Goal: Task Accomplishment & Management: Manage account settings

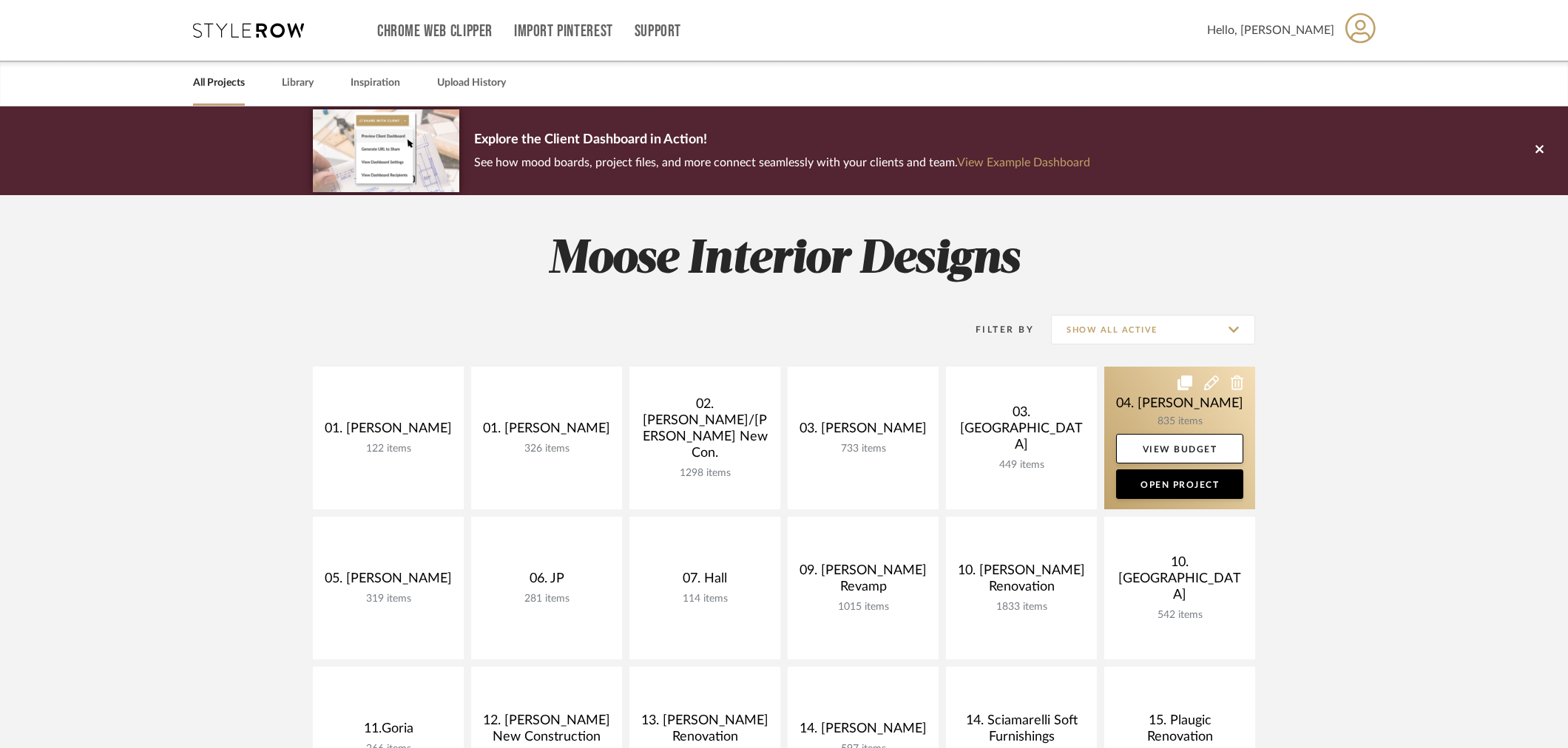
click at [1147, 409] on link at bounding box center [1179, 438] width 151 height 143
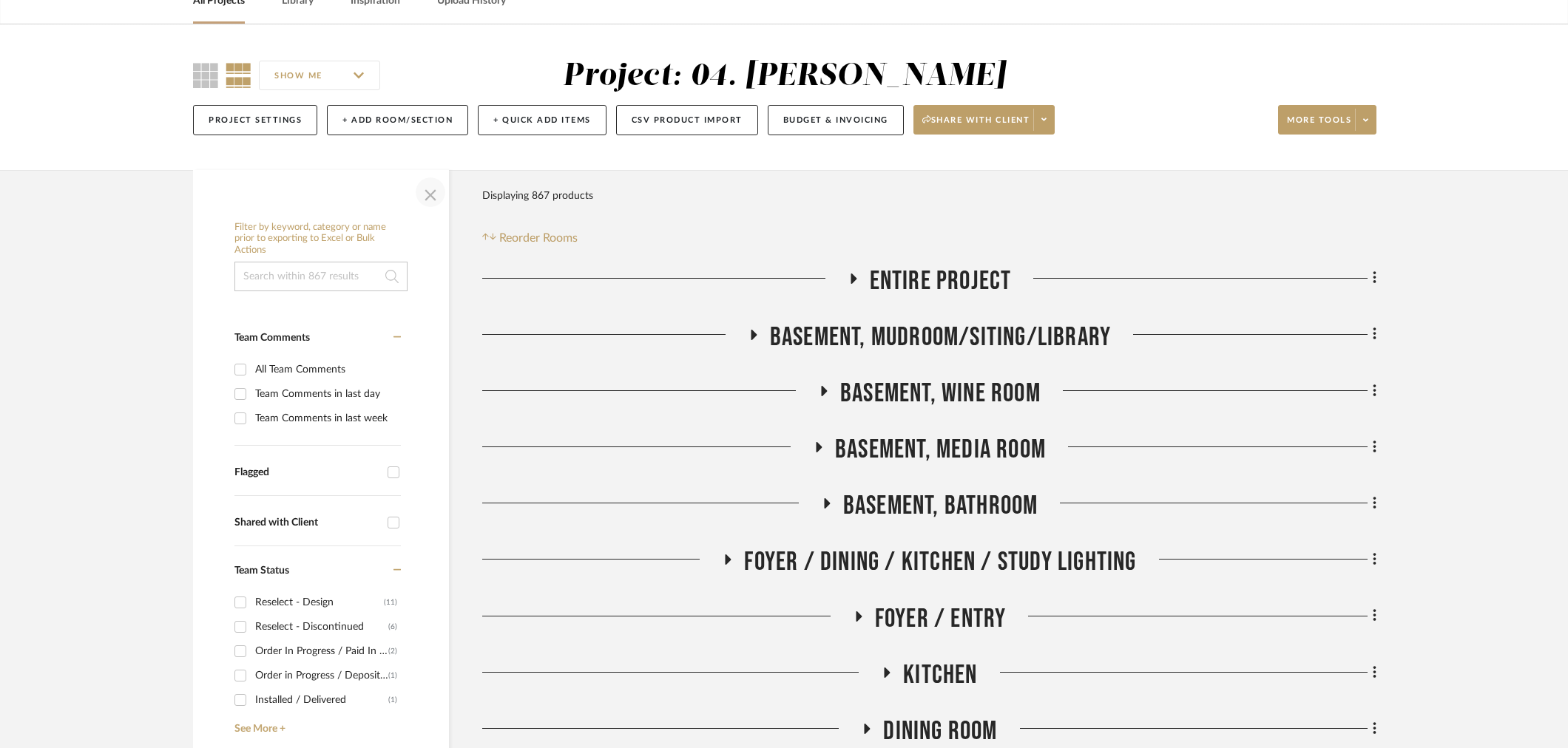
click at [420, 183] on span "button" at bounding box center [430, 192] width 36 height 36
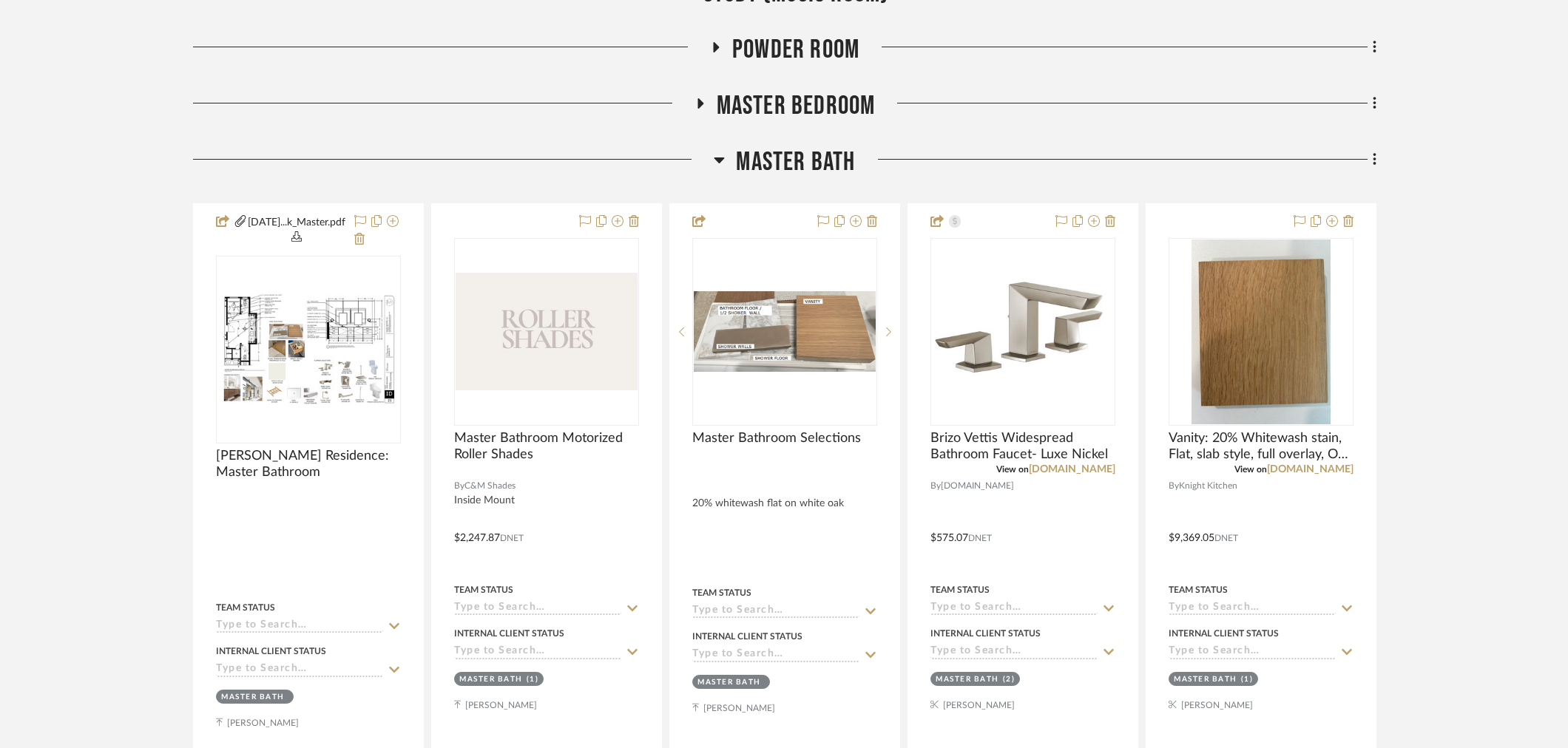
scroll to position [821, 0]
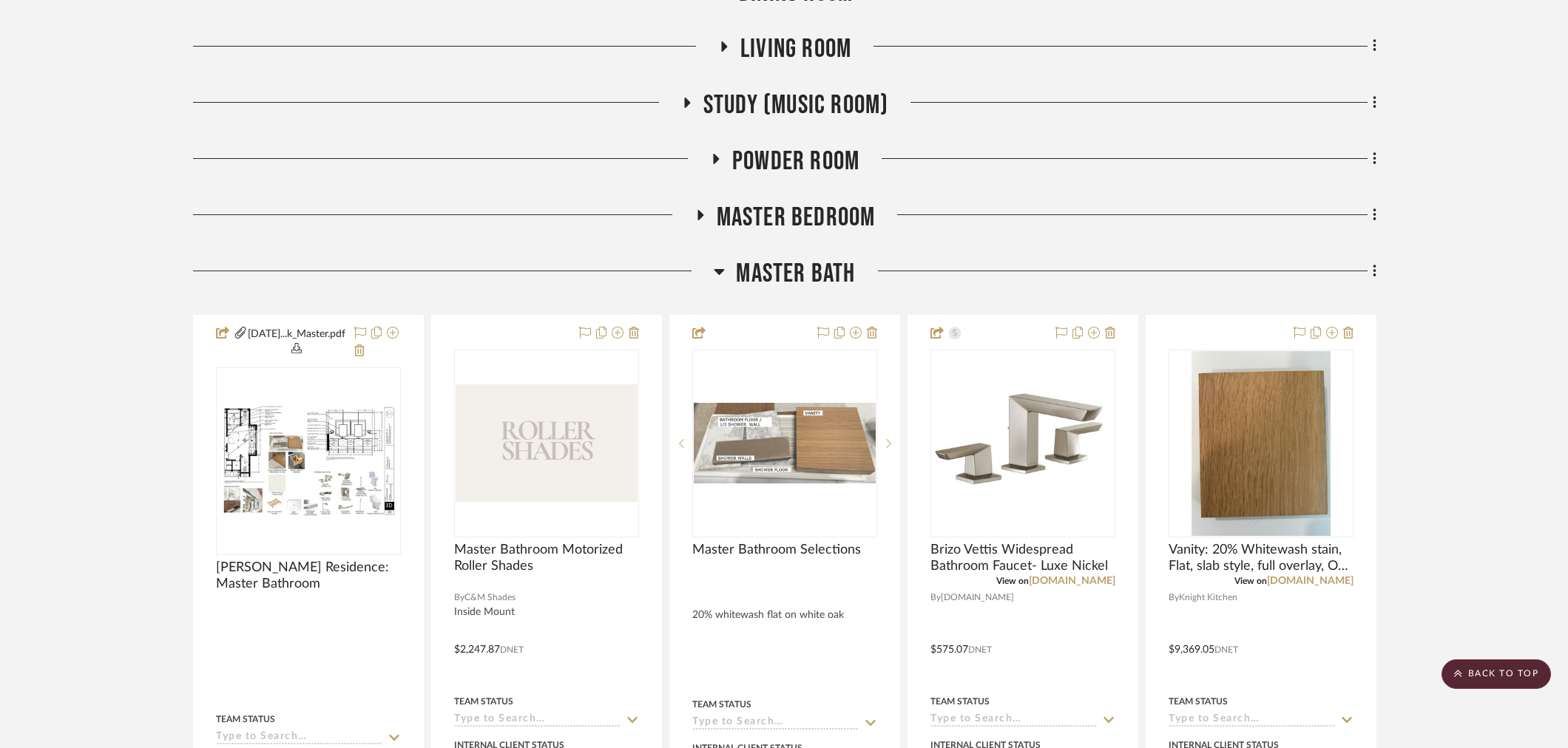
click at [795, 279] on span "Master Bath" at bounding box center [796, 273] width 119 height 32
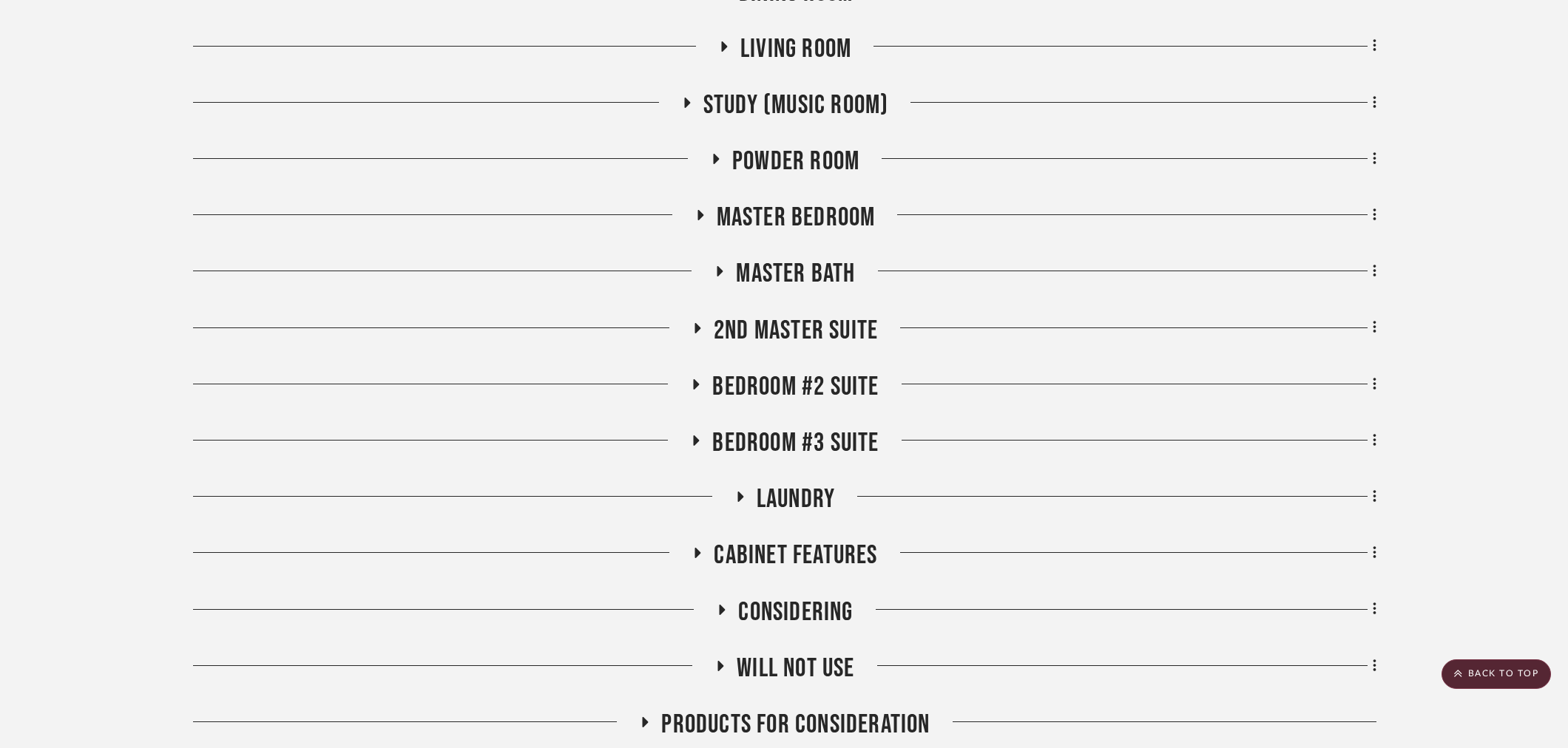
click at [795, 328] on span "2nd Master Suite" at bounding box center [796, 331] width 165 height 32
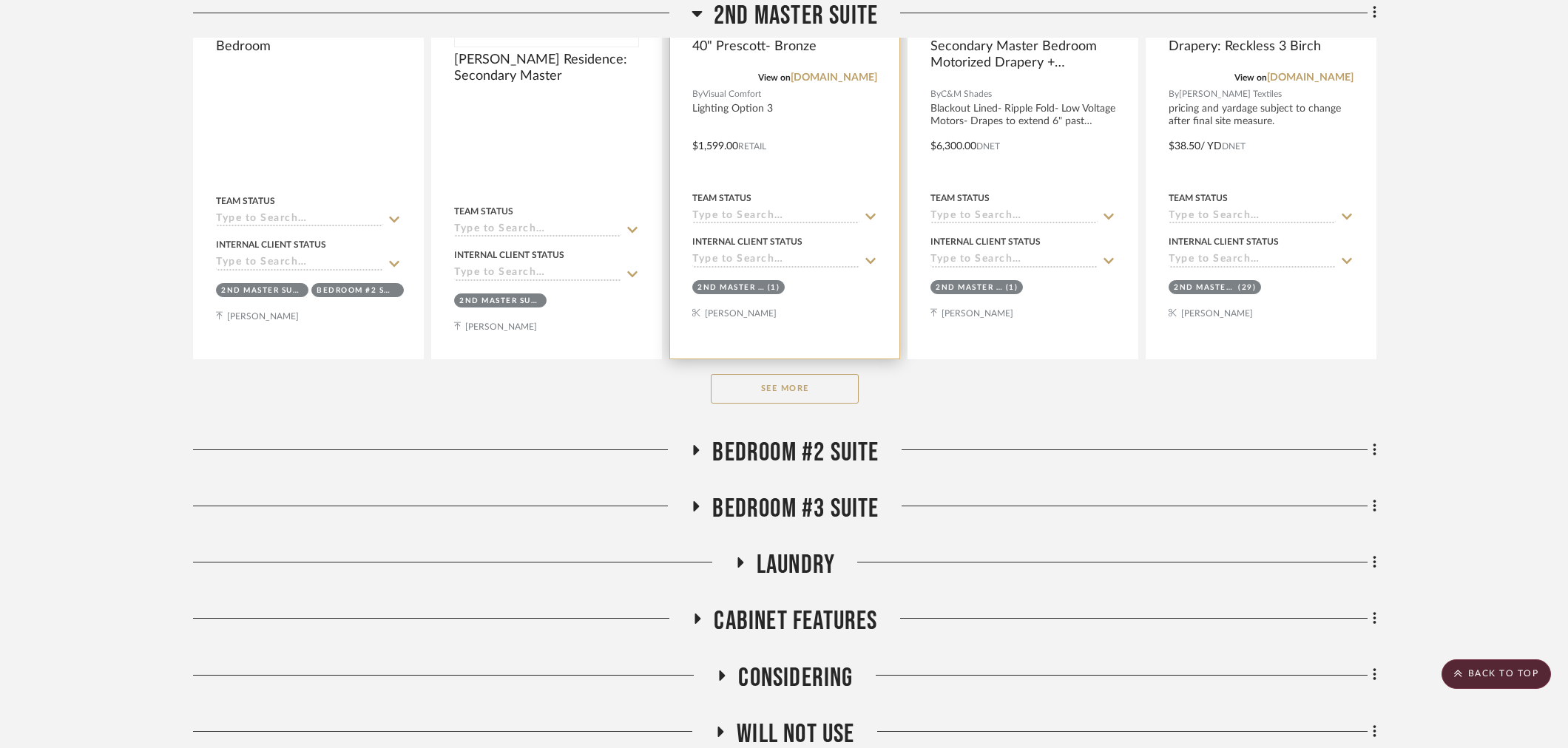
scroll to position [1479, 0]
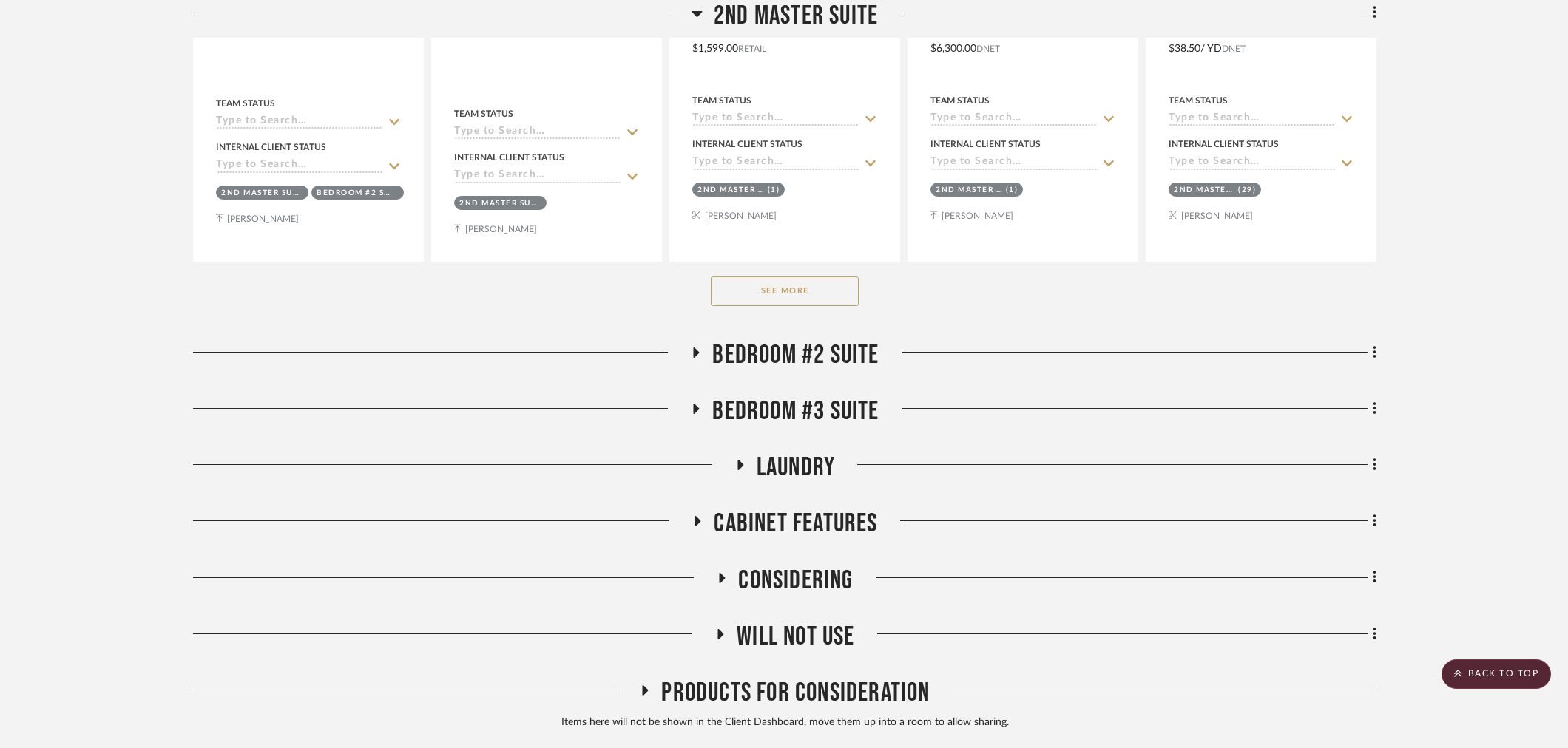
click at [784, 285] on button "See More" at bounding box center [784, 291] width 148 height 30
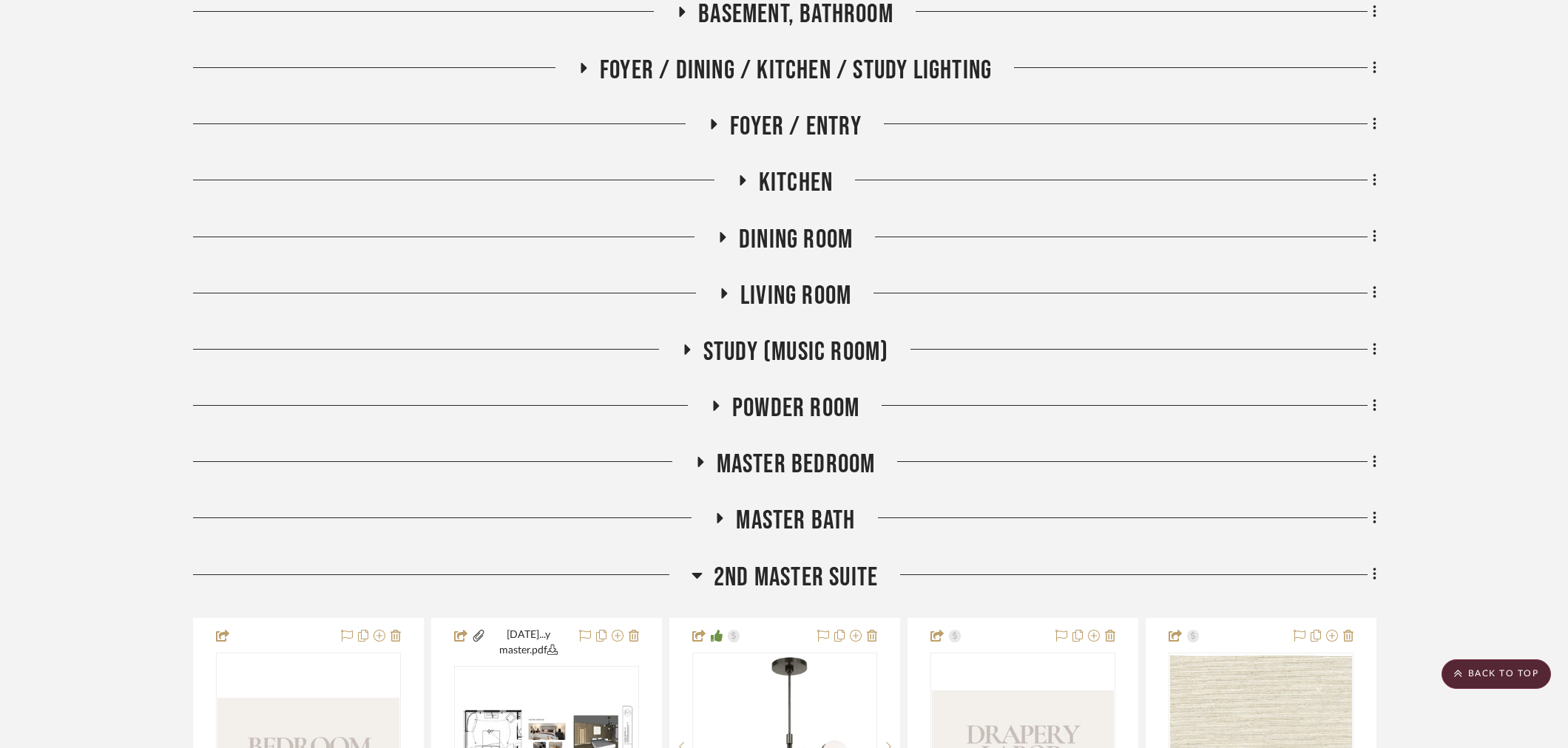
click at [775, 582] on span "2nd Master Suite" at bounding box center [796, 578] width 165 height 32
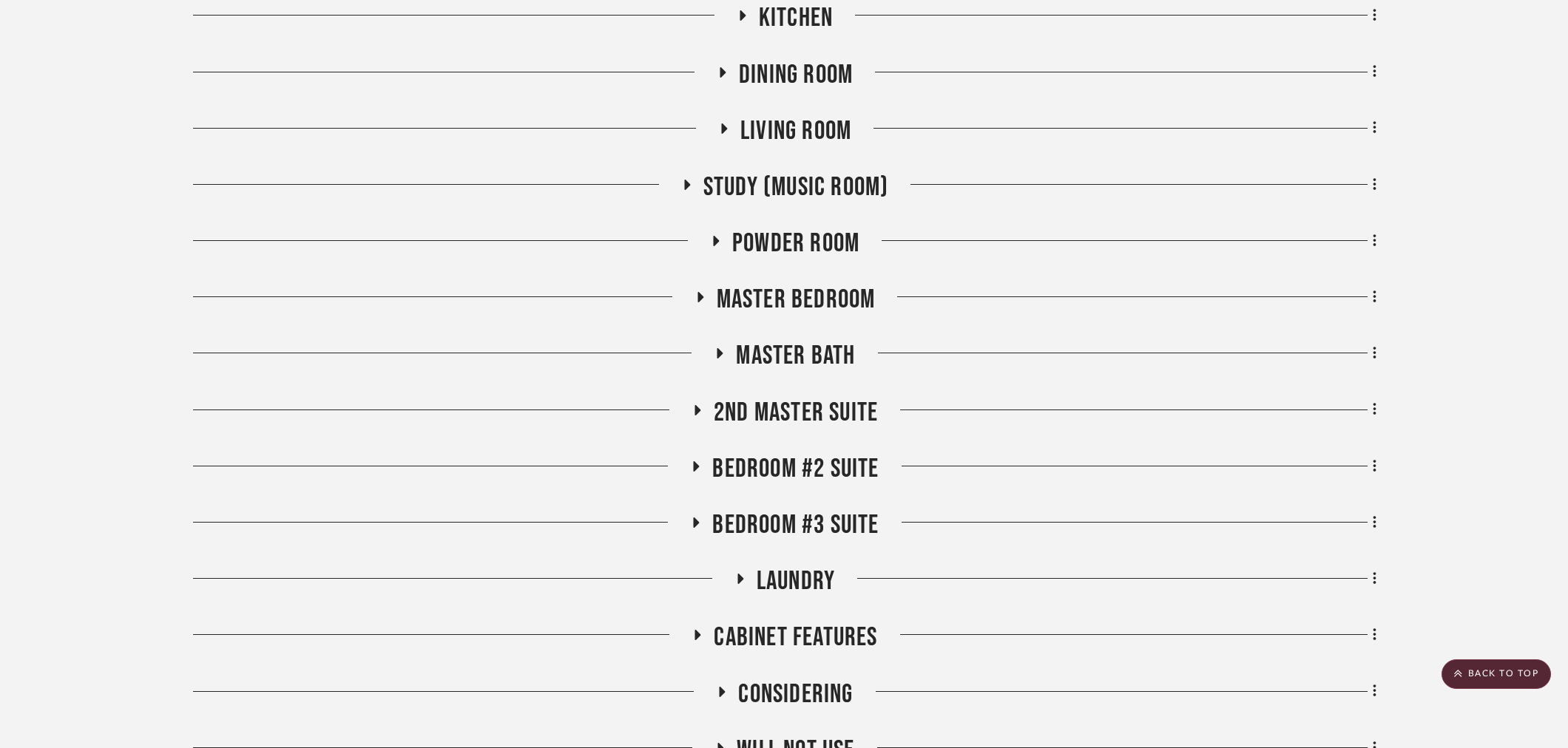
click at [790, 474] on span "Bedroom #2 Suite" at bounding box center [796, 469] width 167 height 32
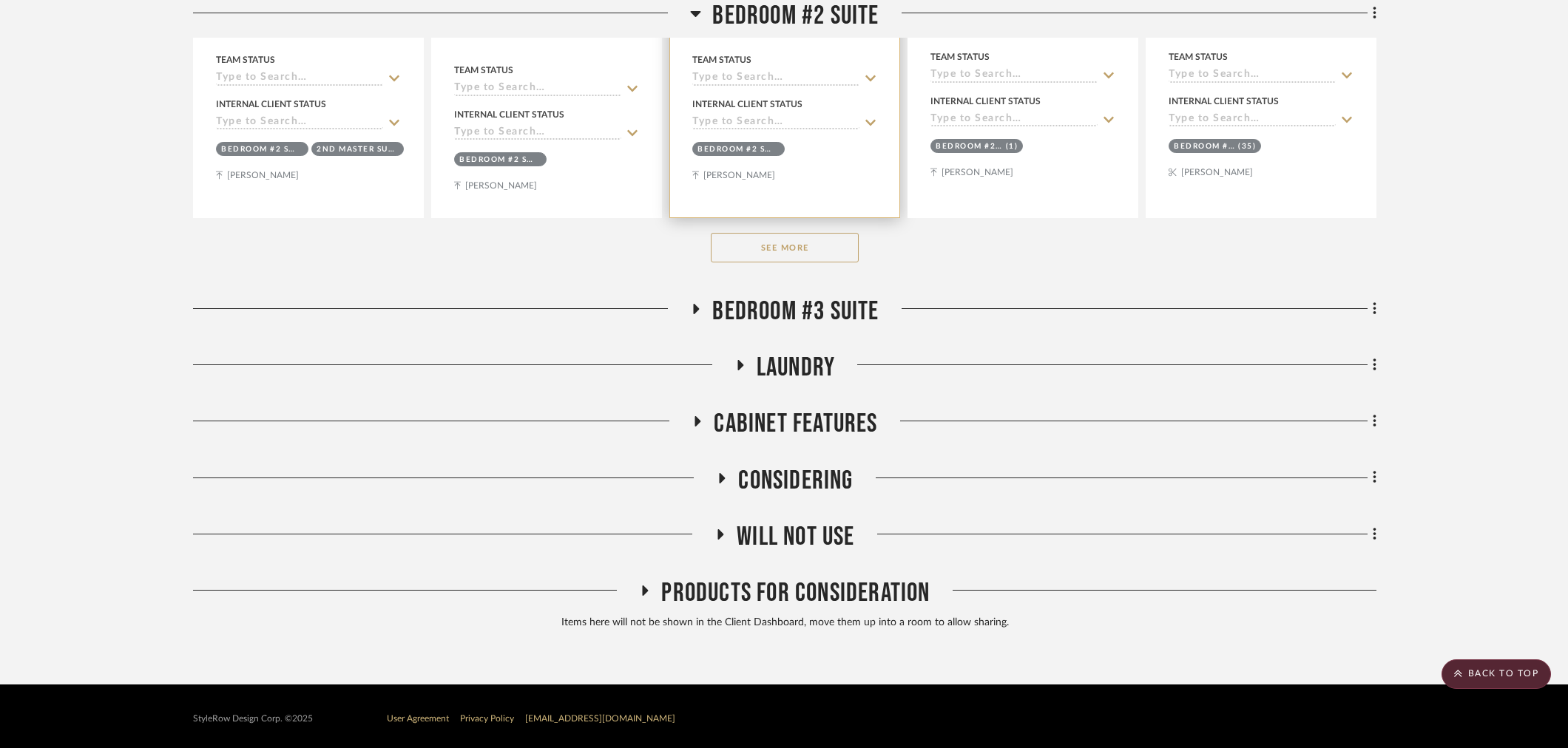
scroll to position [1583, 0]
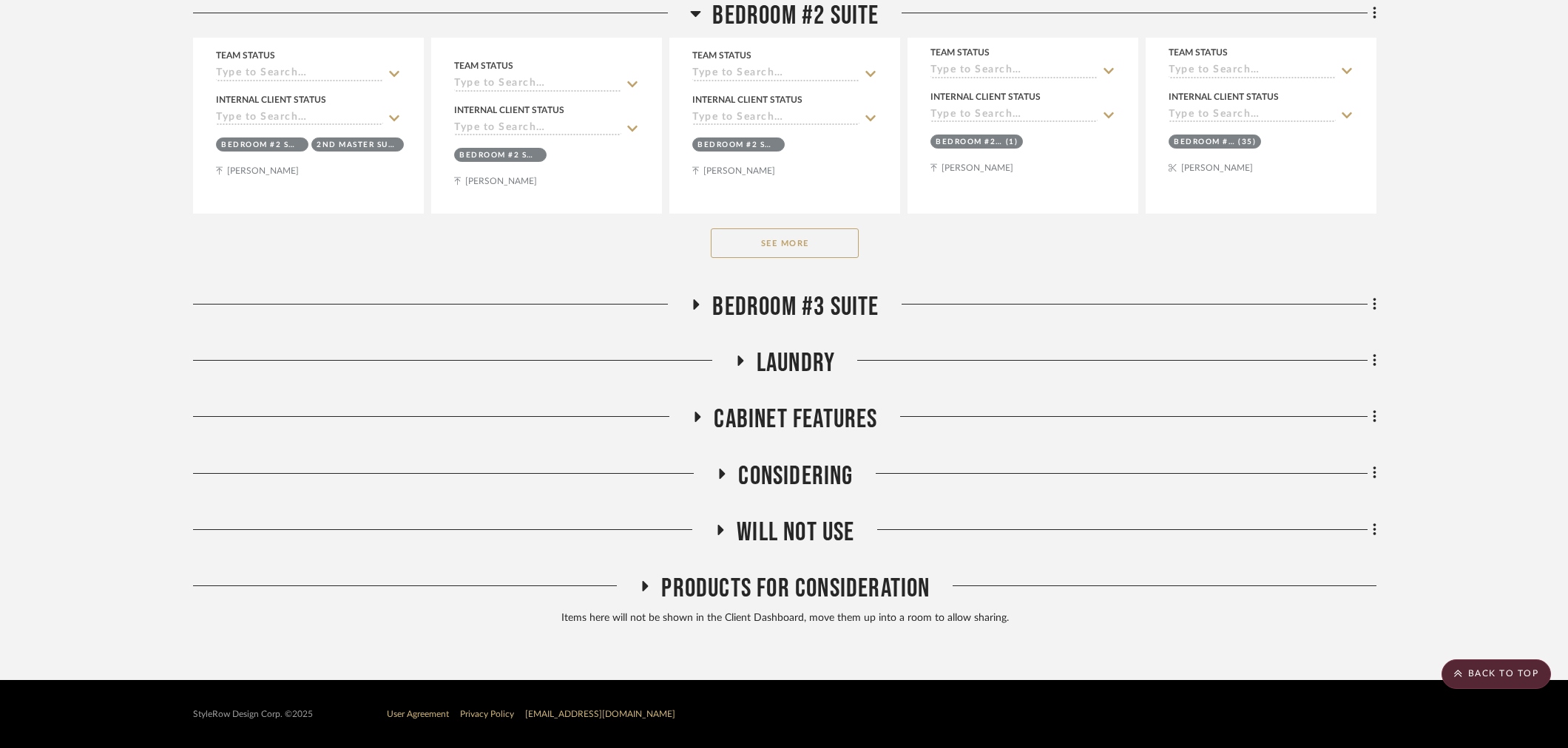
click at [823, 252] on button "See More" at bounding box center [784, 244] width 148 height 30
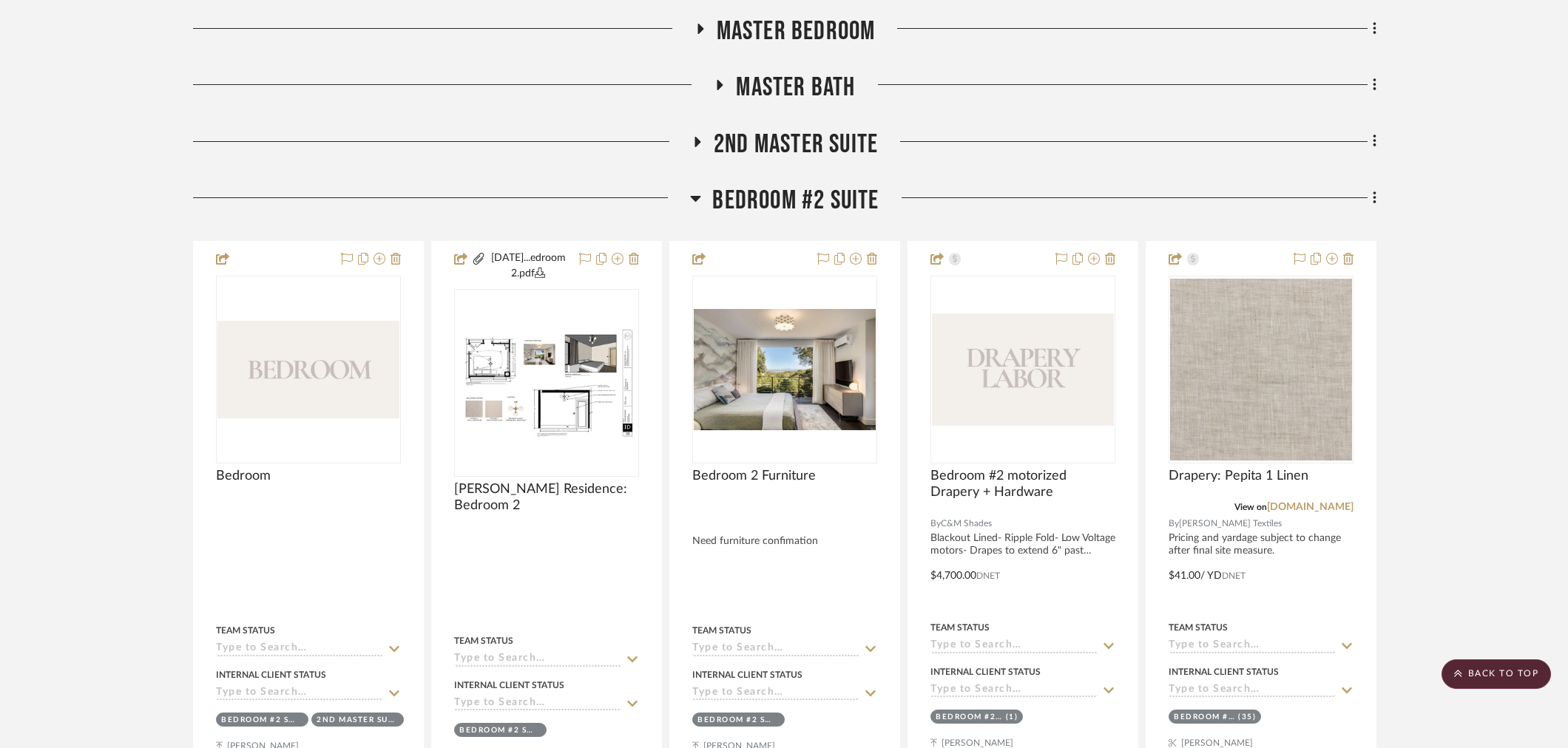
scroll to position [596, 0]
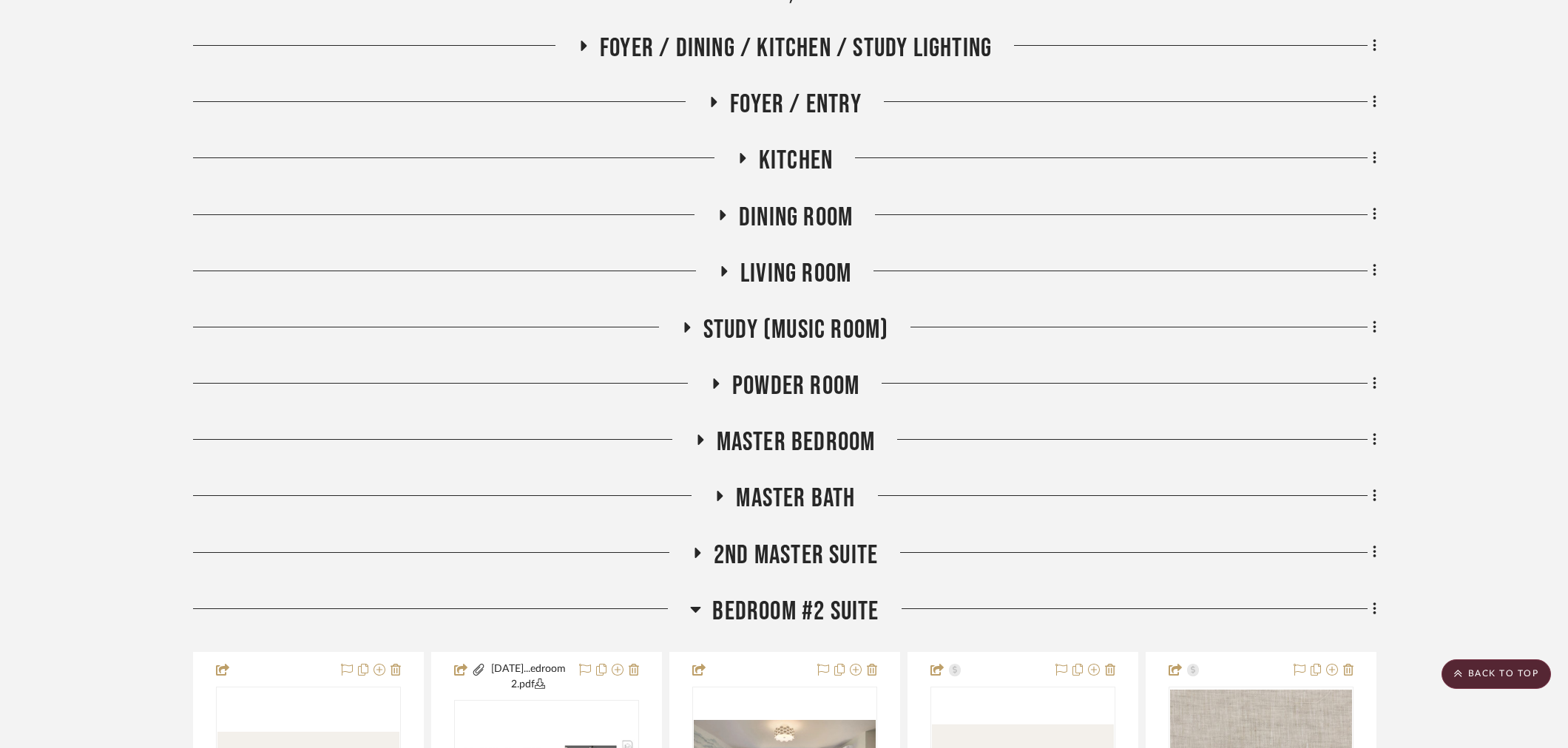
click at [800, 607] on span "Bedroom #2 Suite" at bounding box center [796, 612] width 167 height 32
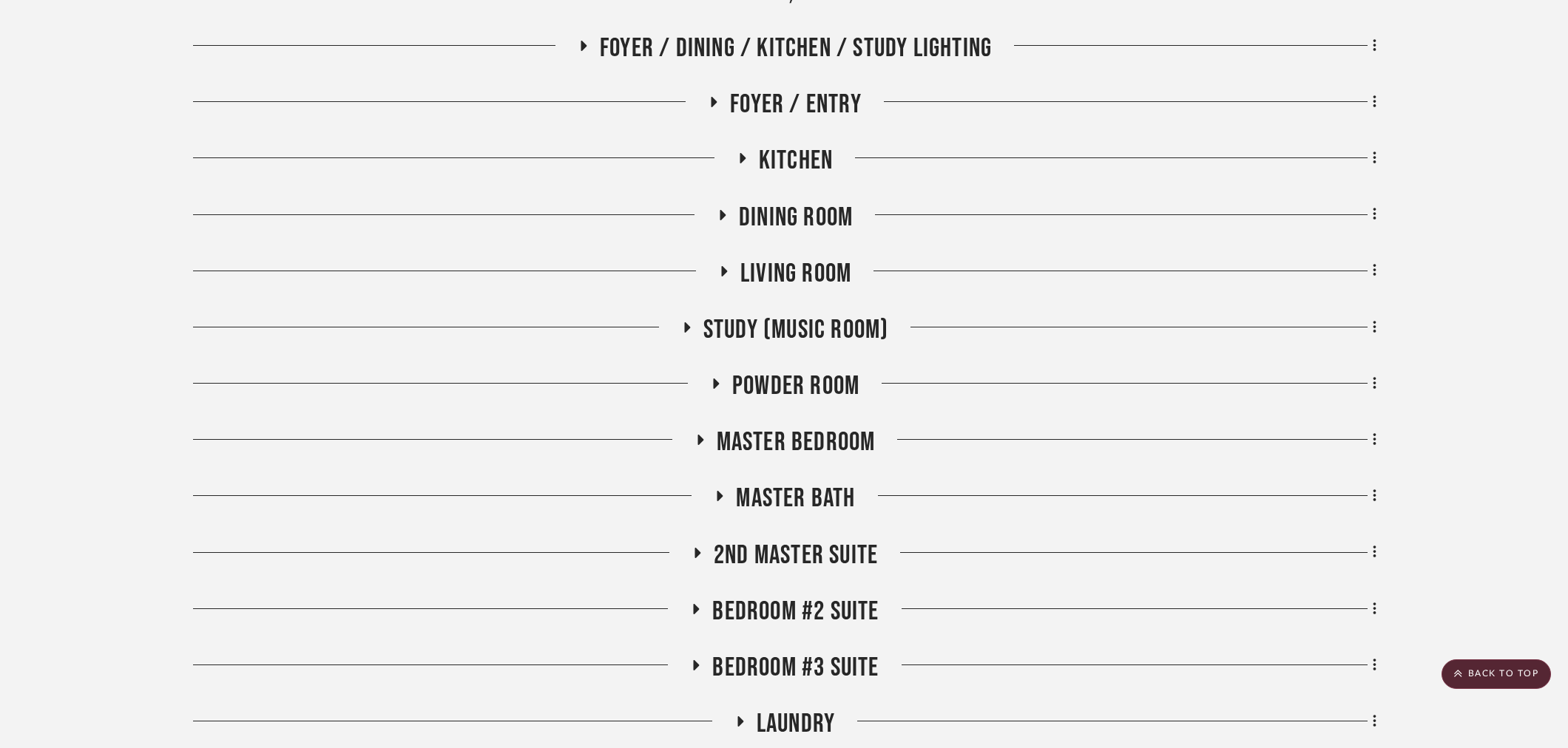
click at [786, 666] on span "Bedroom #3 Suite" at bounding box center [796, 668] width 167 height 32
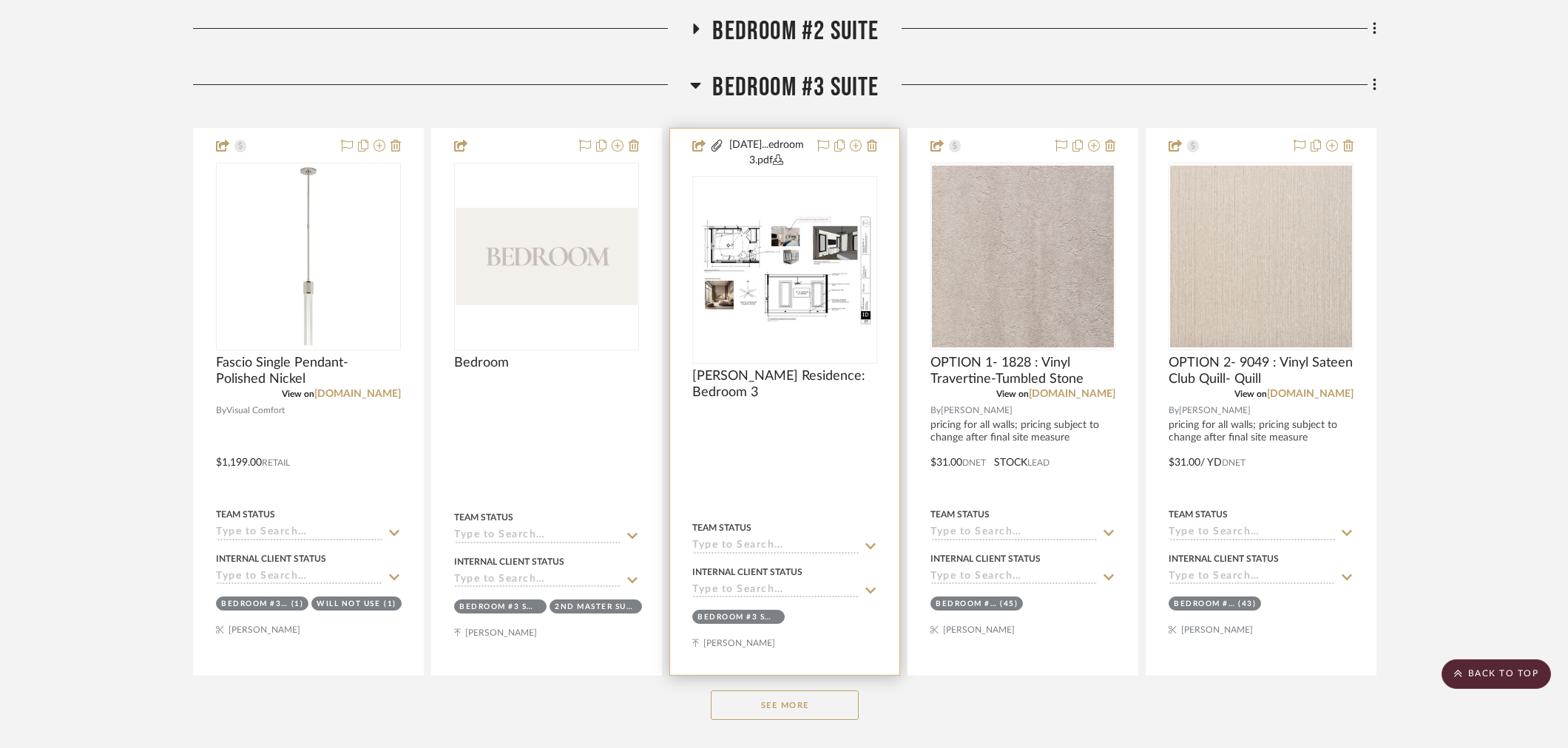
scroll to position [1583, 0]
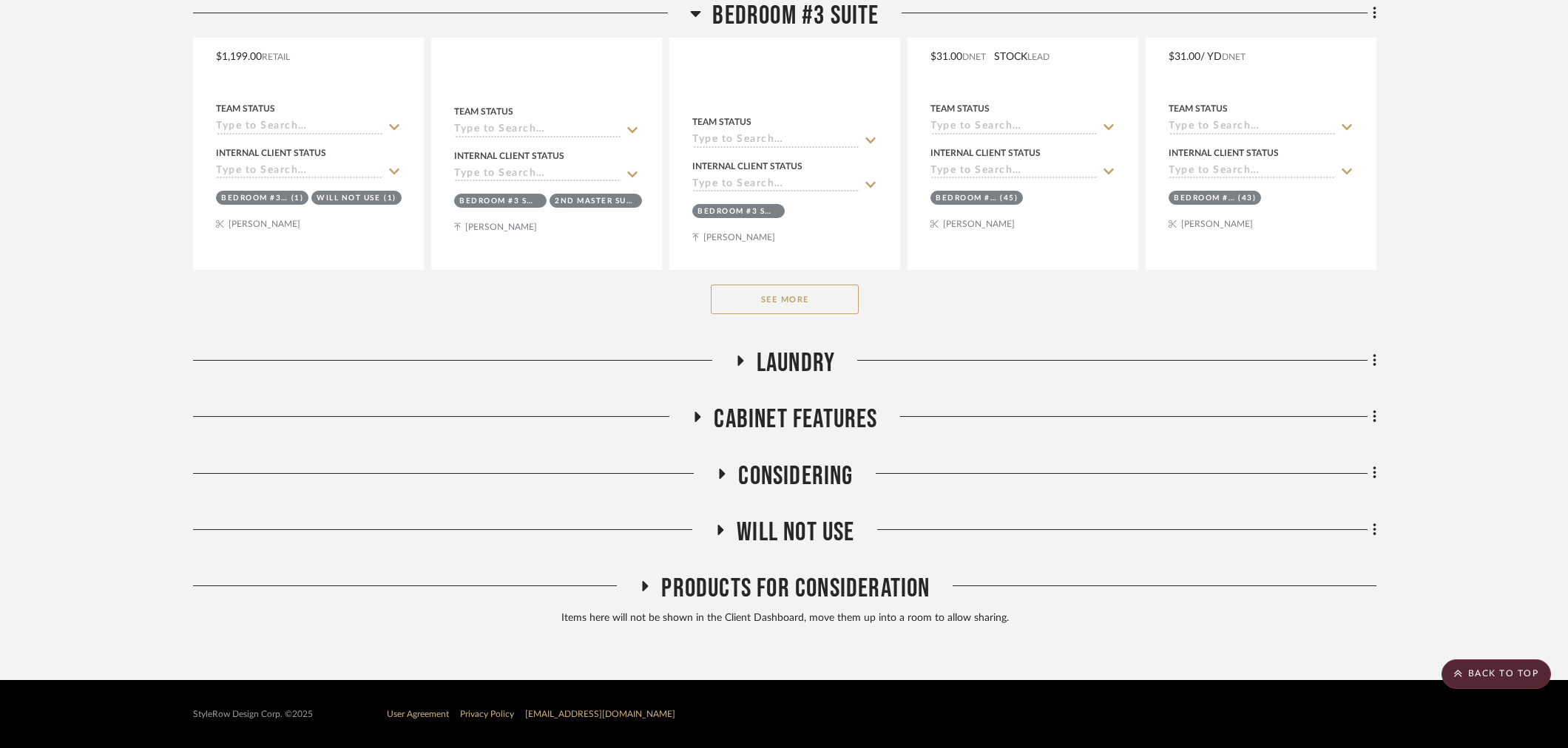
click at [824, 290] on button "See More" at bounding box center [784, 299] width 148 height 30
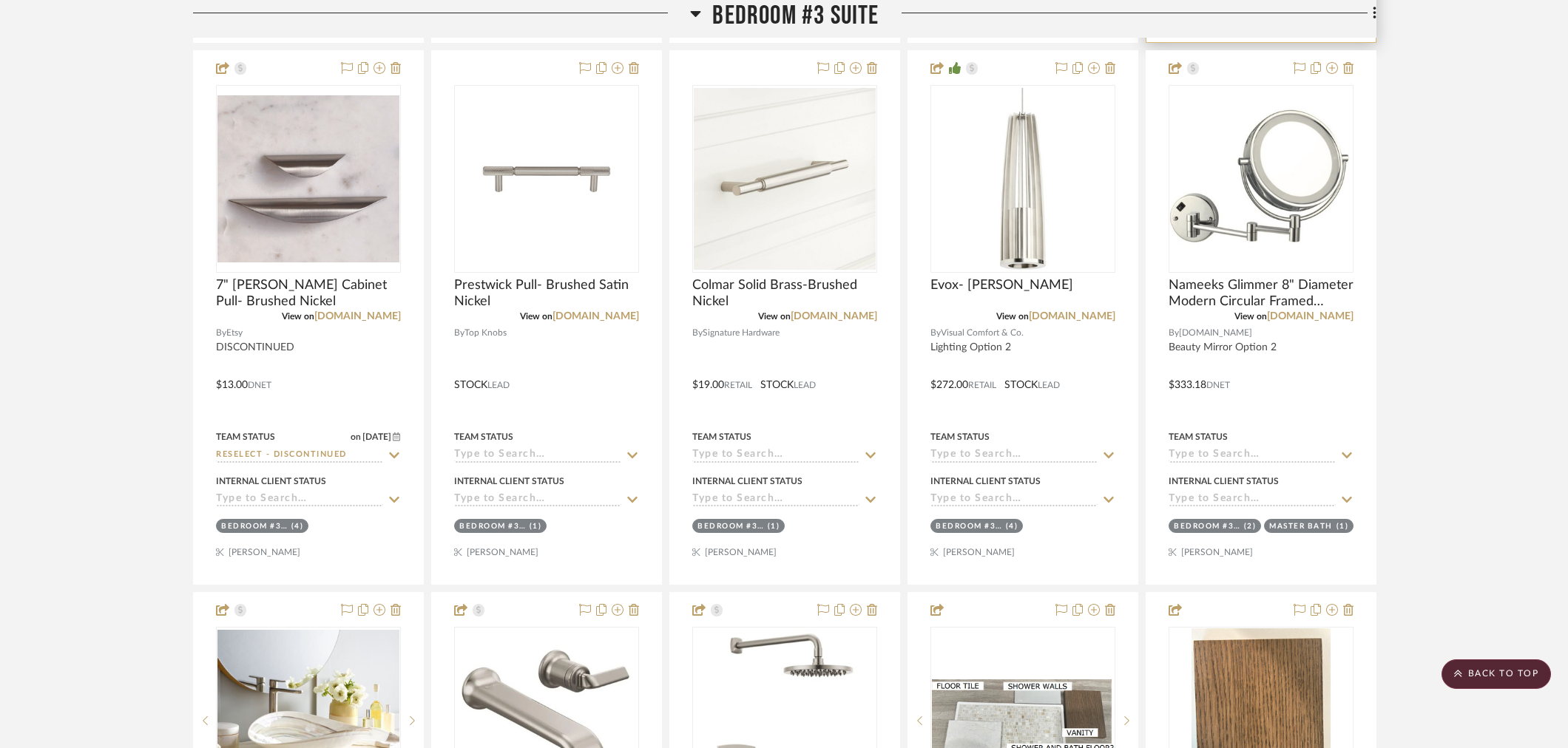
scroll to position [3308, 0]
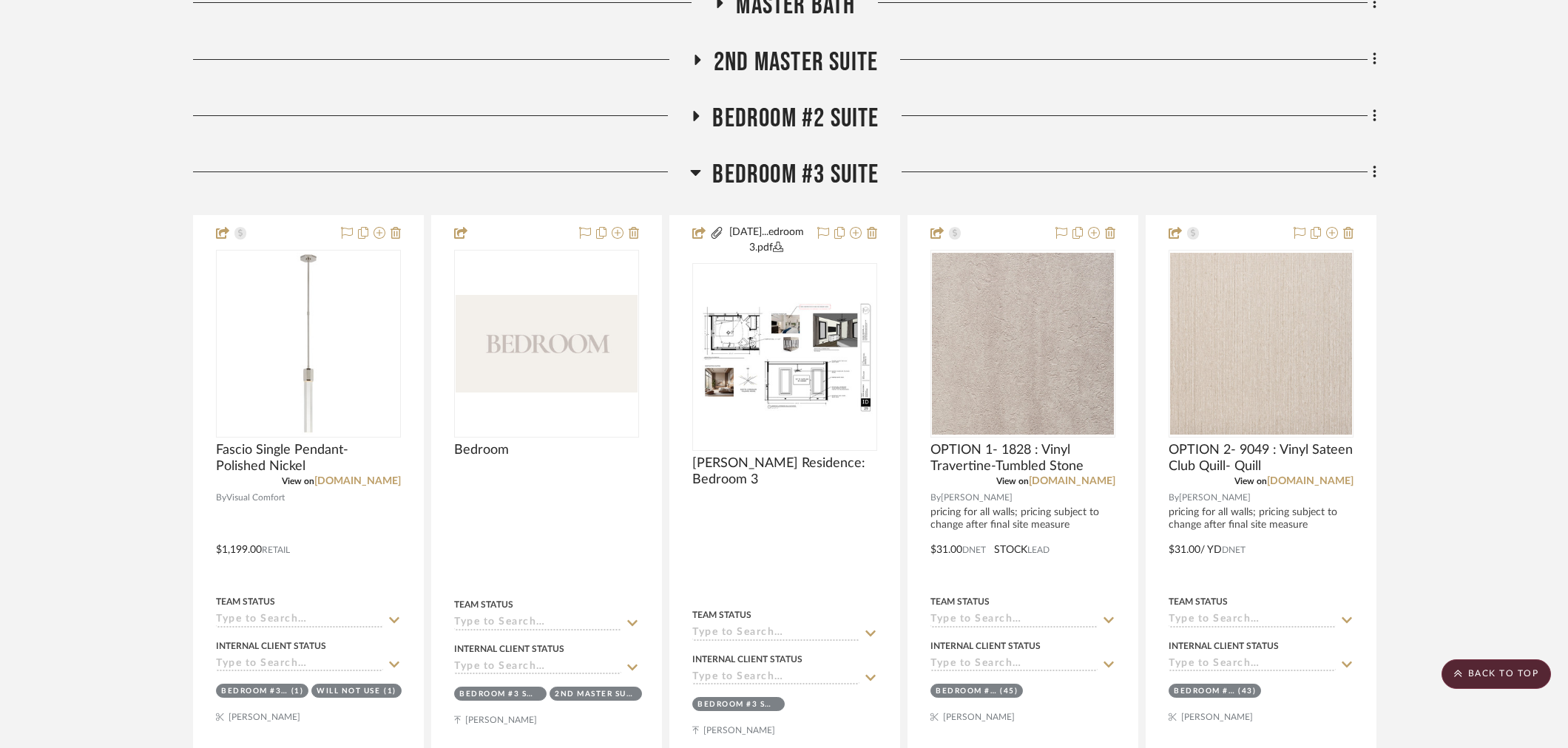
click at [795, 179] on span "Bedroom #3 Suite" at bounding box center [796, 174] width 167 height 32
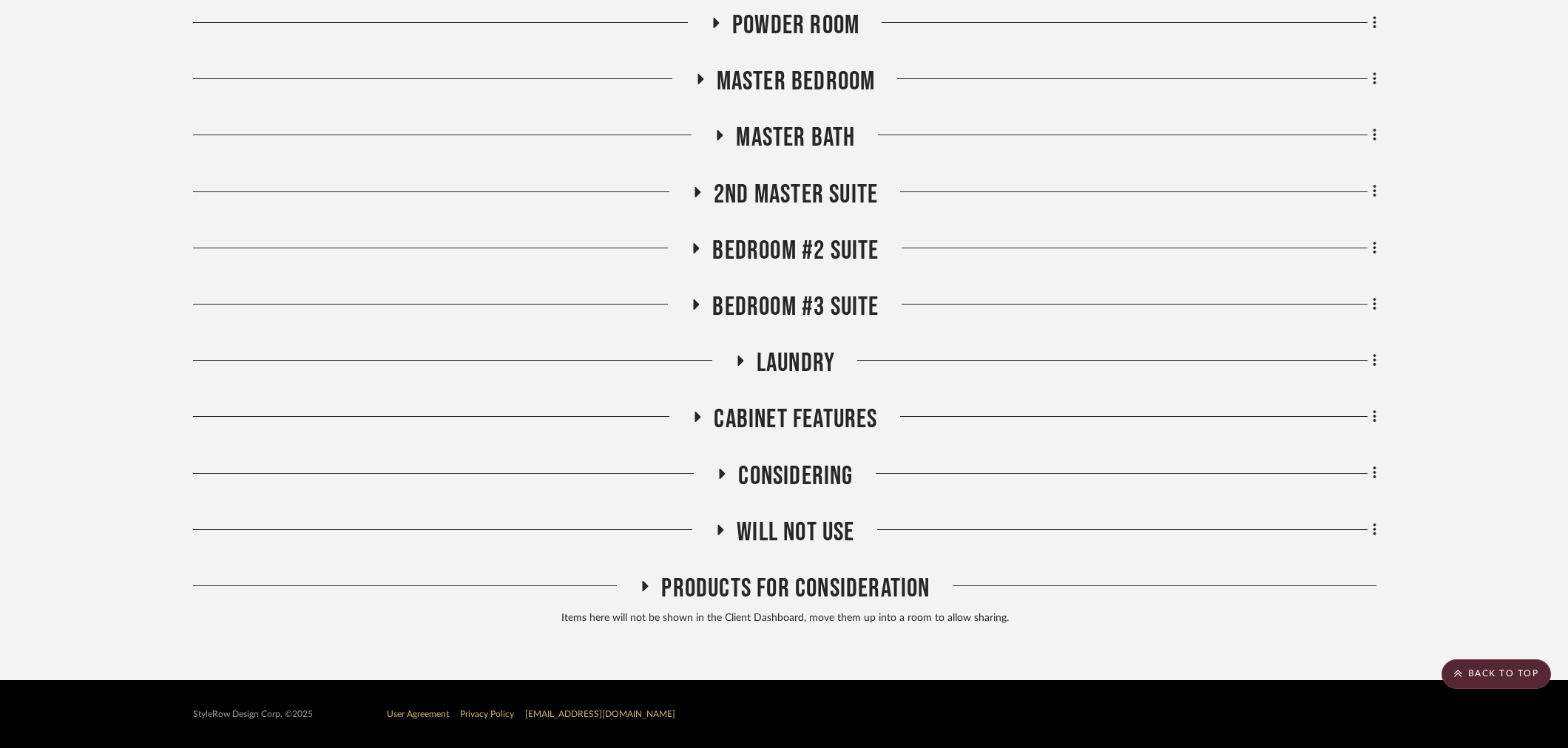
scroll to position [957, 0]
click at [795, 143] on span "Master Bath" at bounding box center [796, 138] width 119 height 32
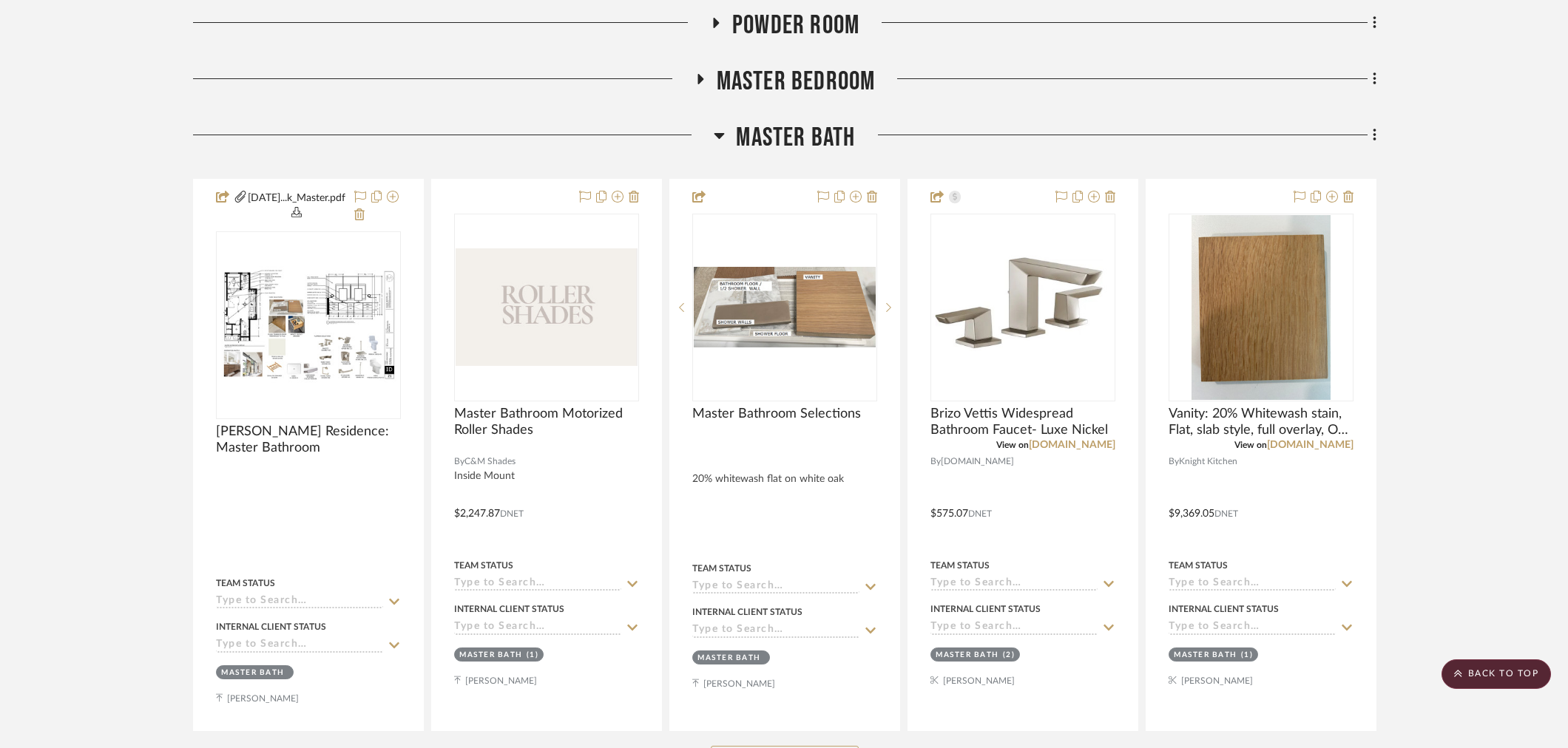
click at [793, 134] on span "Master Bath" at bounding box center [796, 138] width 119 height 32
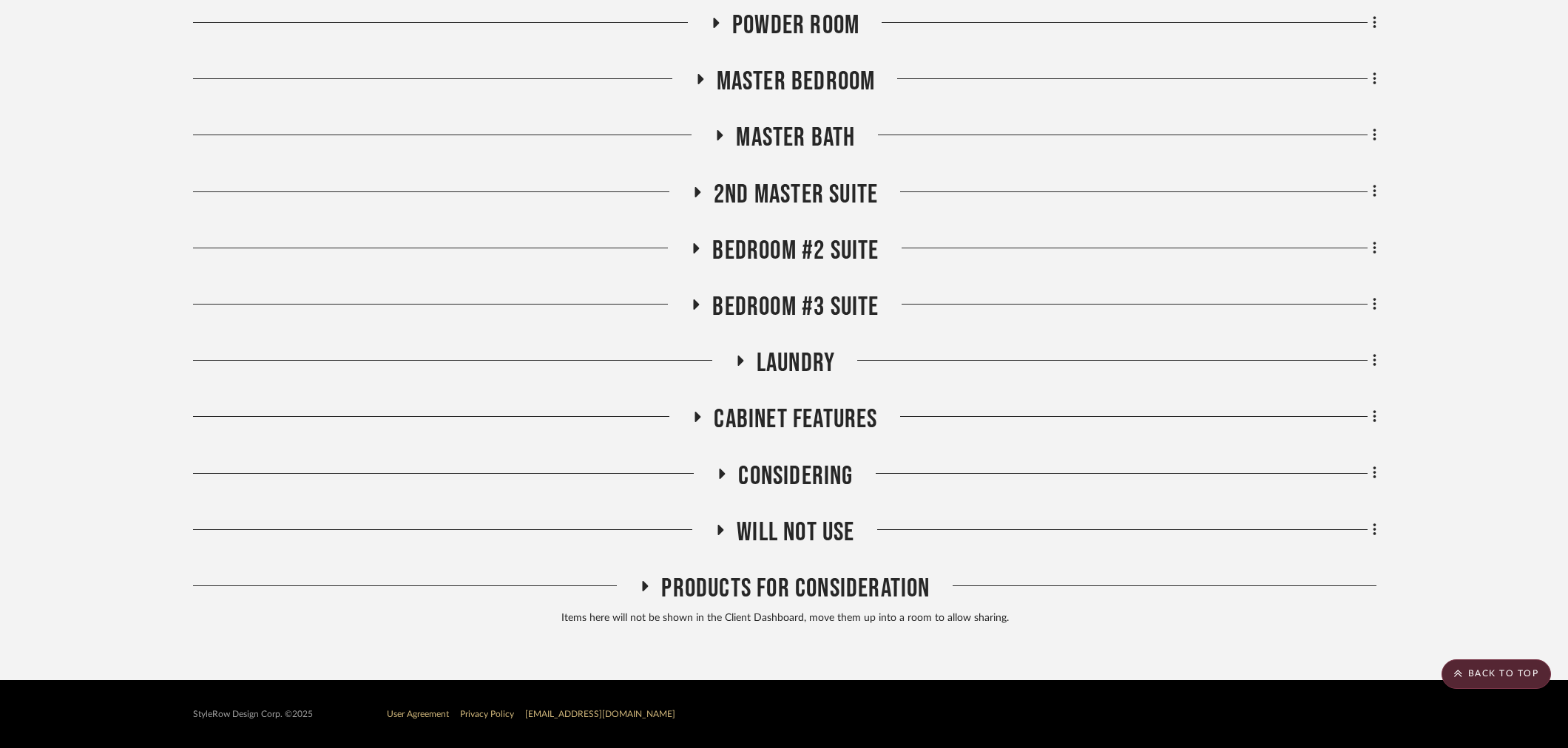
click at [785, 197] on span "2nd Master Suite" at bounding box center [796, 195] width 165 height 32
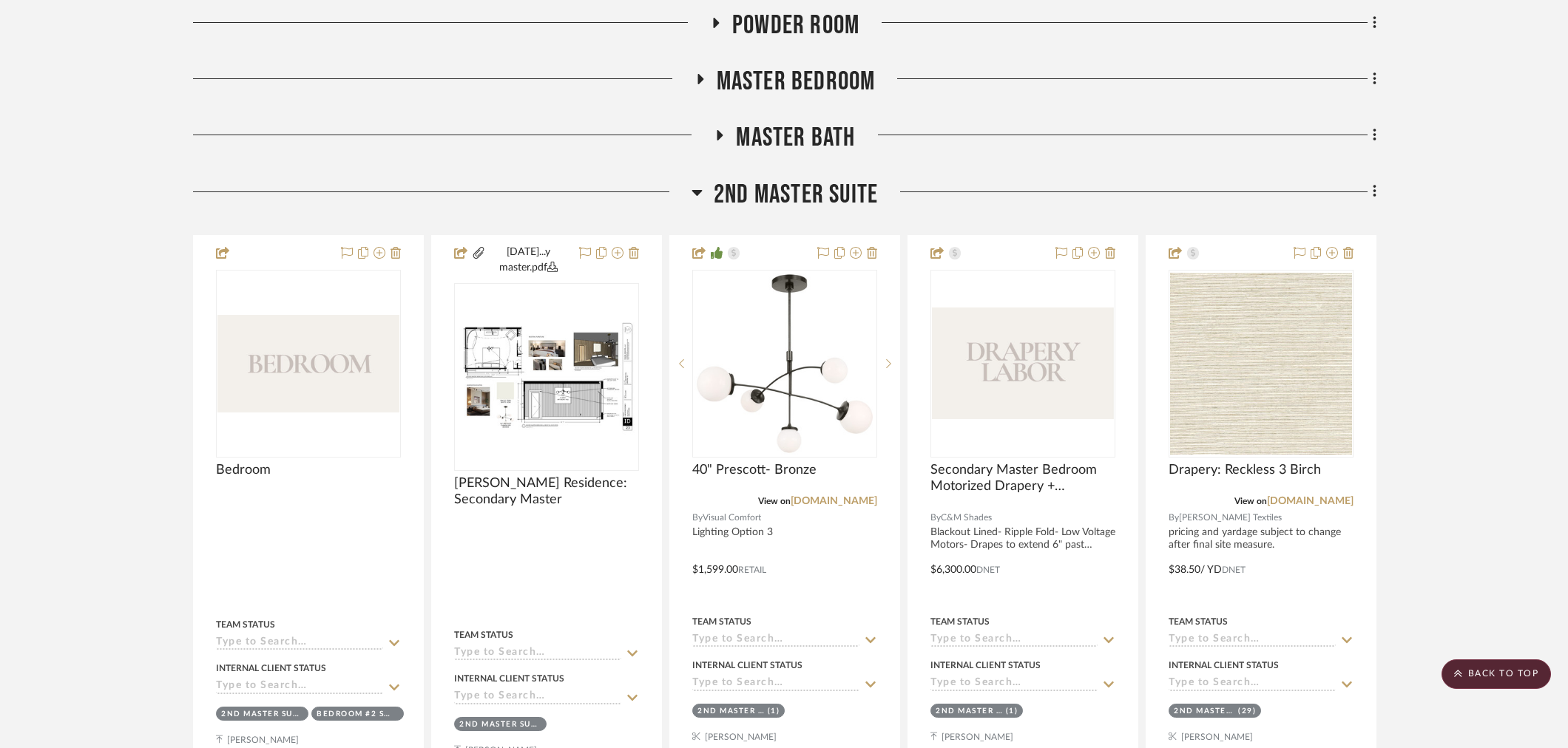
click at [795, 188] on span "2nd Master Suite" at bounding box center [796, 195] width 165 height 32
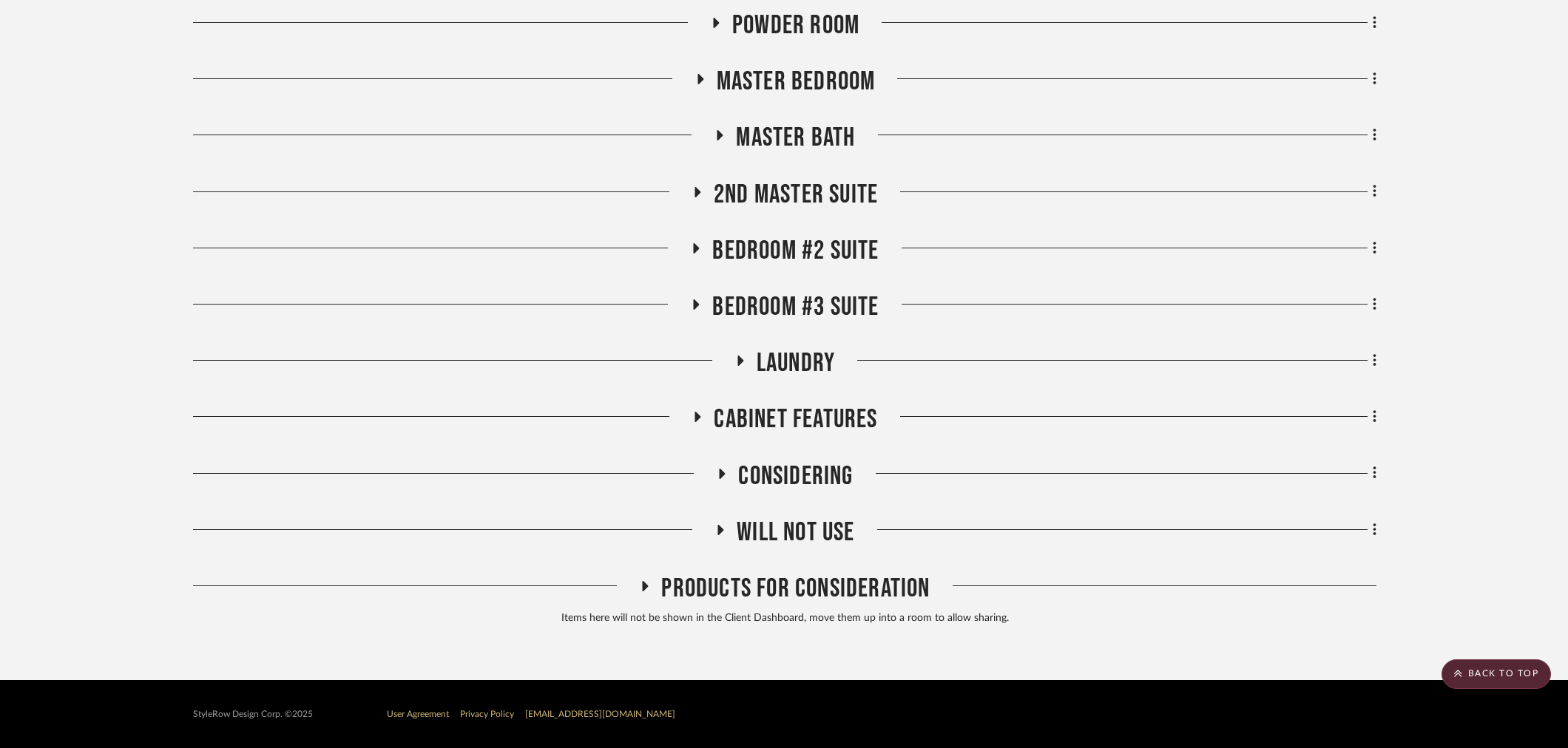
click at [796, 238] on span "Bedroom #2 Suite" at bounding box center [796, 251] width 167 height 32
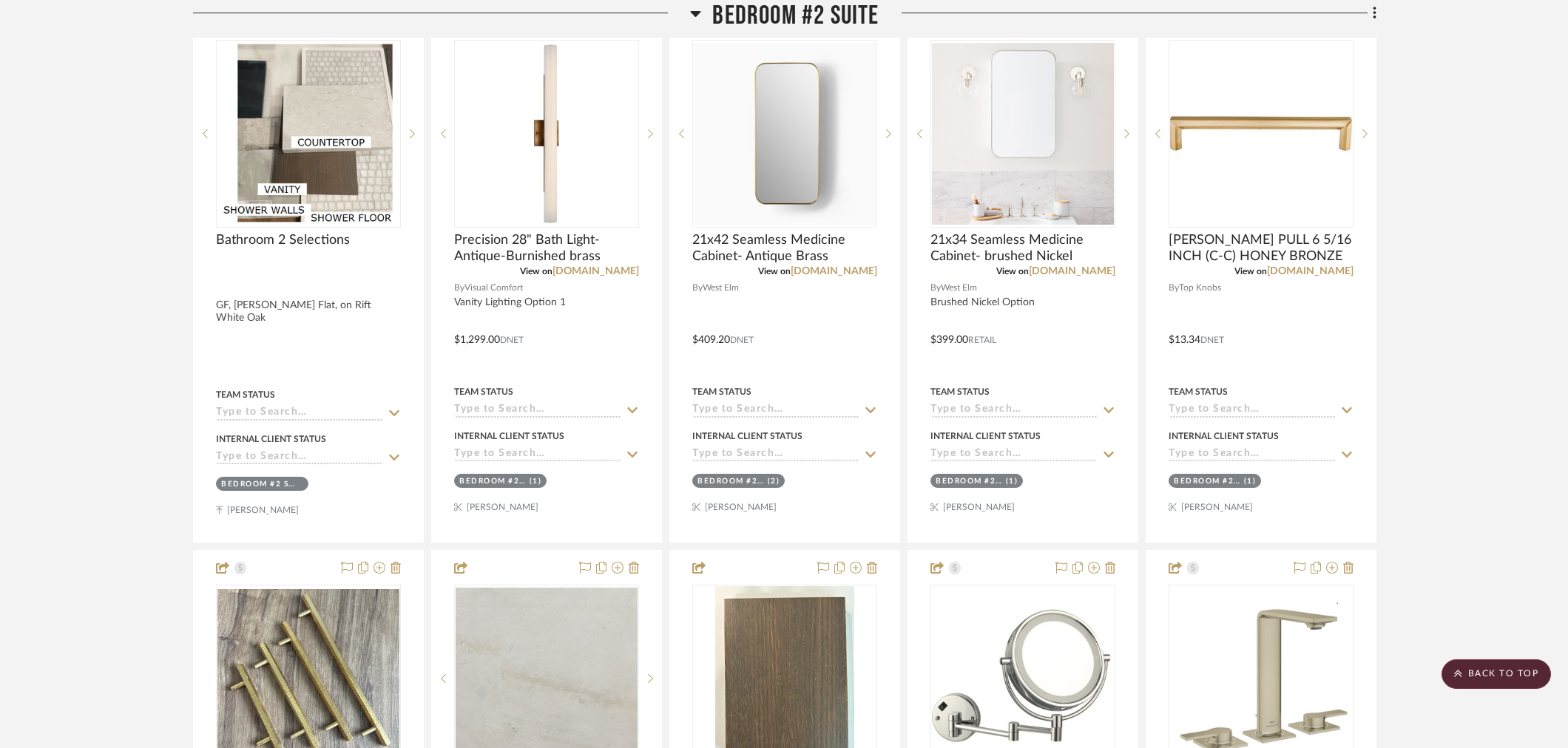
scroll to position [2272, 0]
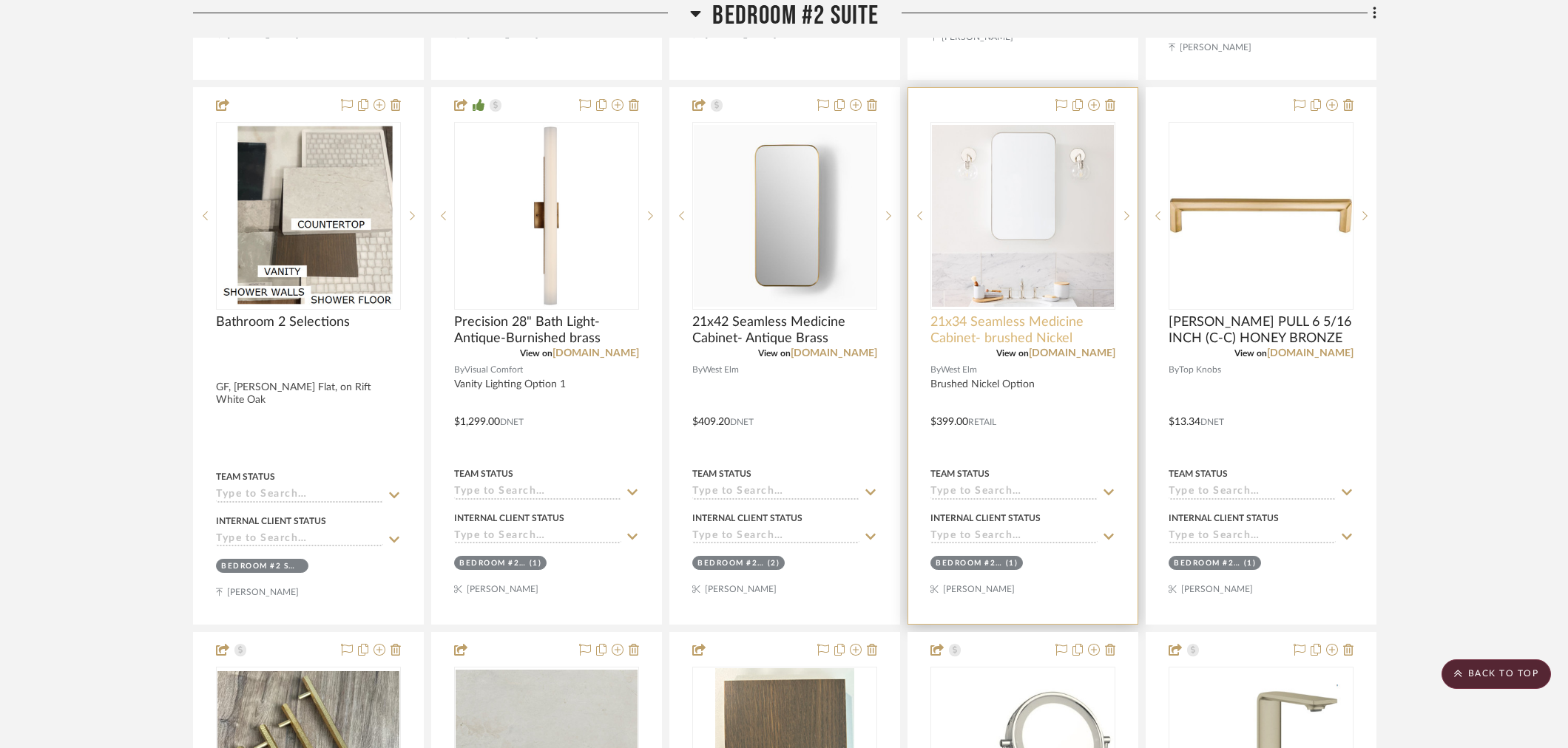
click at [997, 319] on span "21x34 Seamless Medicine Cabinet- brushed Nickel" at bounding box center [1023, 330] width 185 height 33
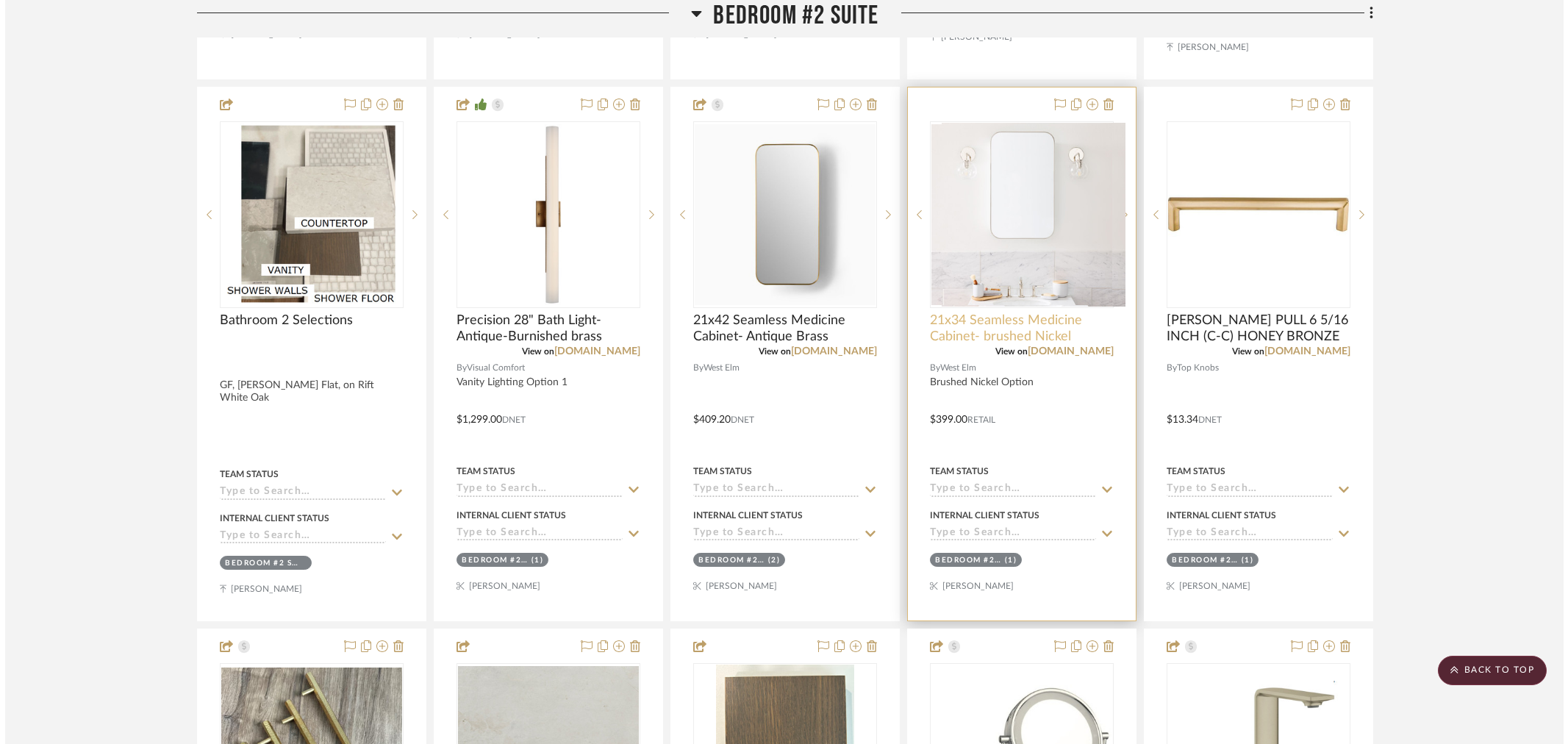
scroll to position [0, 0]
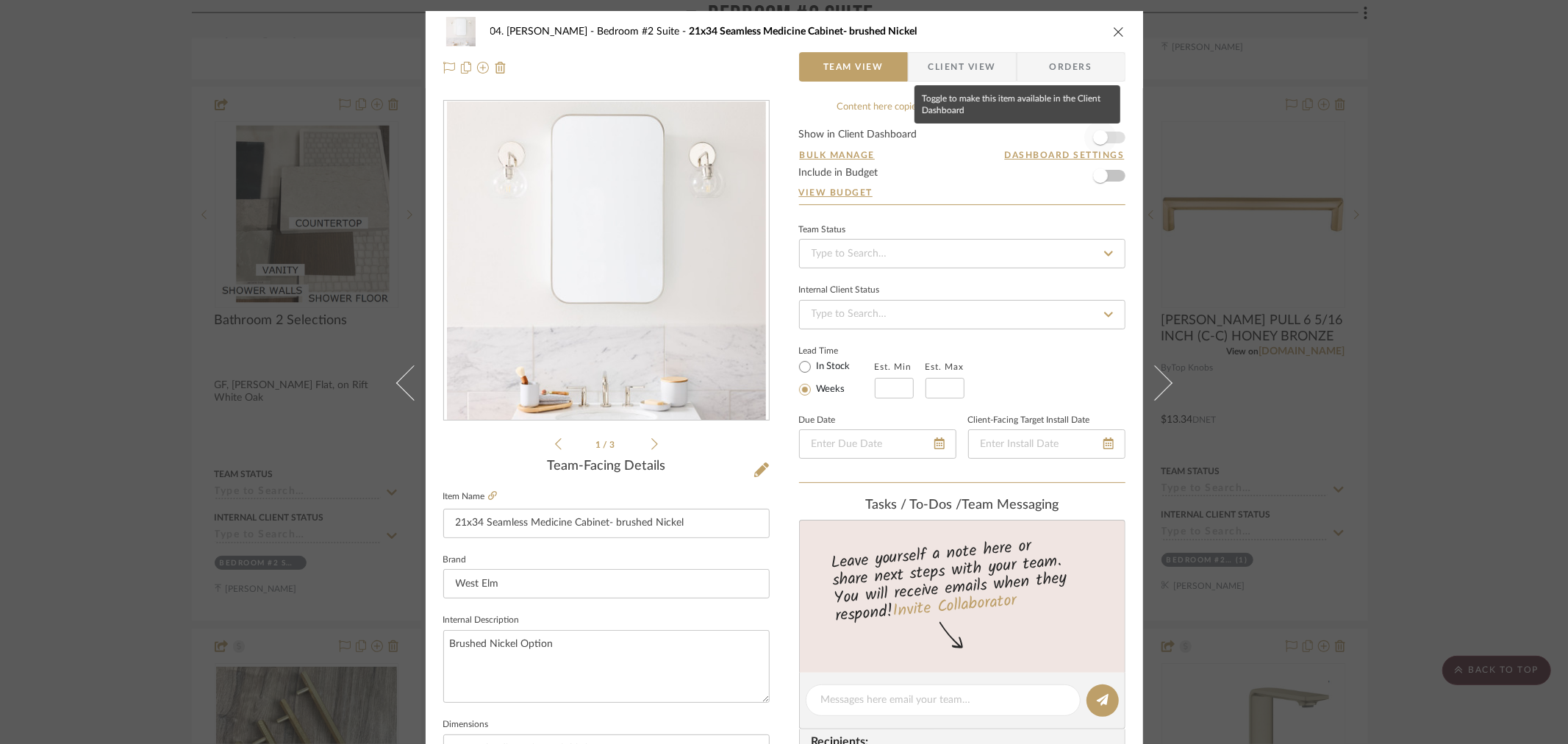
click at [1099, 142] on span "button" at bounding box center [1100, 137] width 15 height 15
click at [983, 83] on div "04. [PERSON_NAME] Bedroom #2 Suite 21x34 Seamless Medicine Cabinet- brushed Nic…" at bounding box center [784, 49] width 717 height 77
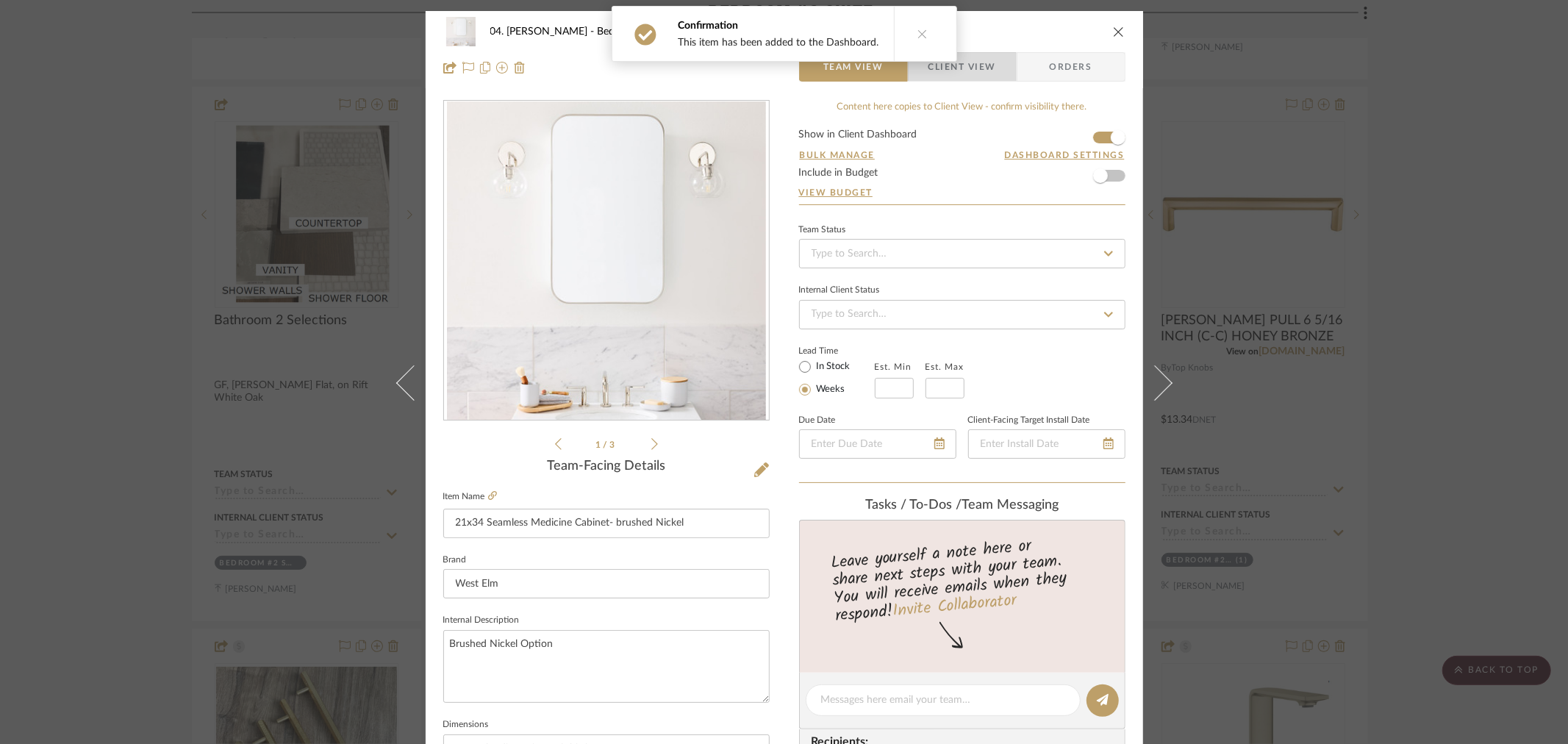
click at [978, 69] on span "Client View" at bounding box center [962, 67] width 68 height 30
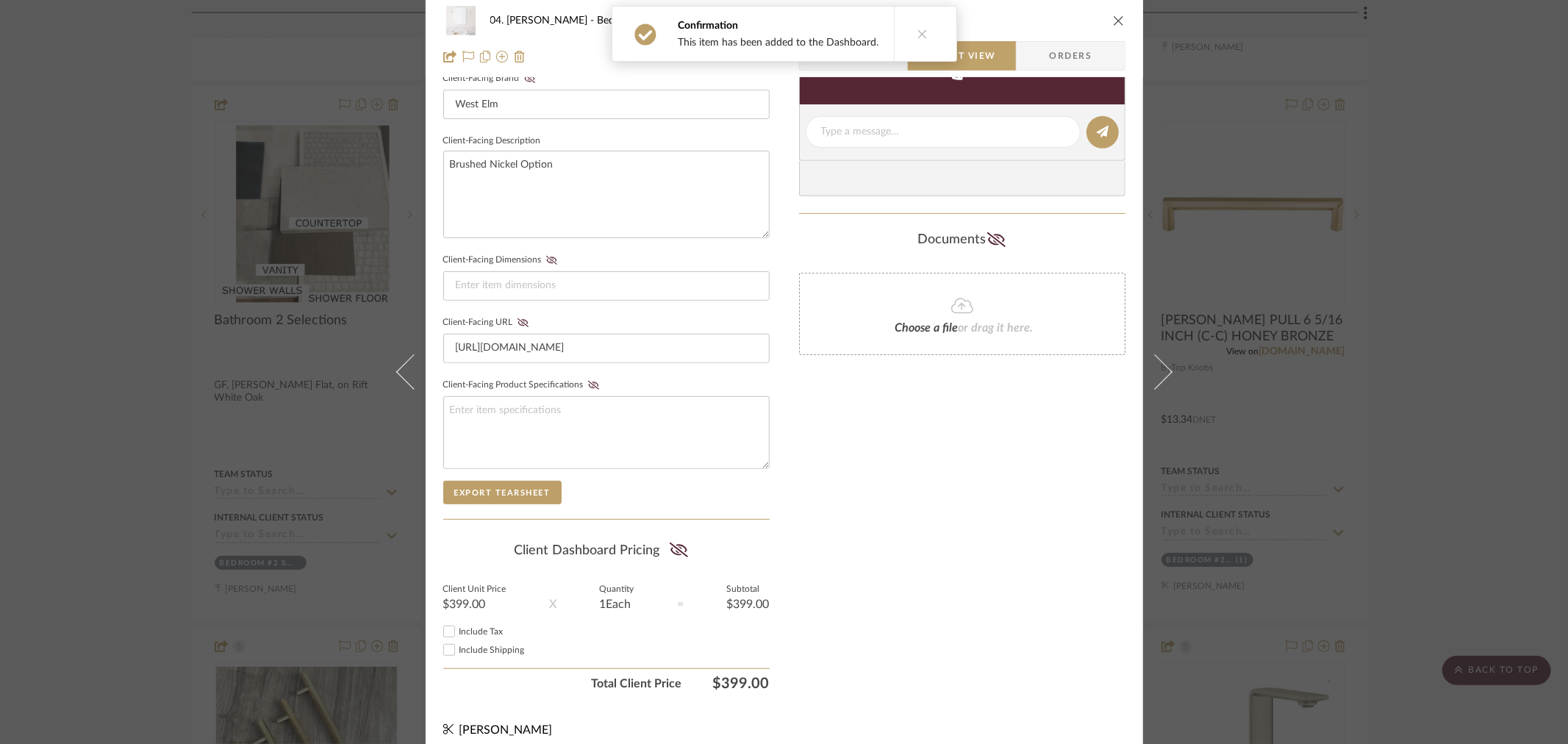
scroll to position [492, 0]
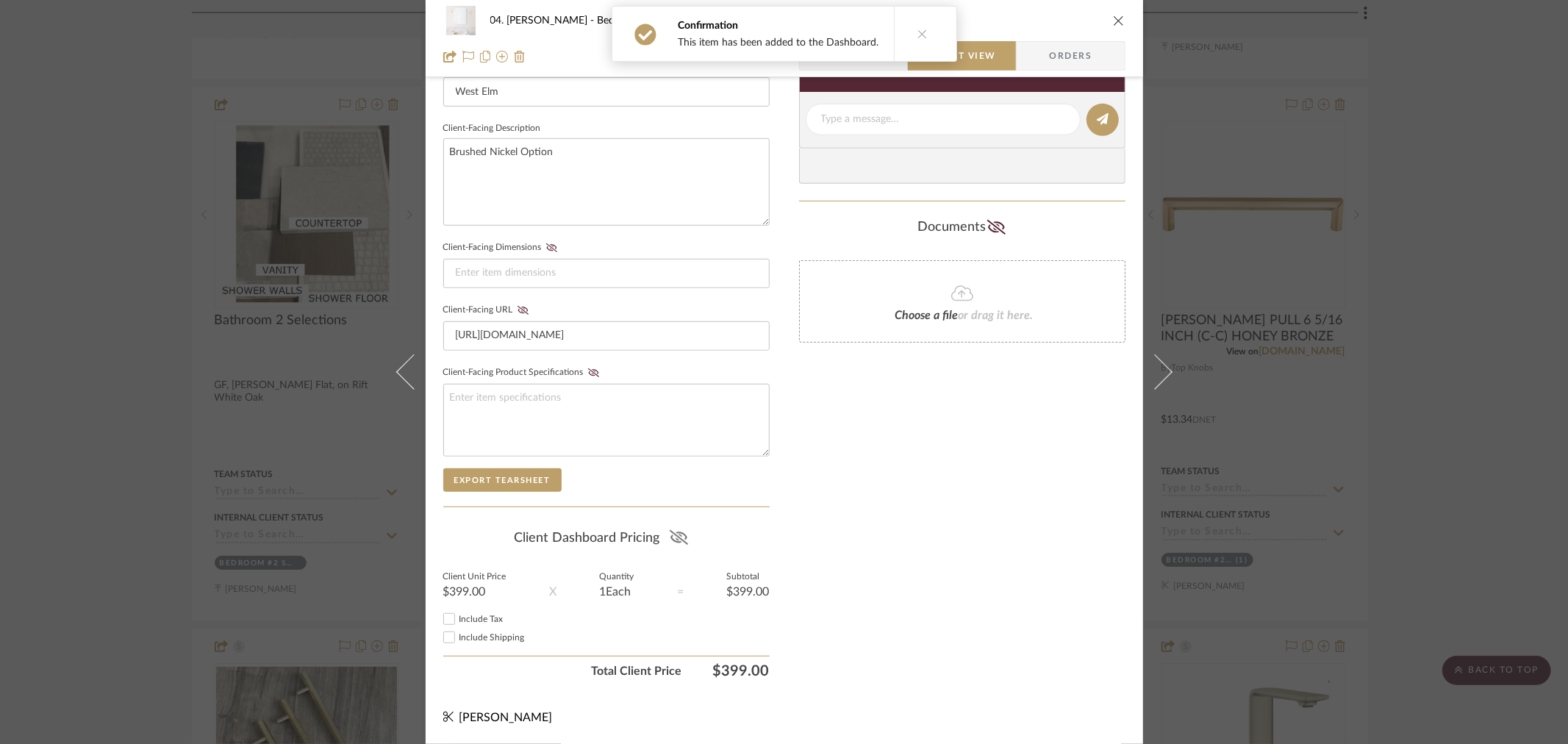
click at [670, 533] on icon at bounding box center [679, 537] width 19 height 15
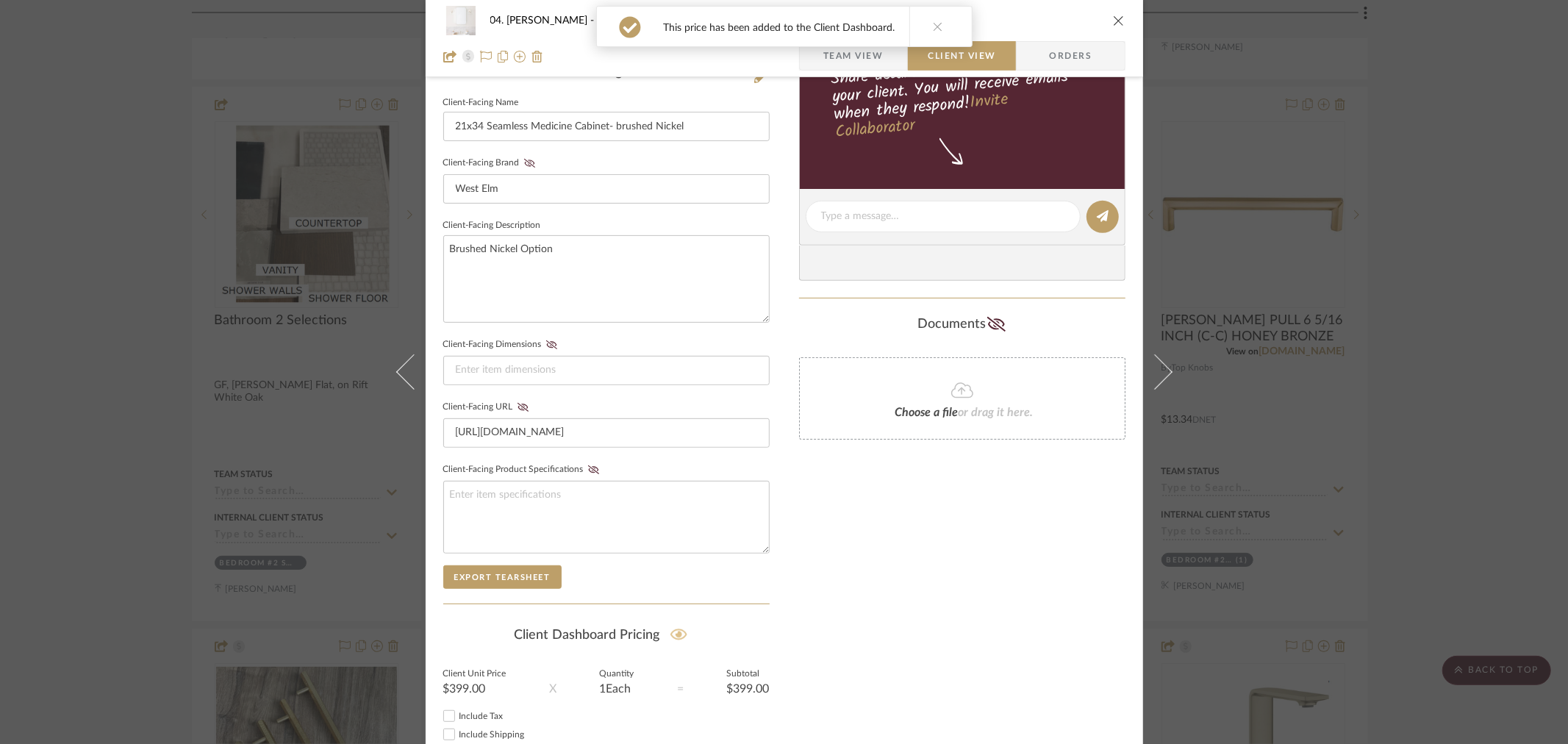
scroll to position [83, 0]
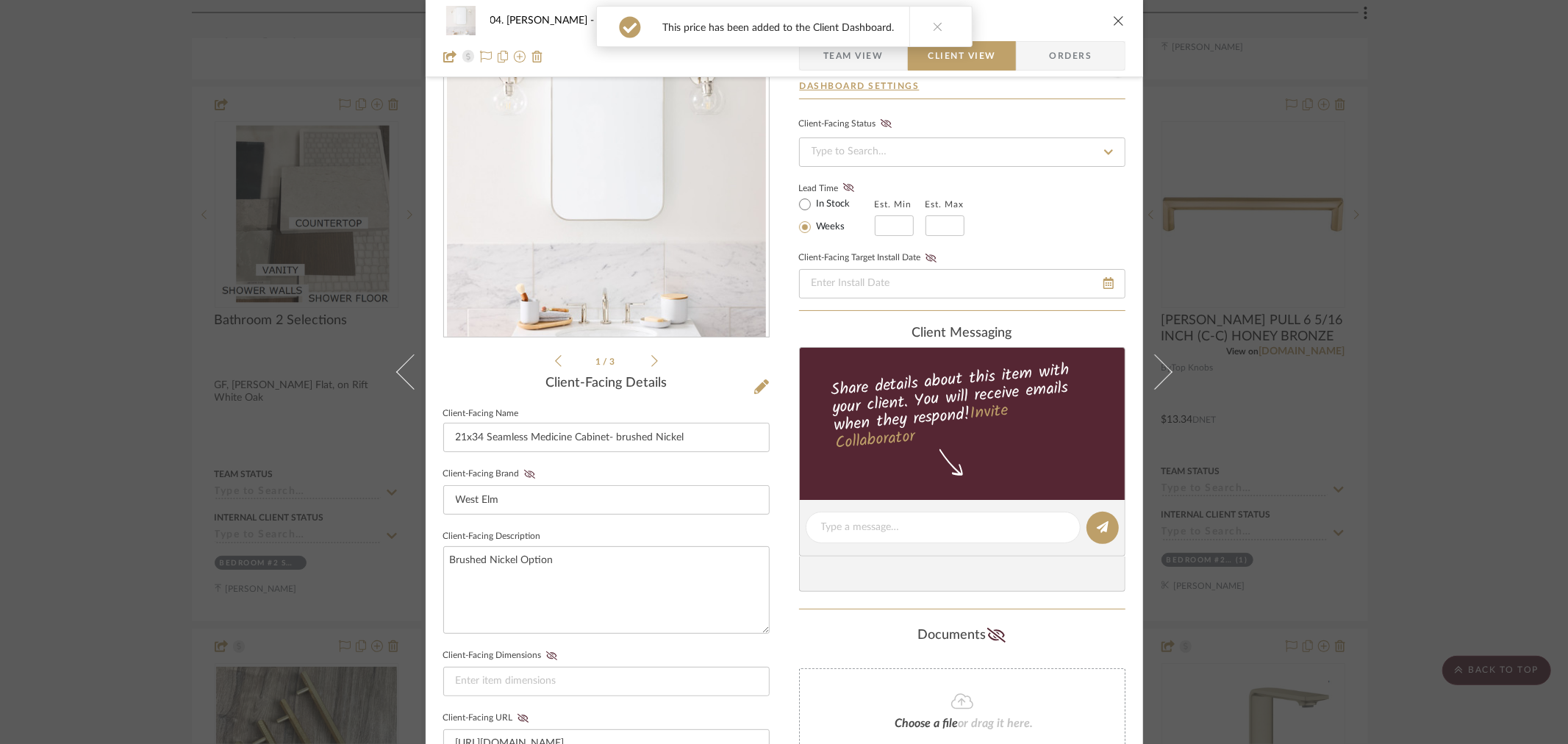
click at [1551, 288] on div "04. [PERSON_NAME] Bedroom #2 Suite 21x34 Seamless Medicine Cabinet- brushed Nic…" at bounding box center [784, 372] width 1568 height 744
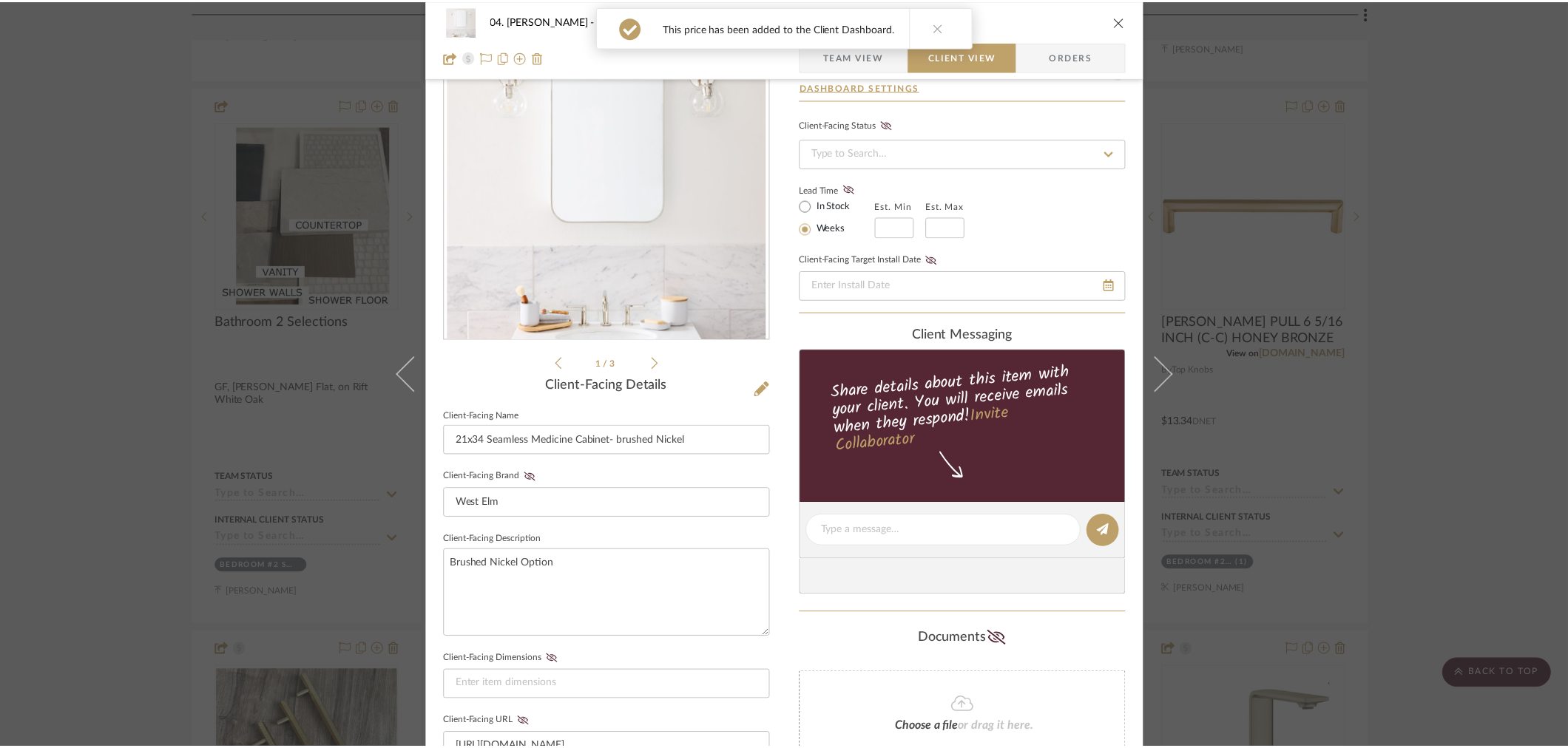
scroll to position [2272, 0]
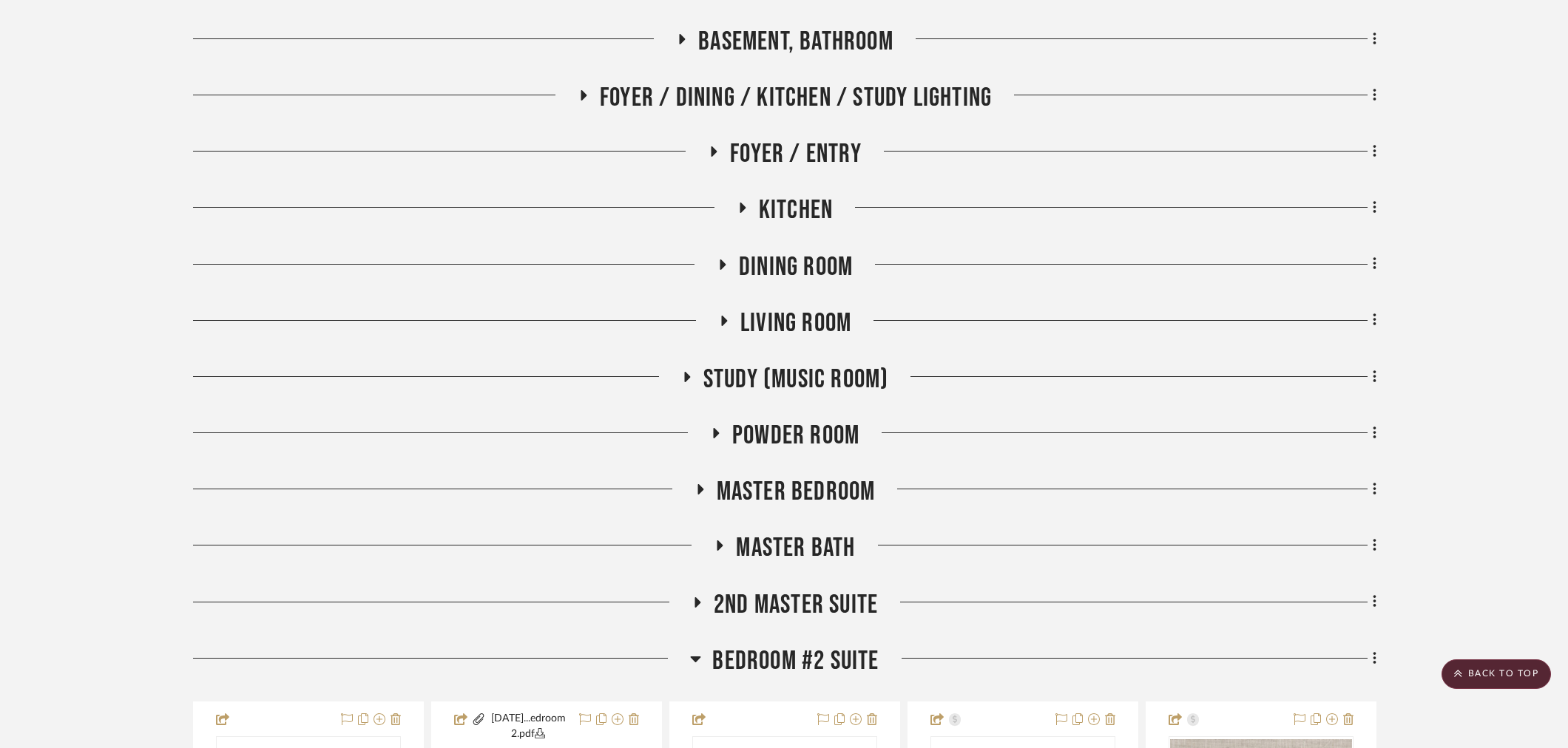
click at [748, 646] on span "Bedroom #2 Suite" at bounding box center [796, 662] width 167 height 32
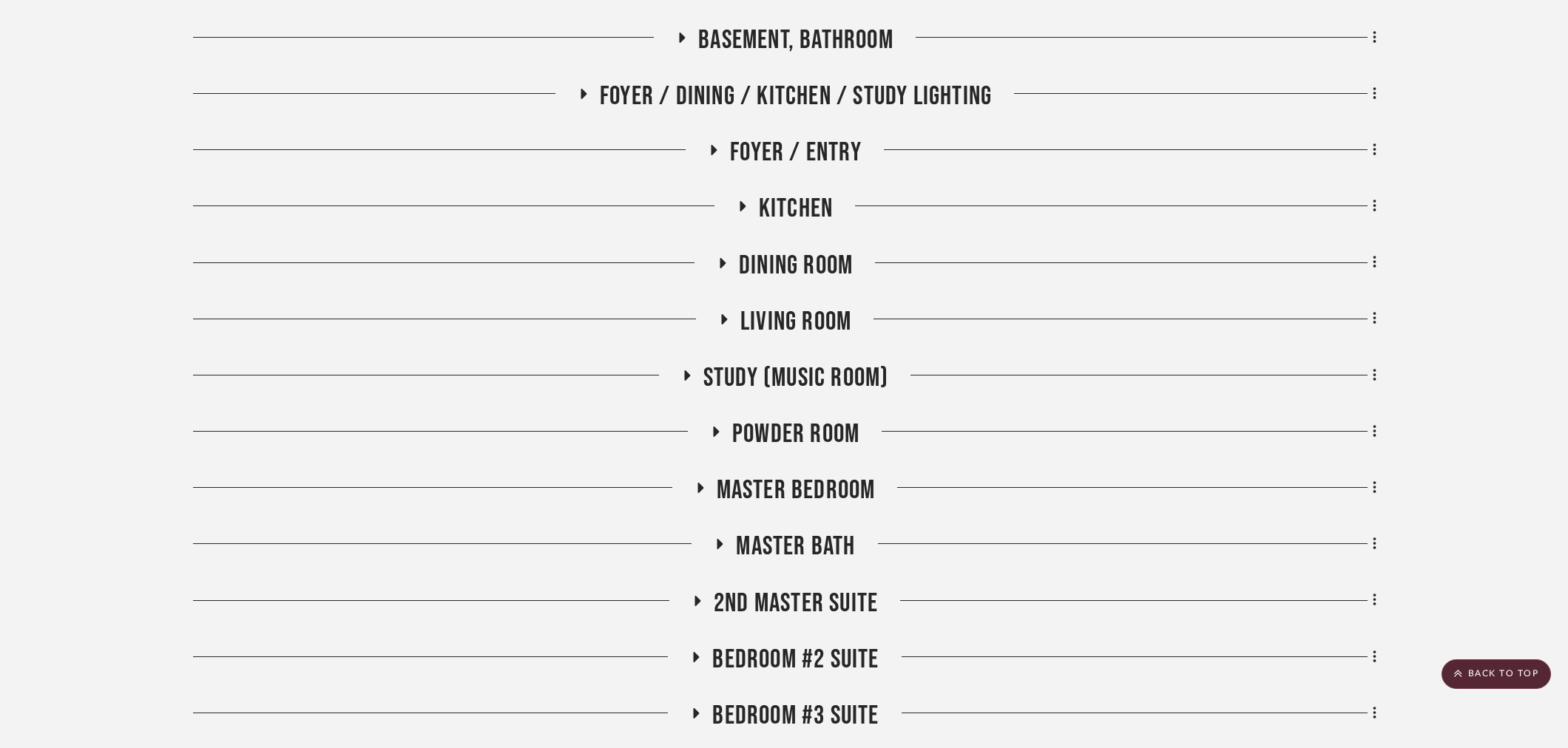
scroll to position [547, 0]
click at [806, 204] on span "Kitchen" at bounding box center [796, 210] width 74 height 32
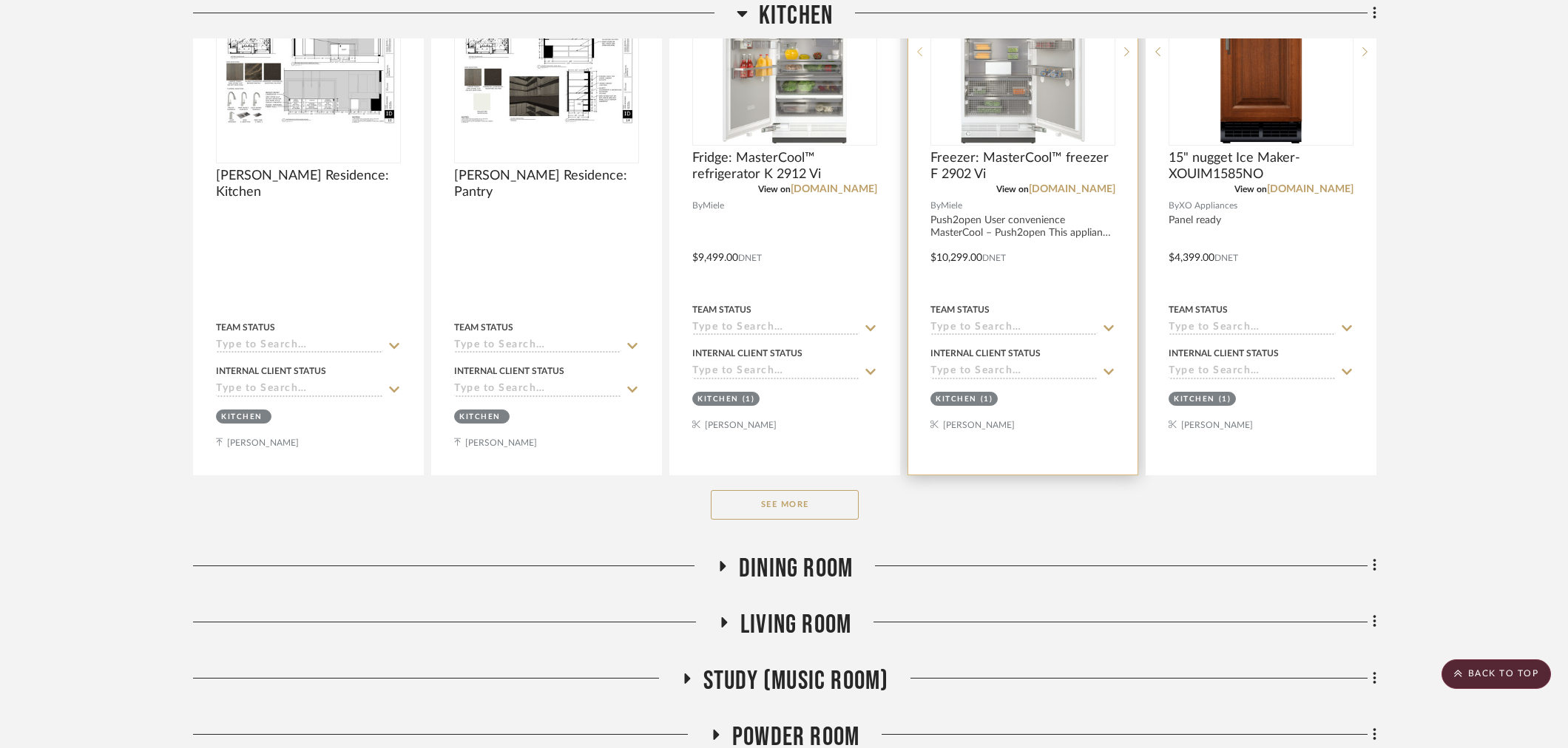
scroll to position [1122, 0]
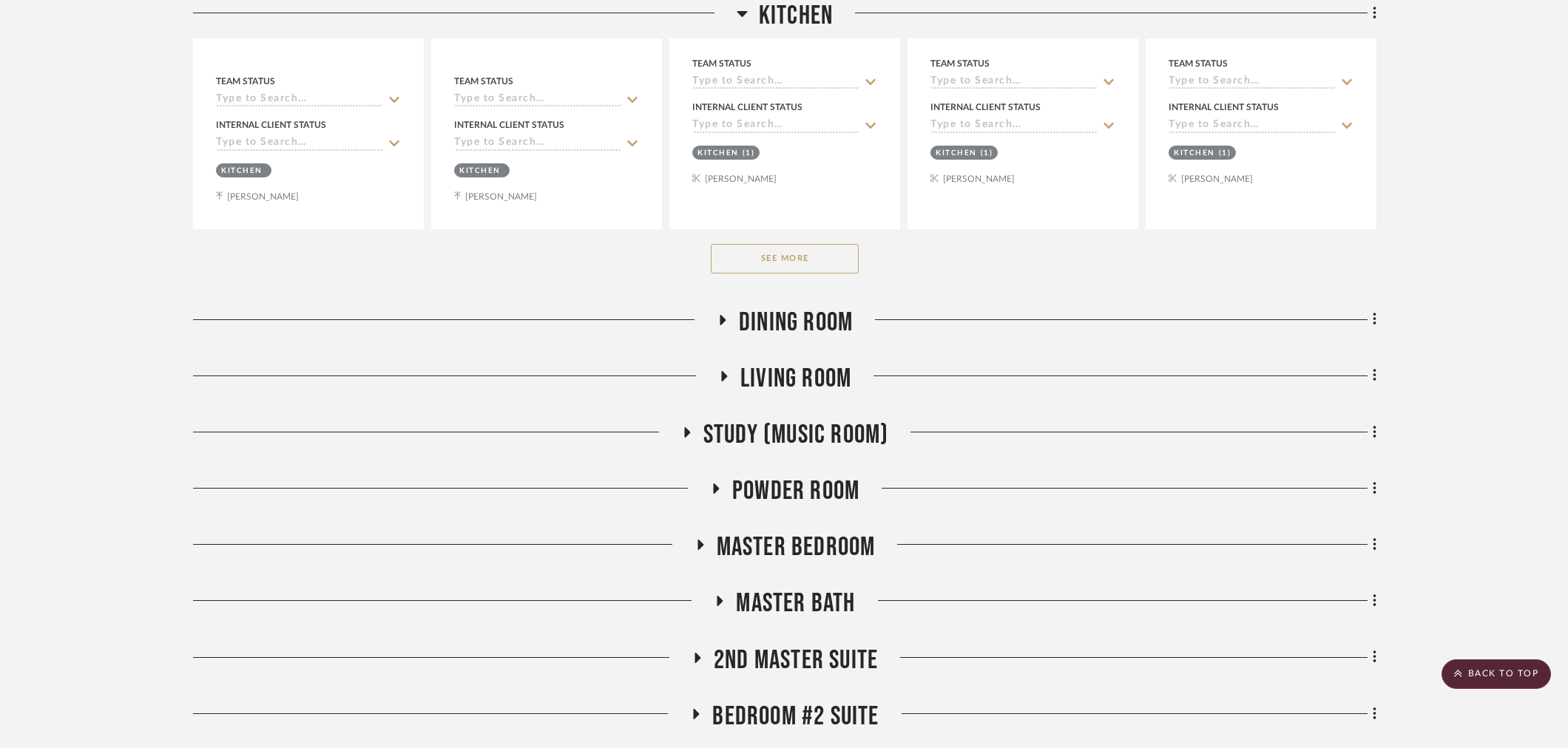
click at [796, 261] on button "See More" at bounding box center [784, 259] width 148 height 30
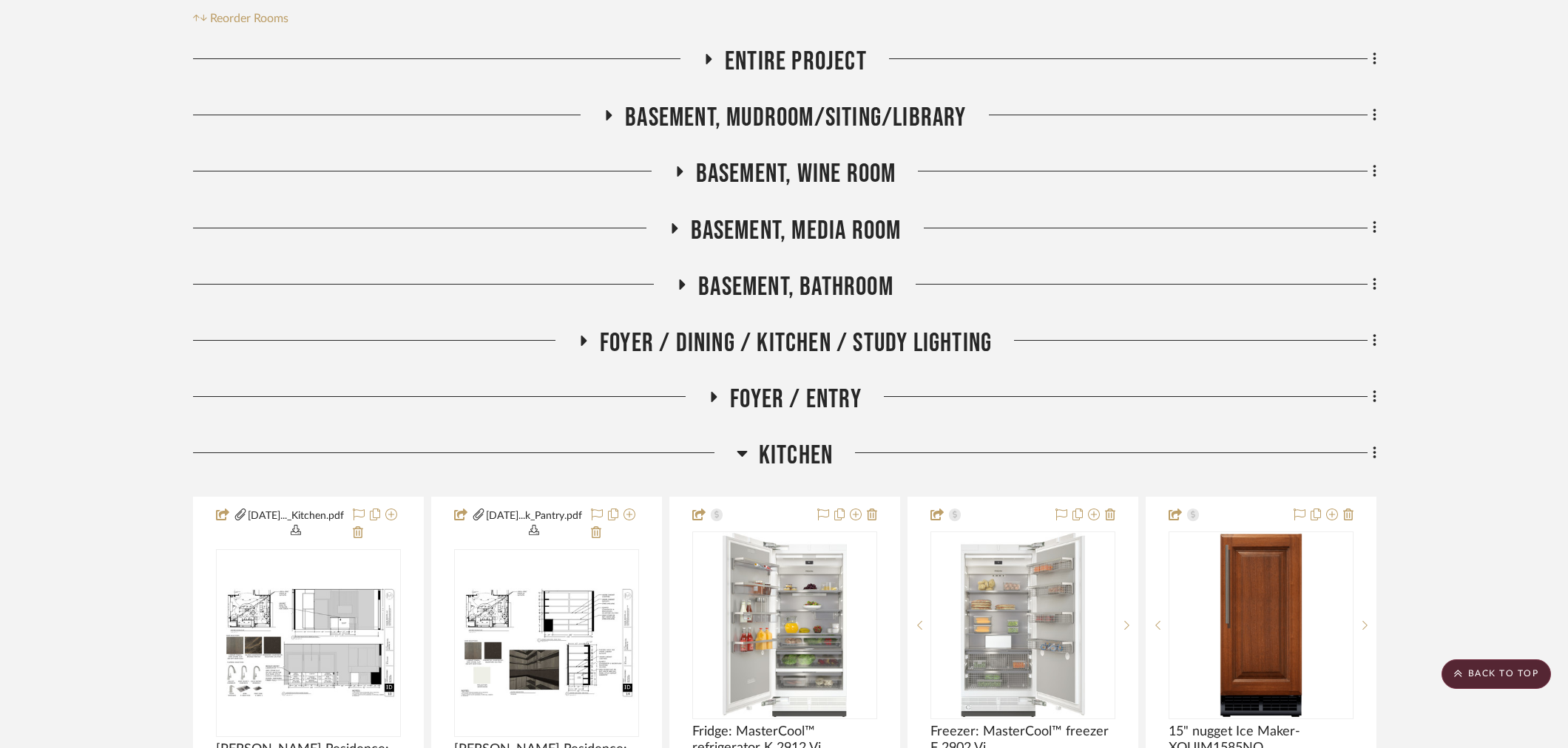
scroll to position [300, 0]
click at [805, 459] on span "Kitchen" at bounding box center [796, 458] width 74 height 32
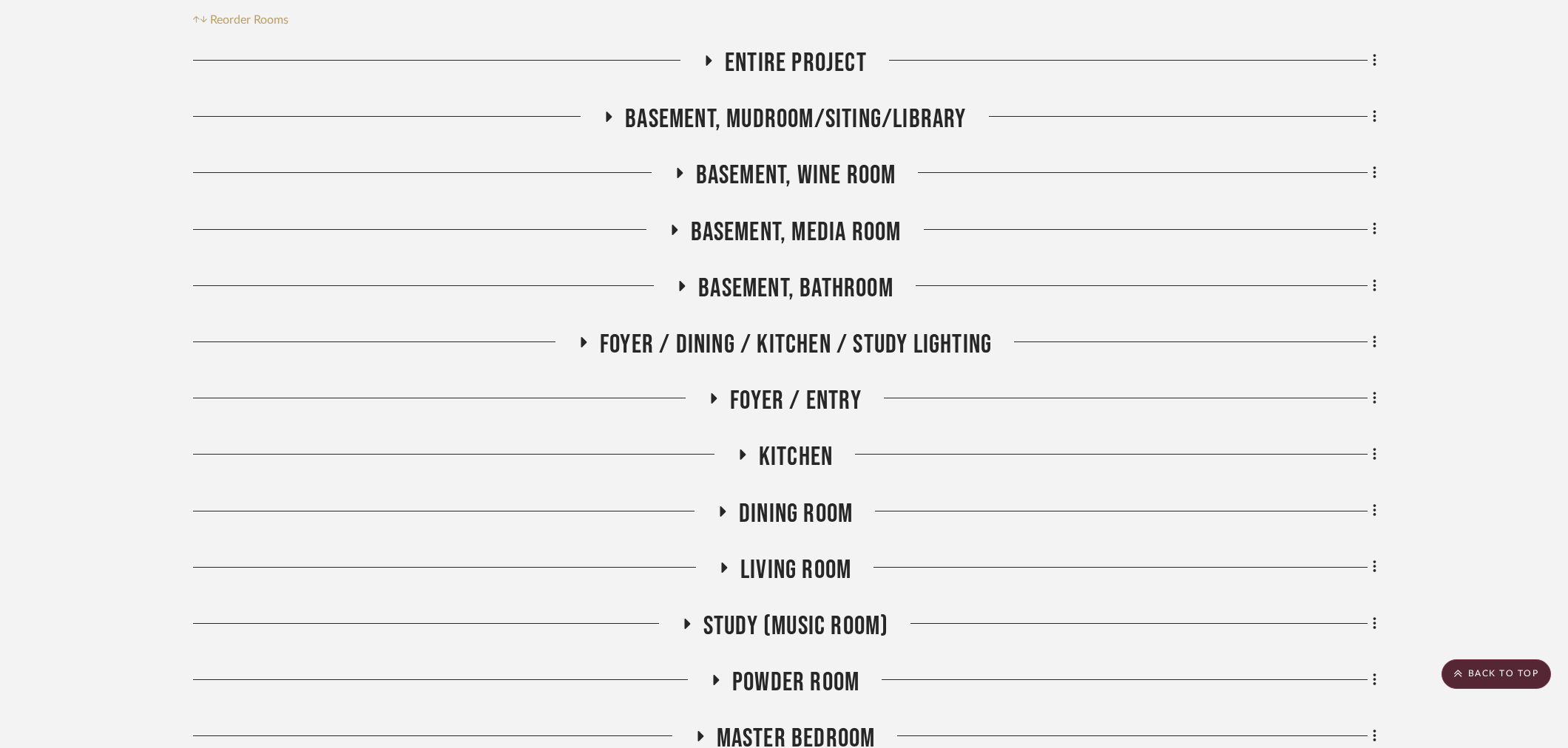
click at [815, 354] on span "Foyer / Dining / Kitchen / Study Lighting" at bounding box center [796, 345] width 392 height 32
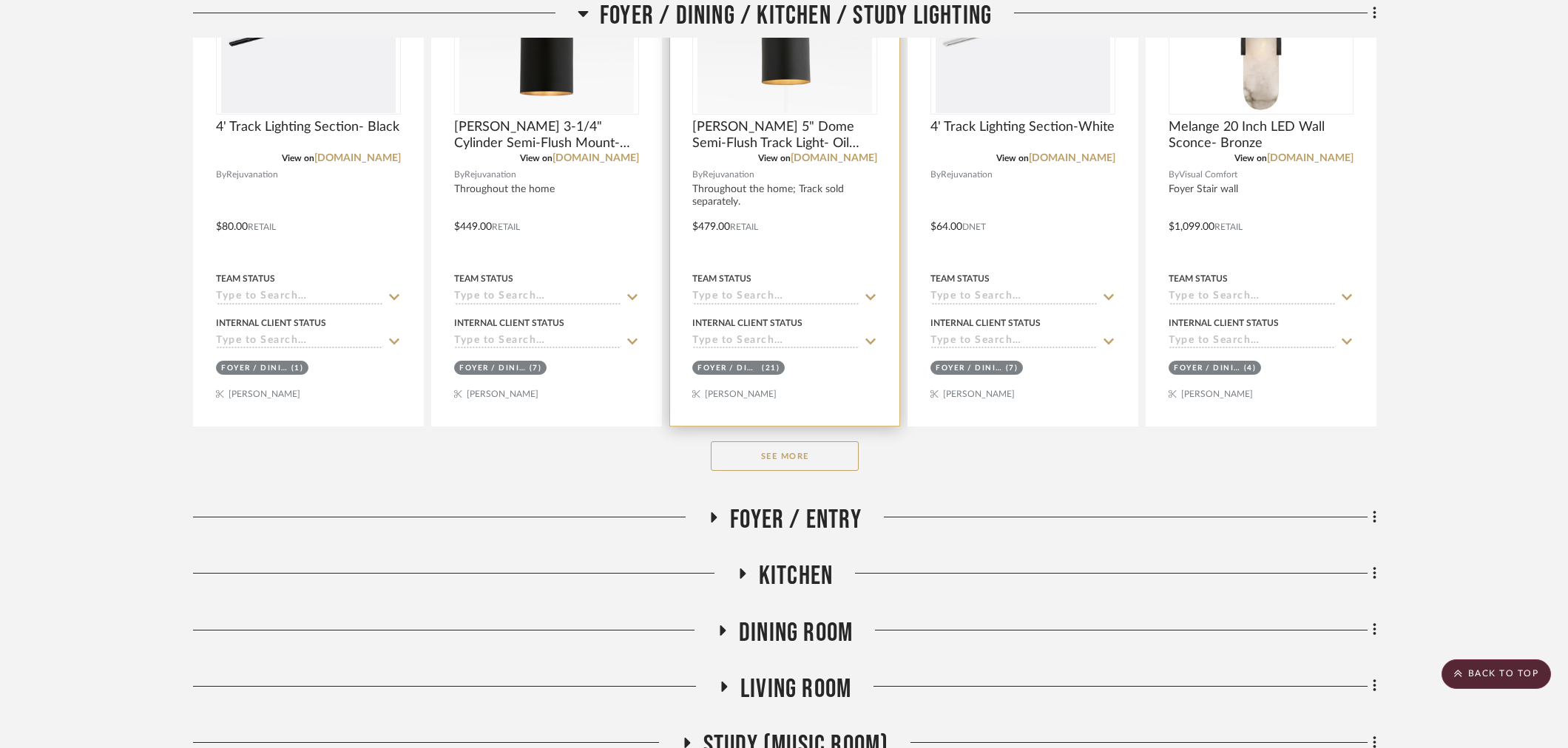
scroll to position [1204, 0]
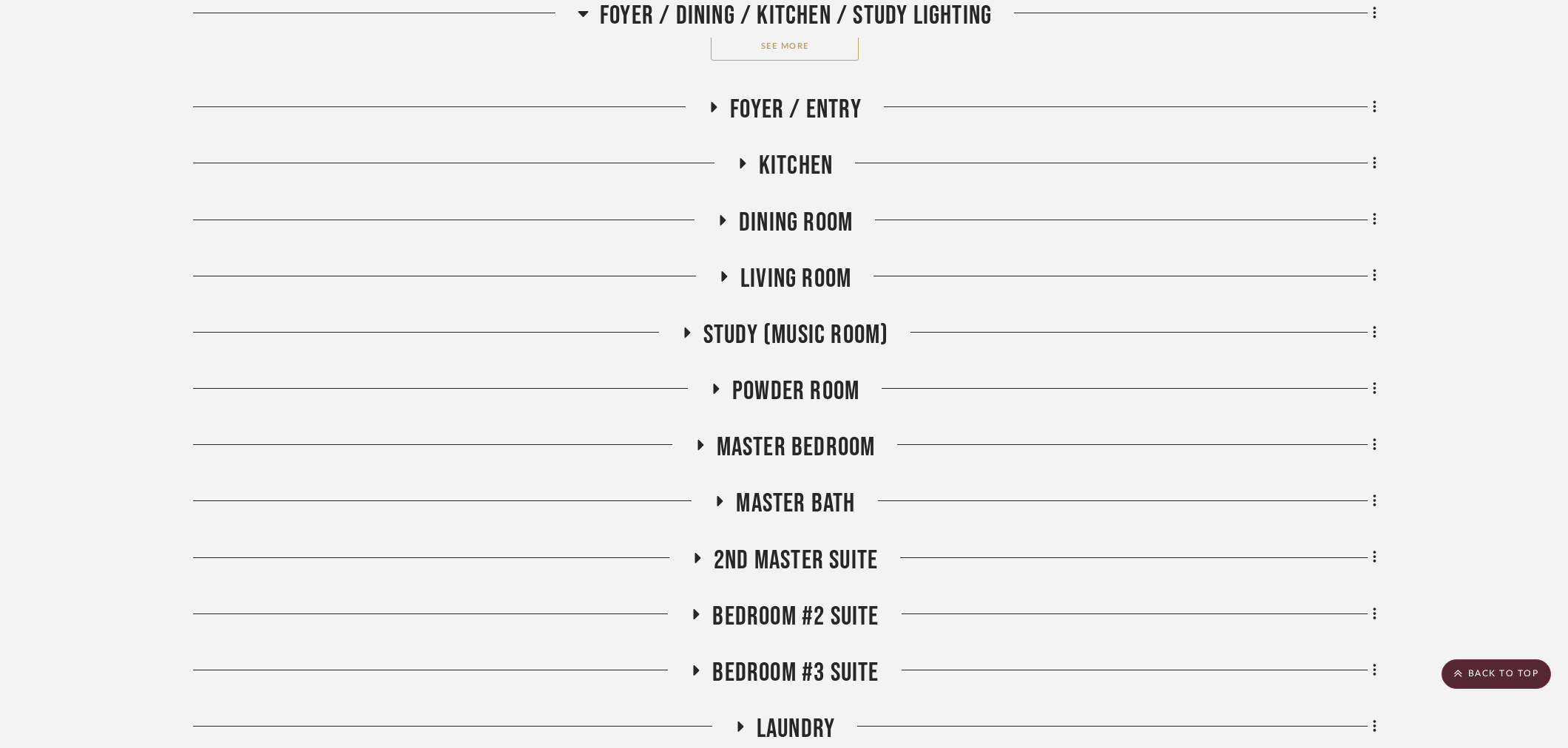
click at [792, 51] on button "See More" at bounding box center [784, 46] width 148 height 30
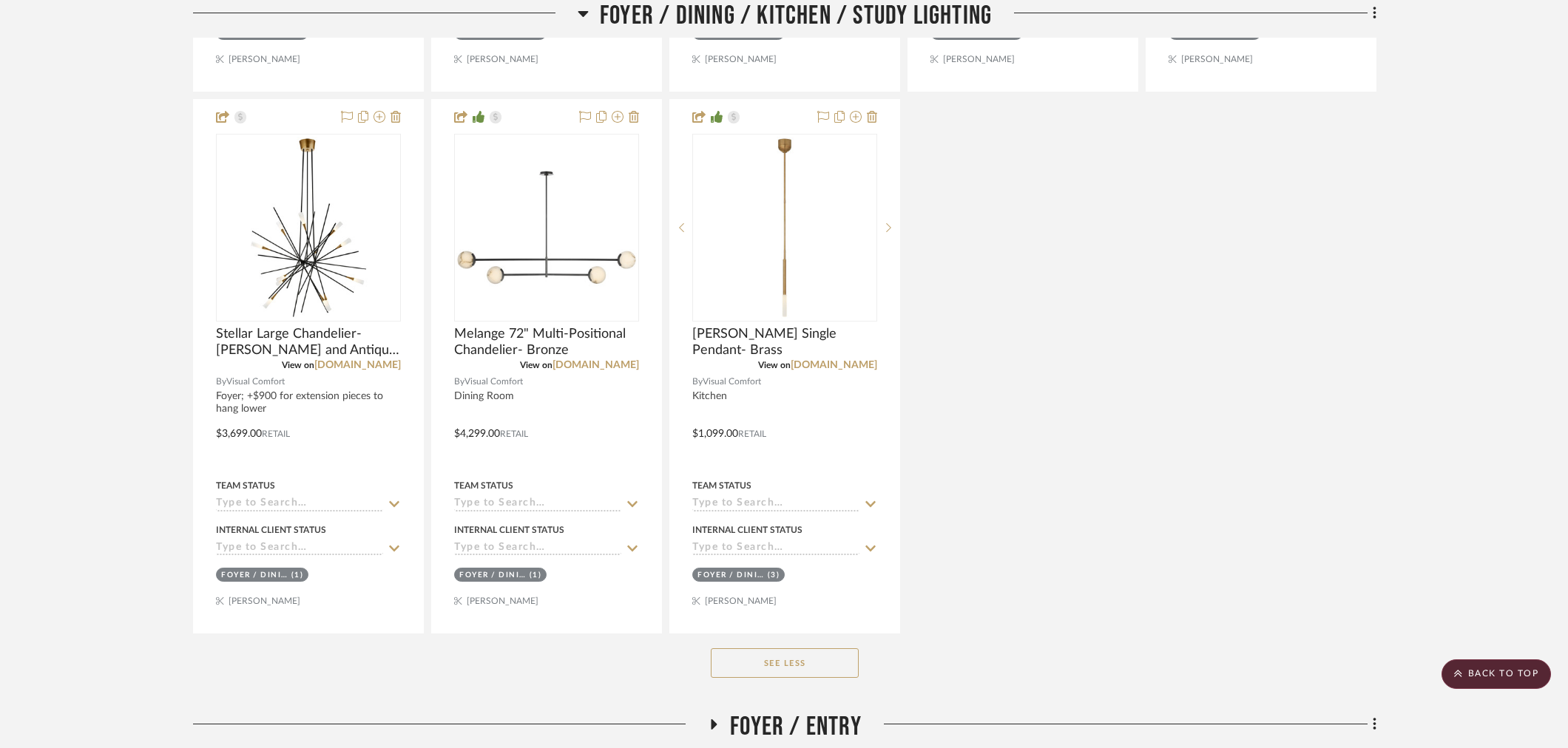
scroll to position [1122, 0]
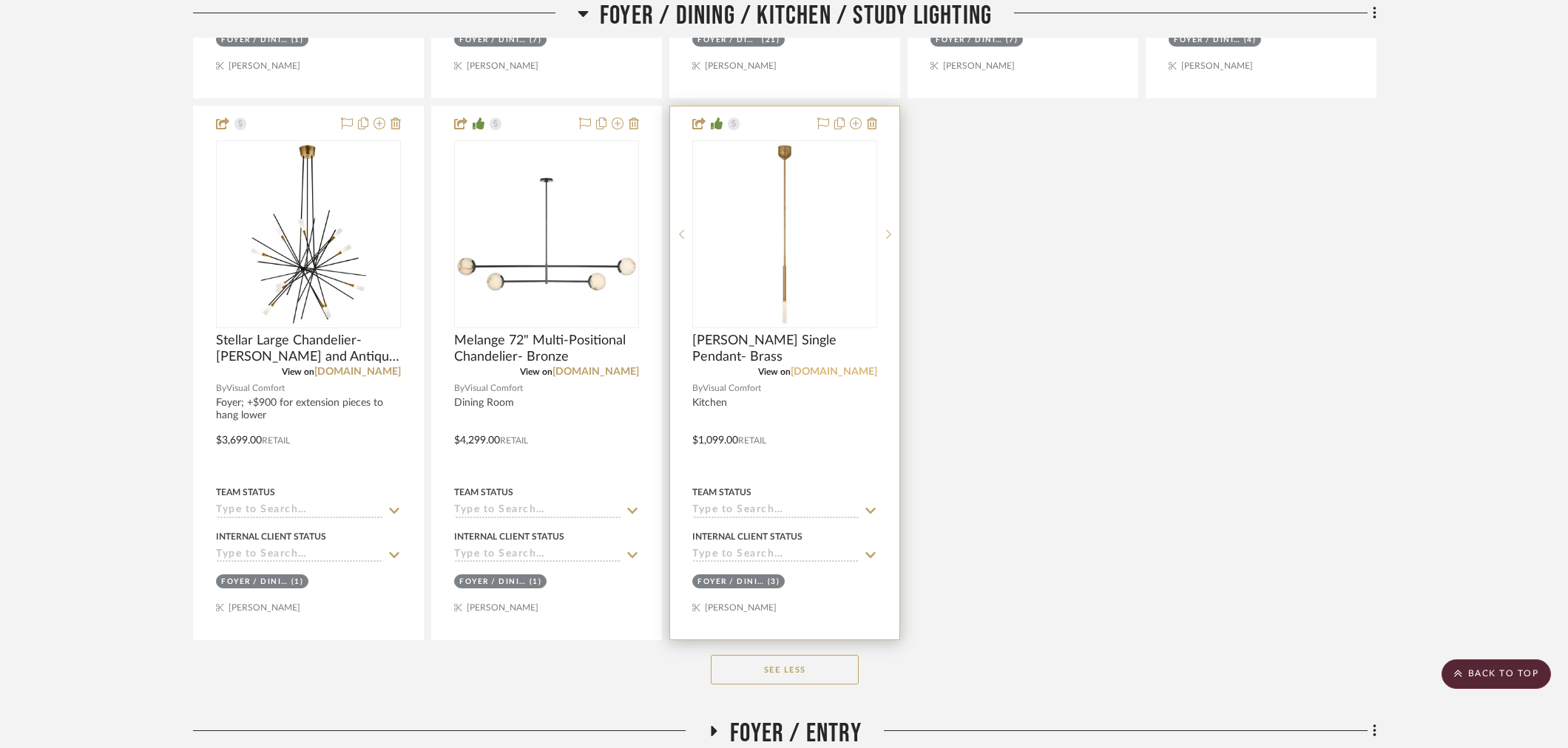
click at [846, 371] on link "[DOMAIN_NAME]" at bounding box center [834, 372] width 86 height 10
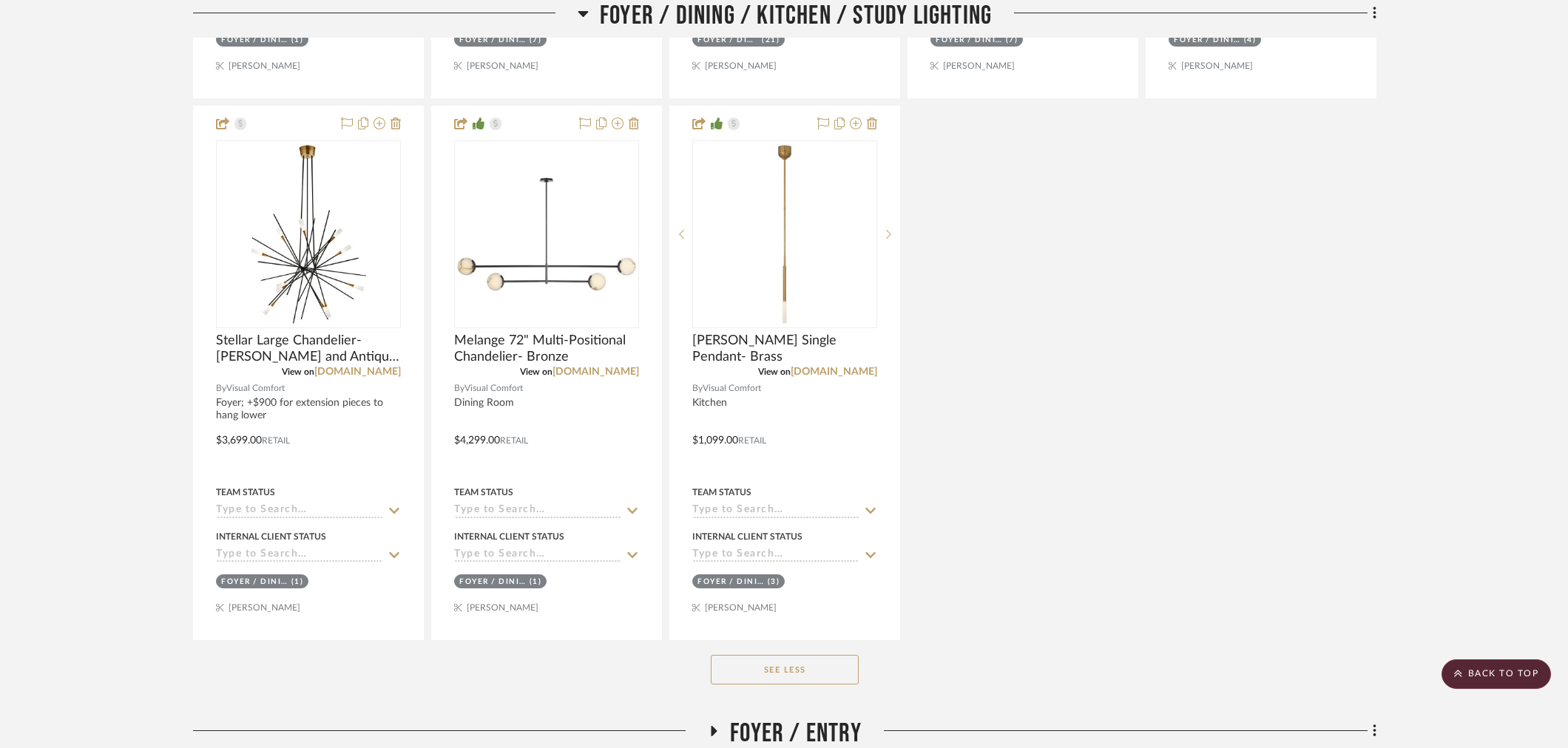
click at [1273, 537] on div "4' Track Lighting Section- Black View on [DOMAIN_NAME] By Rejuvanation $80.00 R…" at bounding box center [785, 102] width 1183 height 1077
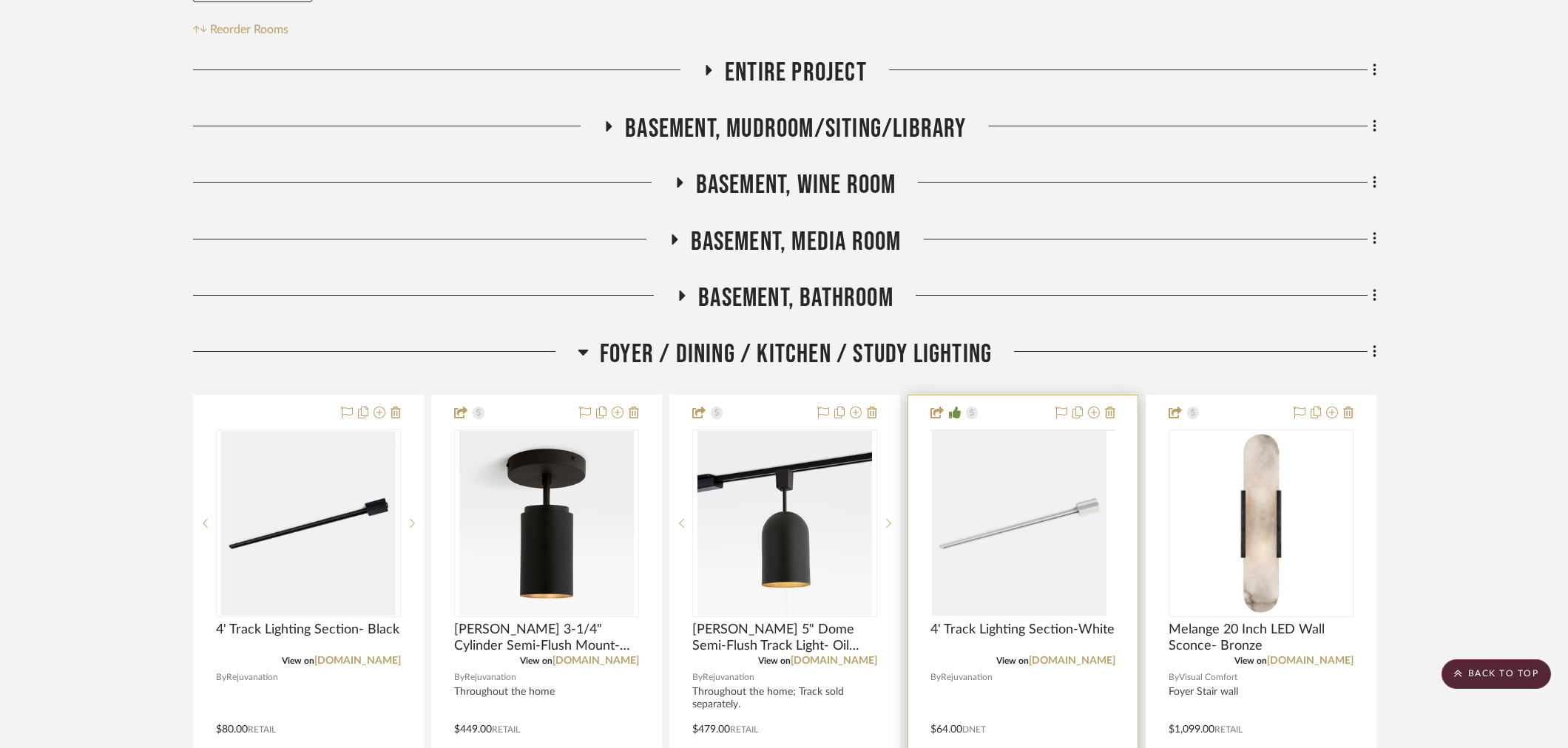
scroll to position [0, 0]
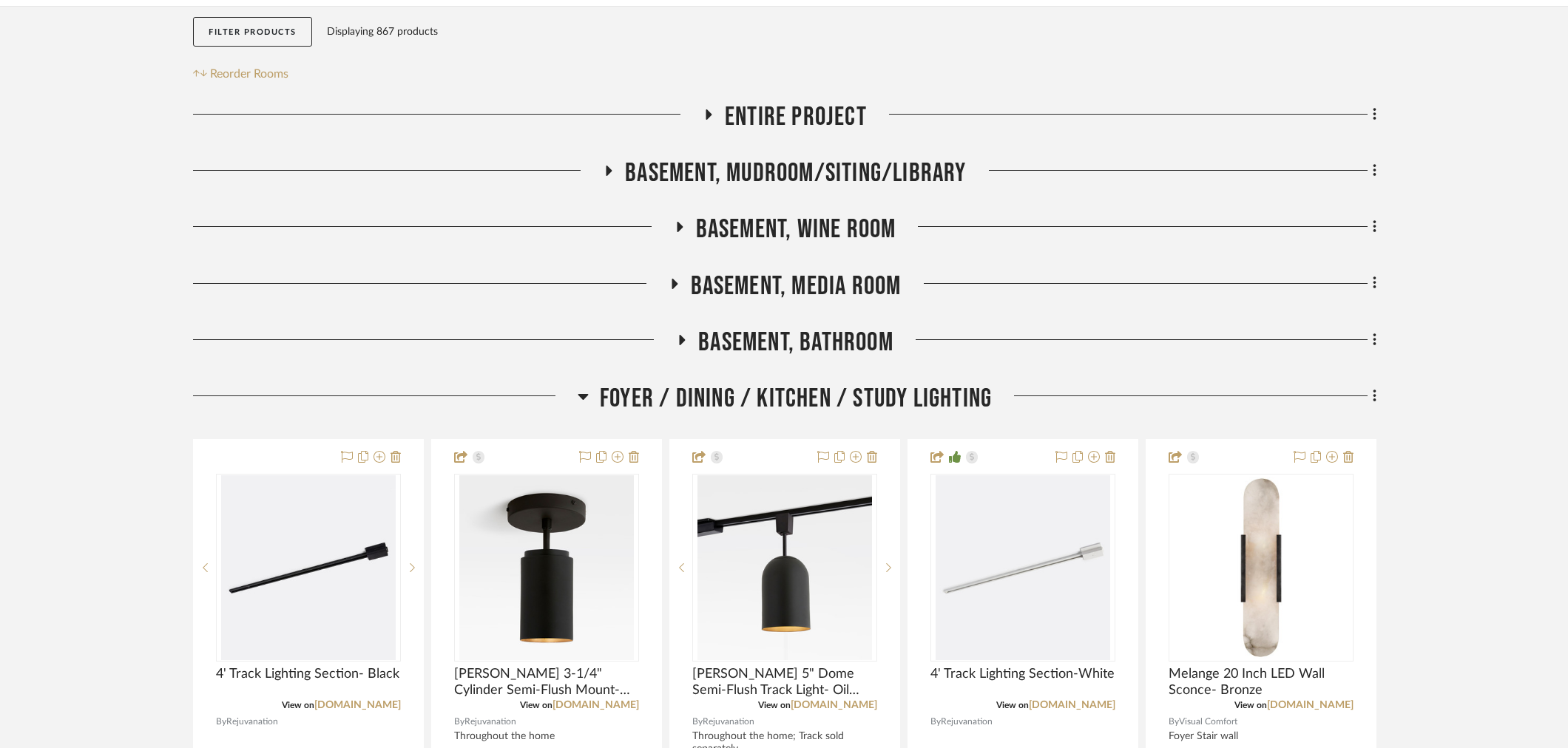
click at [690, 408] on span "Foyer / Dining / Kitchen / Study Lighting" at bounding box center [796, 399] width 392 height 32
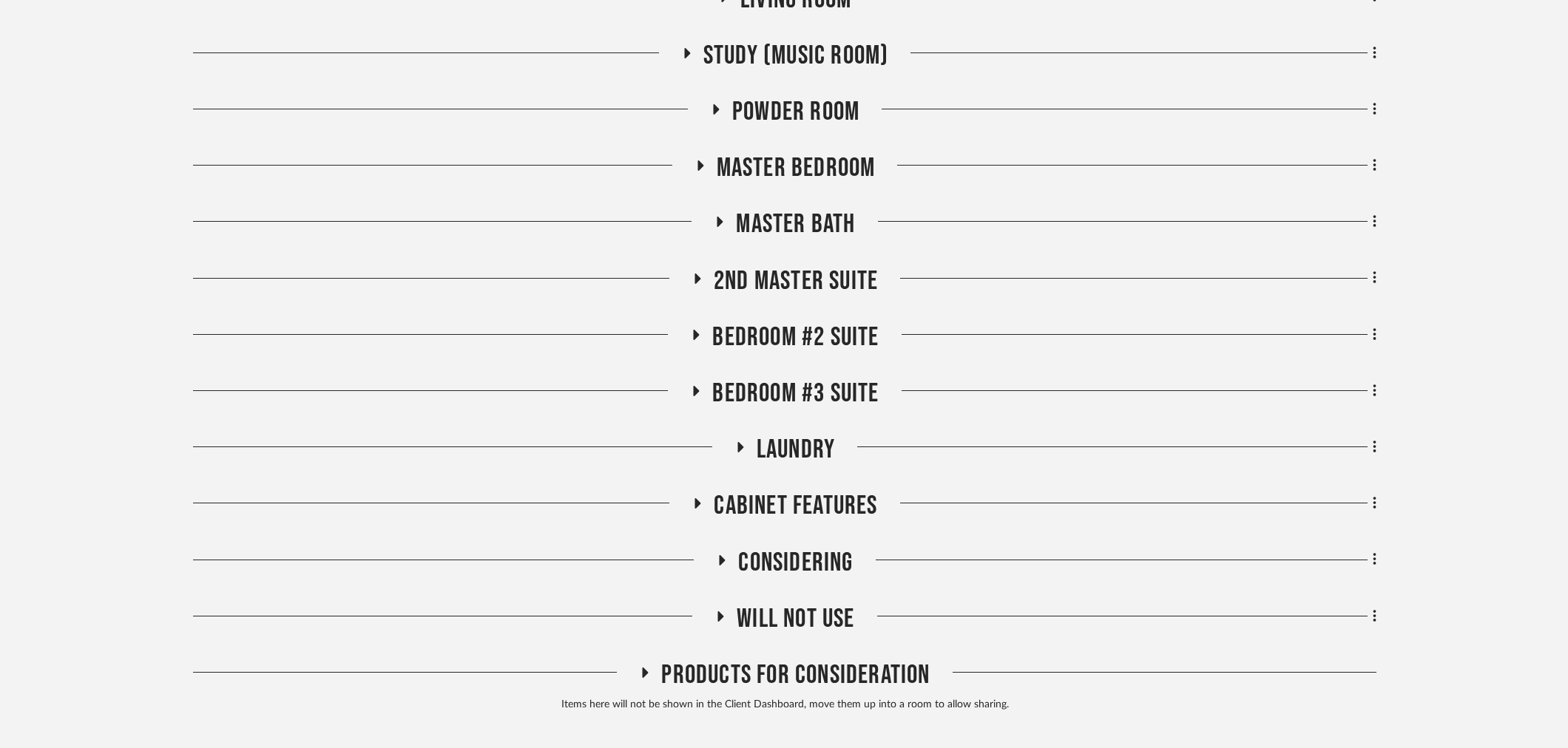
scroll to position [957, 0]
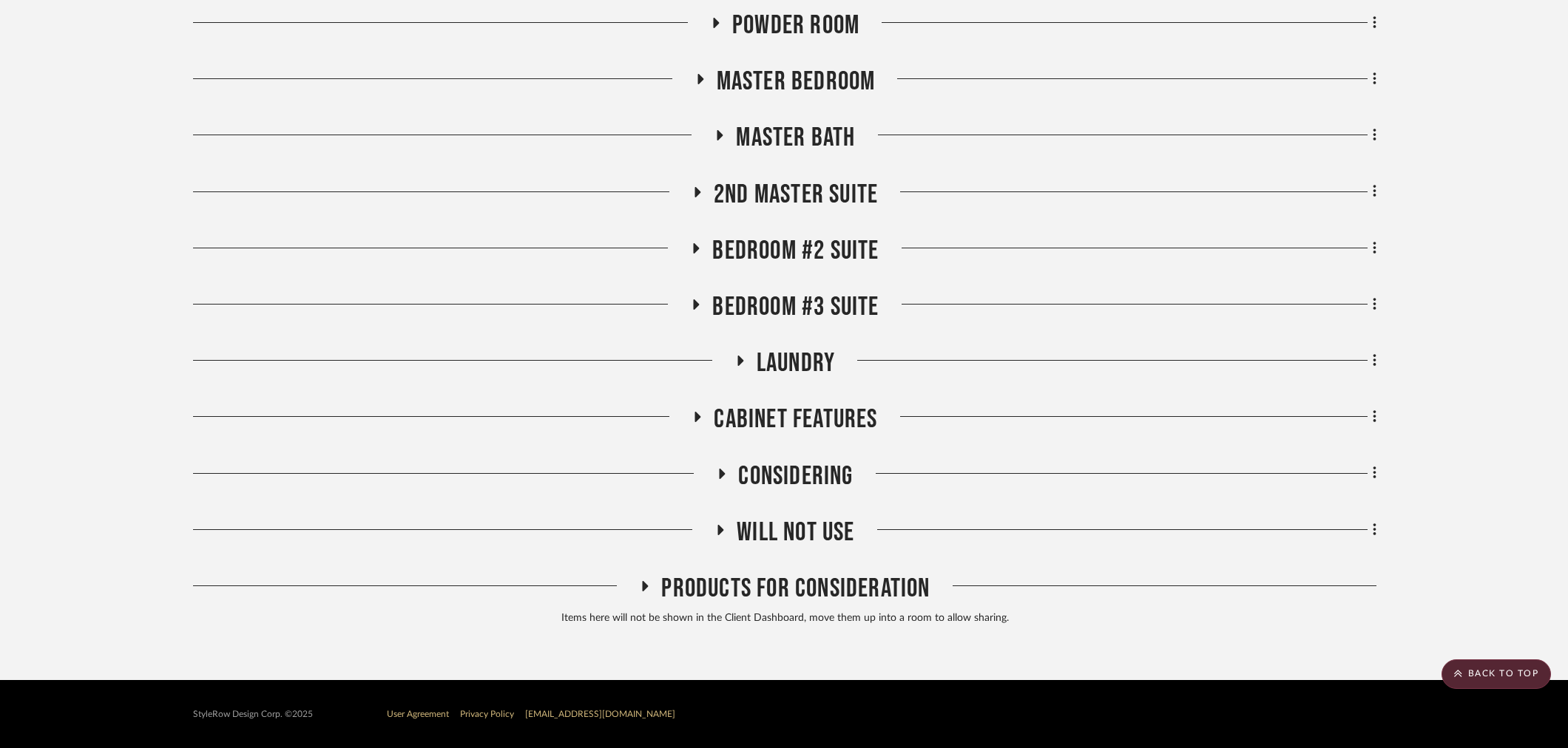
click at [820, 252] on span "Bedroom #2 Suite" at bounding box center [796, 251] width 167 height 32
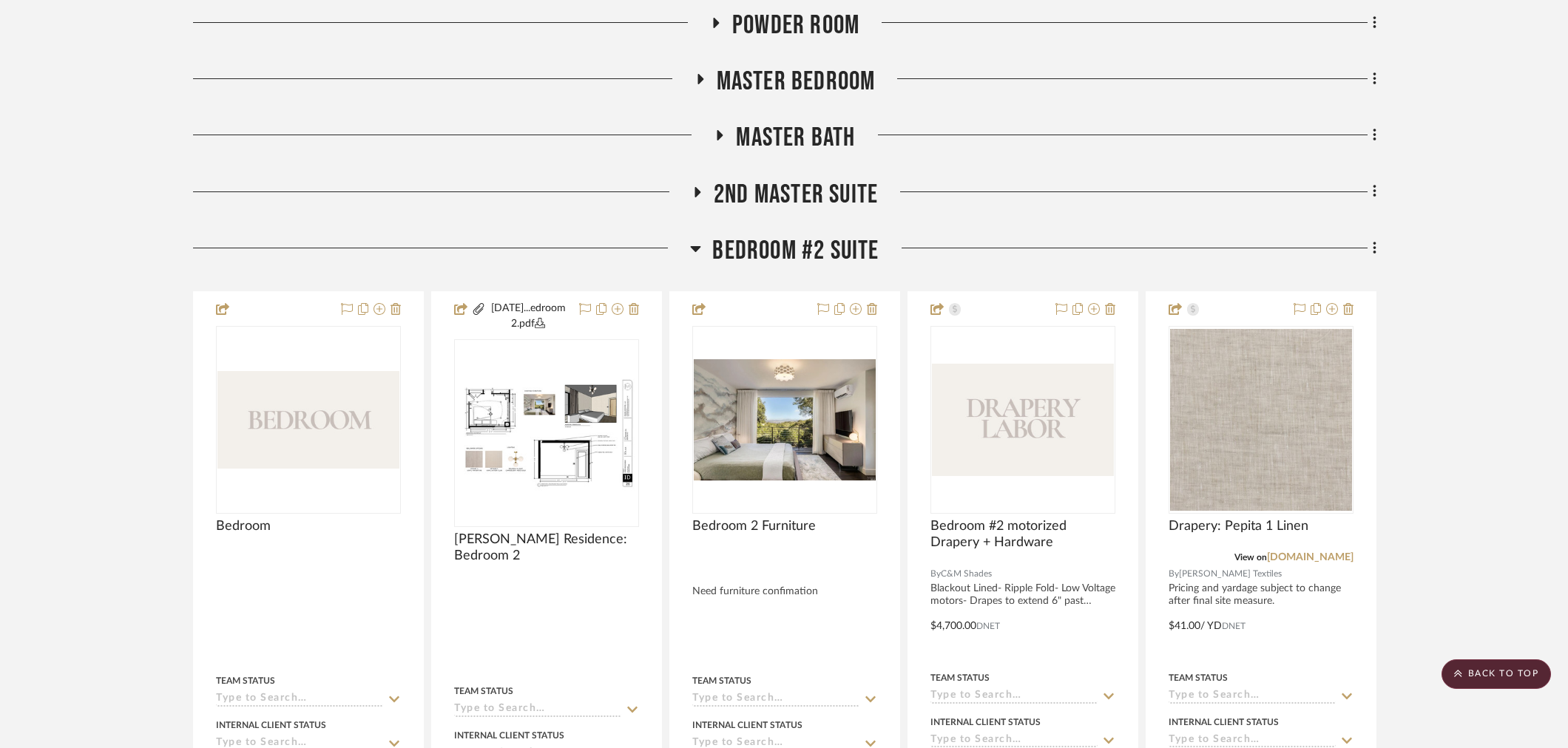
click at [820, 252] on span "Bedroom #2 Suite" at bounding box center [796, 251] width 167 height 32
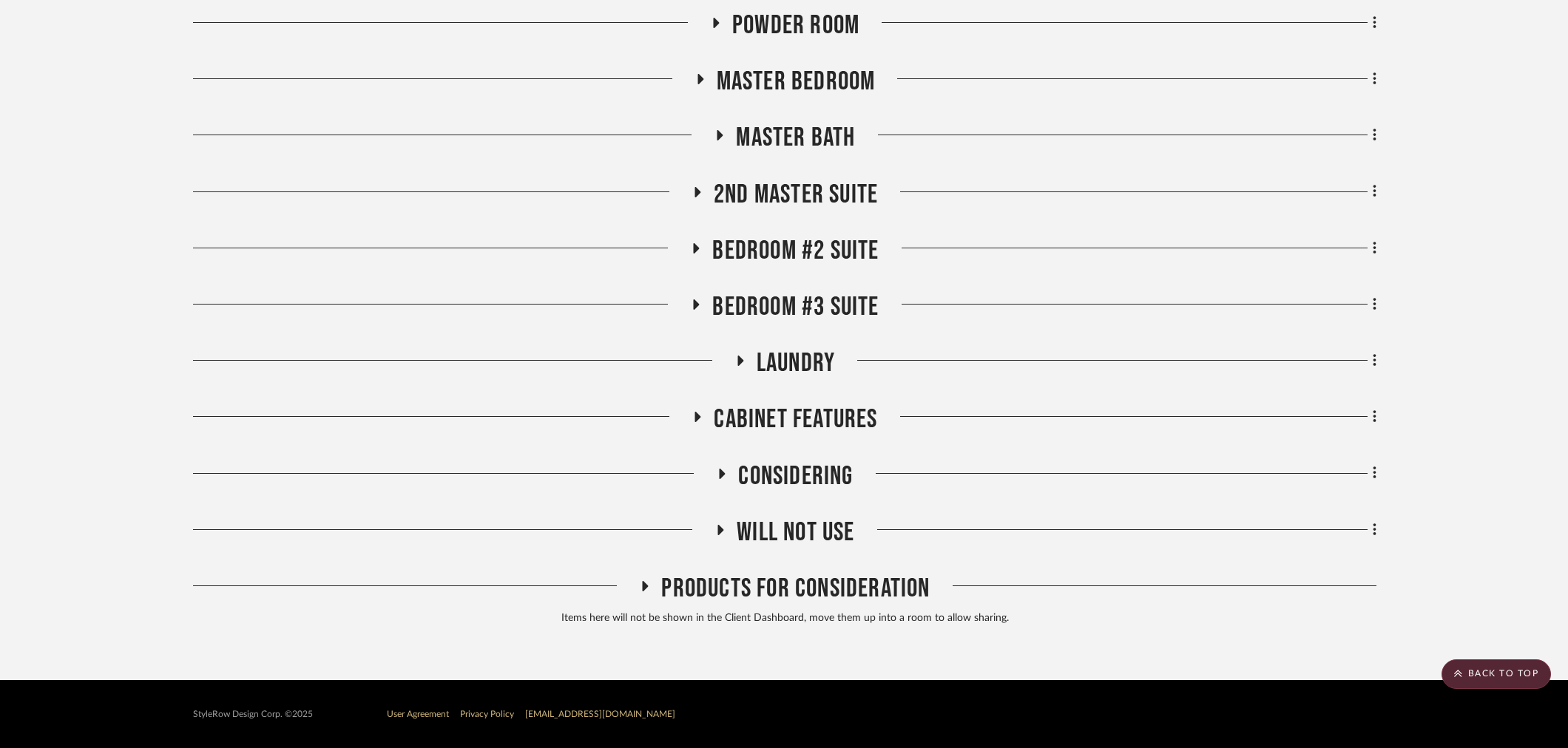
click at [807, 304] on span "Bedroom #3 Suite" at bounding box center [796, 307] width 167 height 32
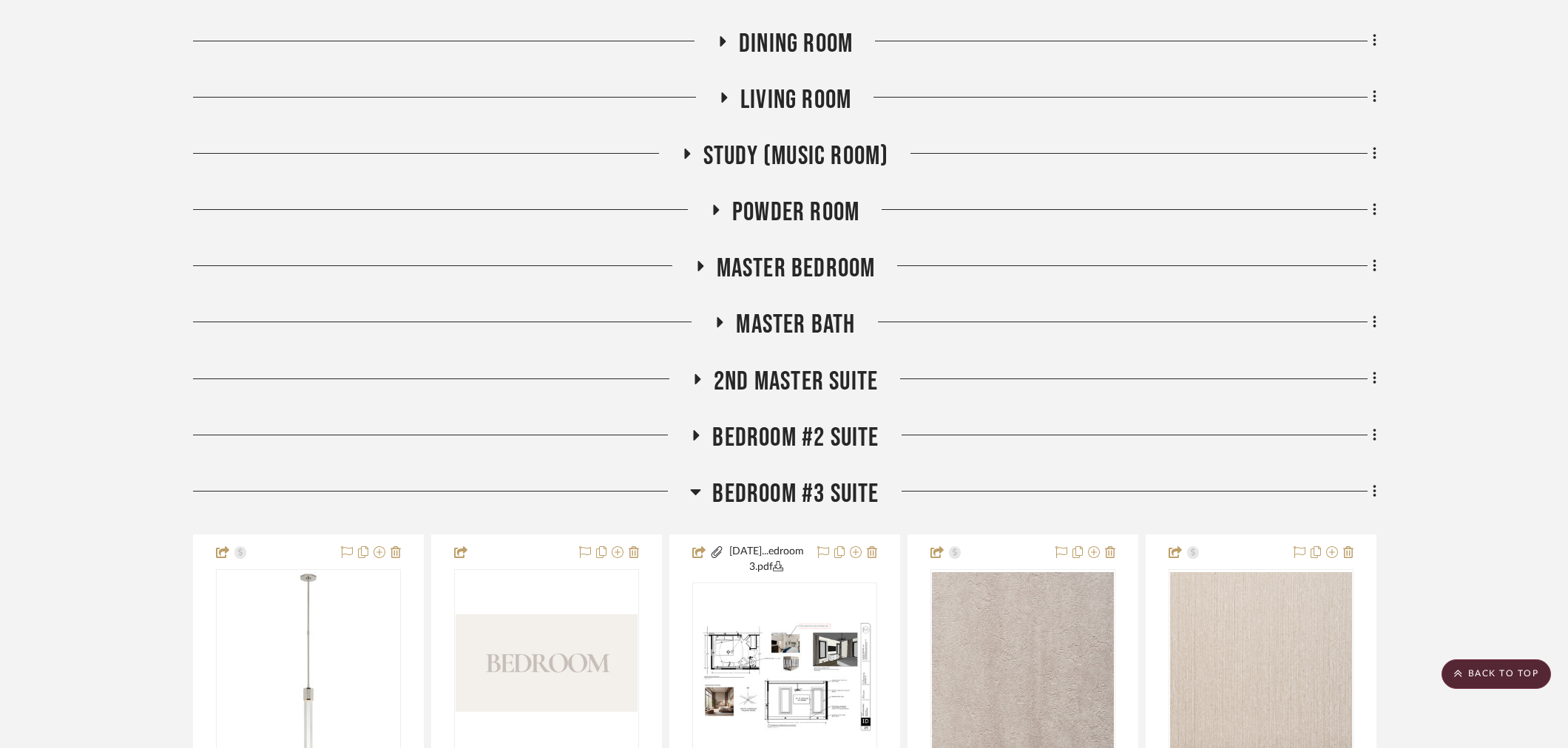
scroll to position [794, 0]
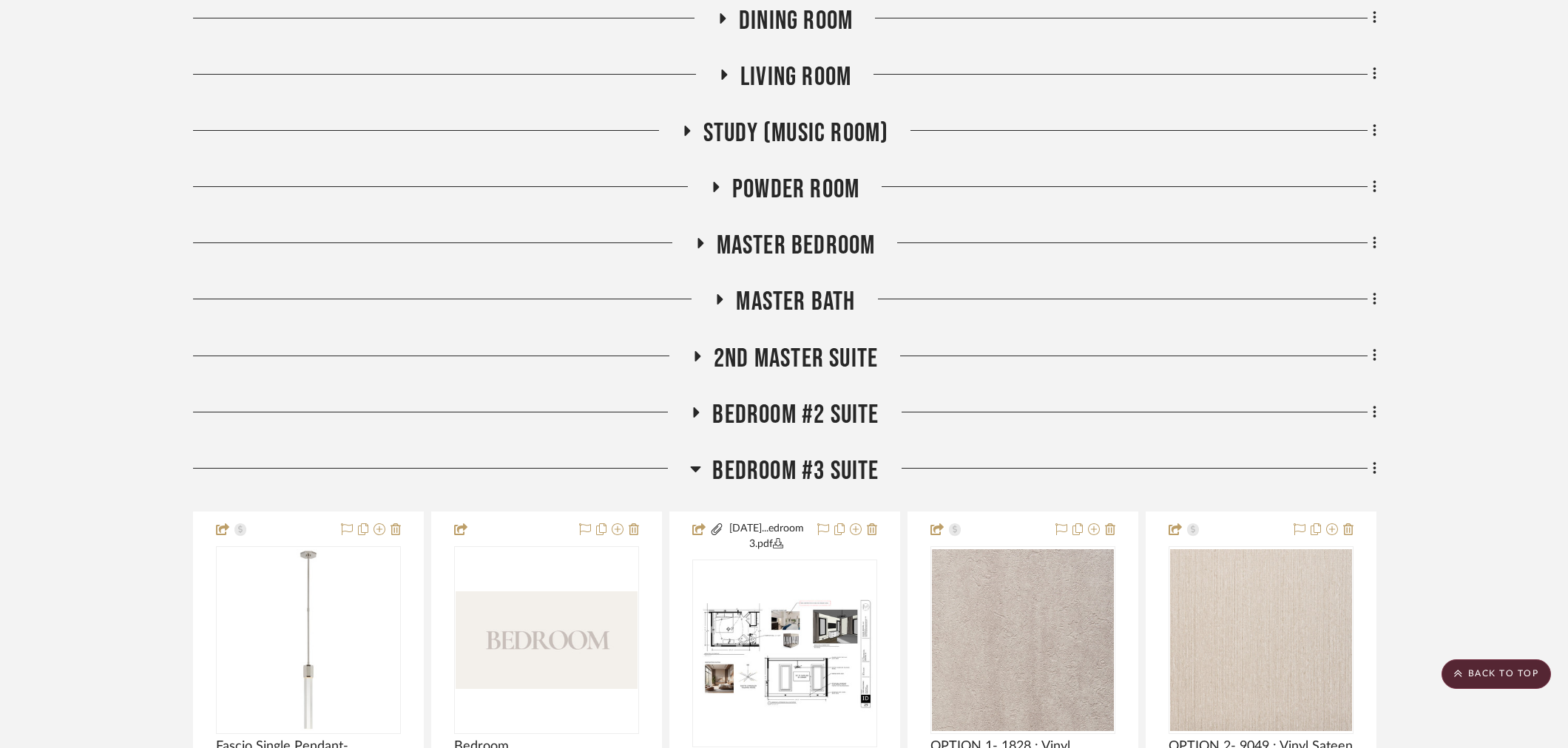
click at [812, 466] on span "Bedroom #3 Suite" at bounding box center [796, 472] width 167 height 32
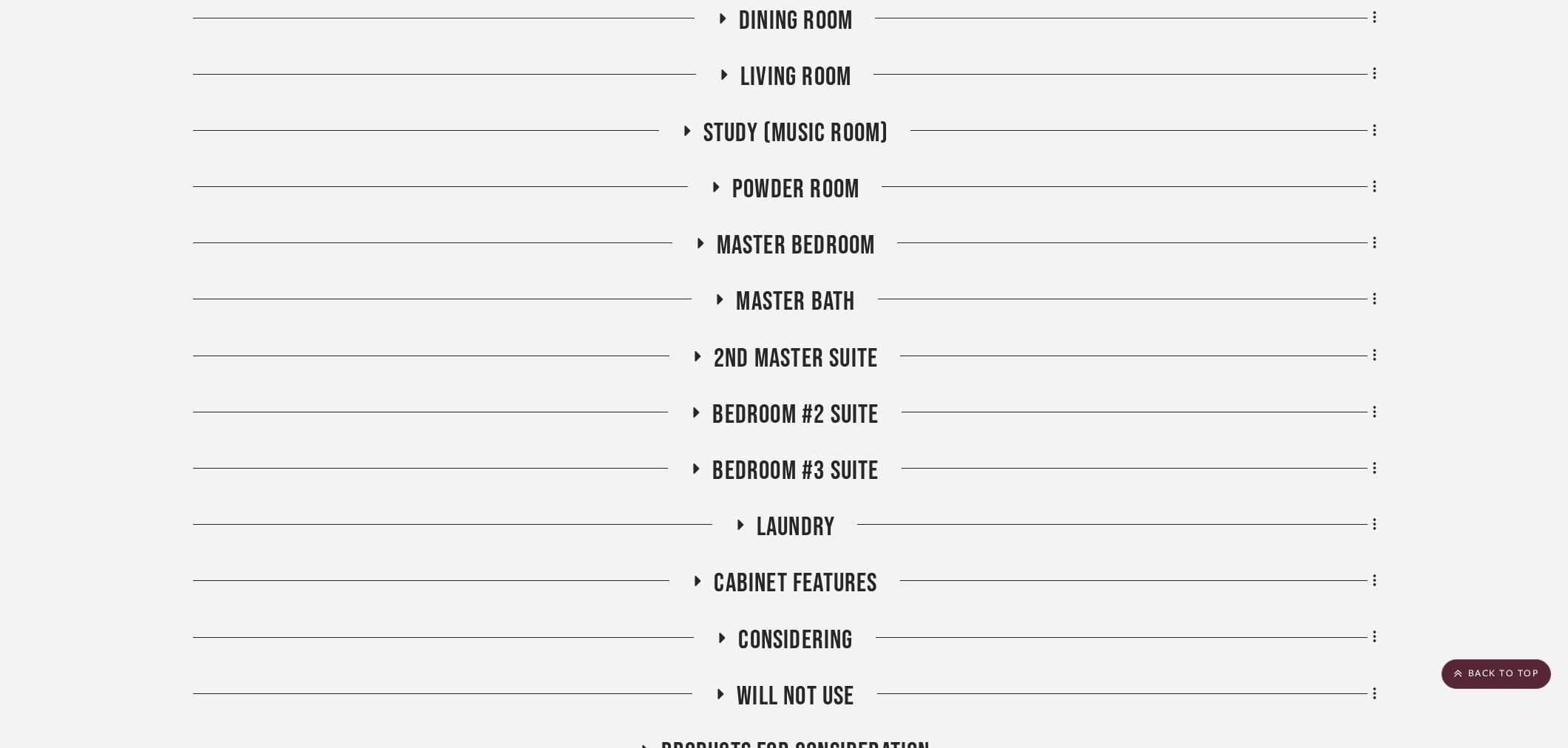
click at [803, 415] on span "Bedroom #2 Suite" at bounding box center [796, 415] width 167 height 32
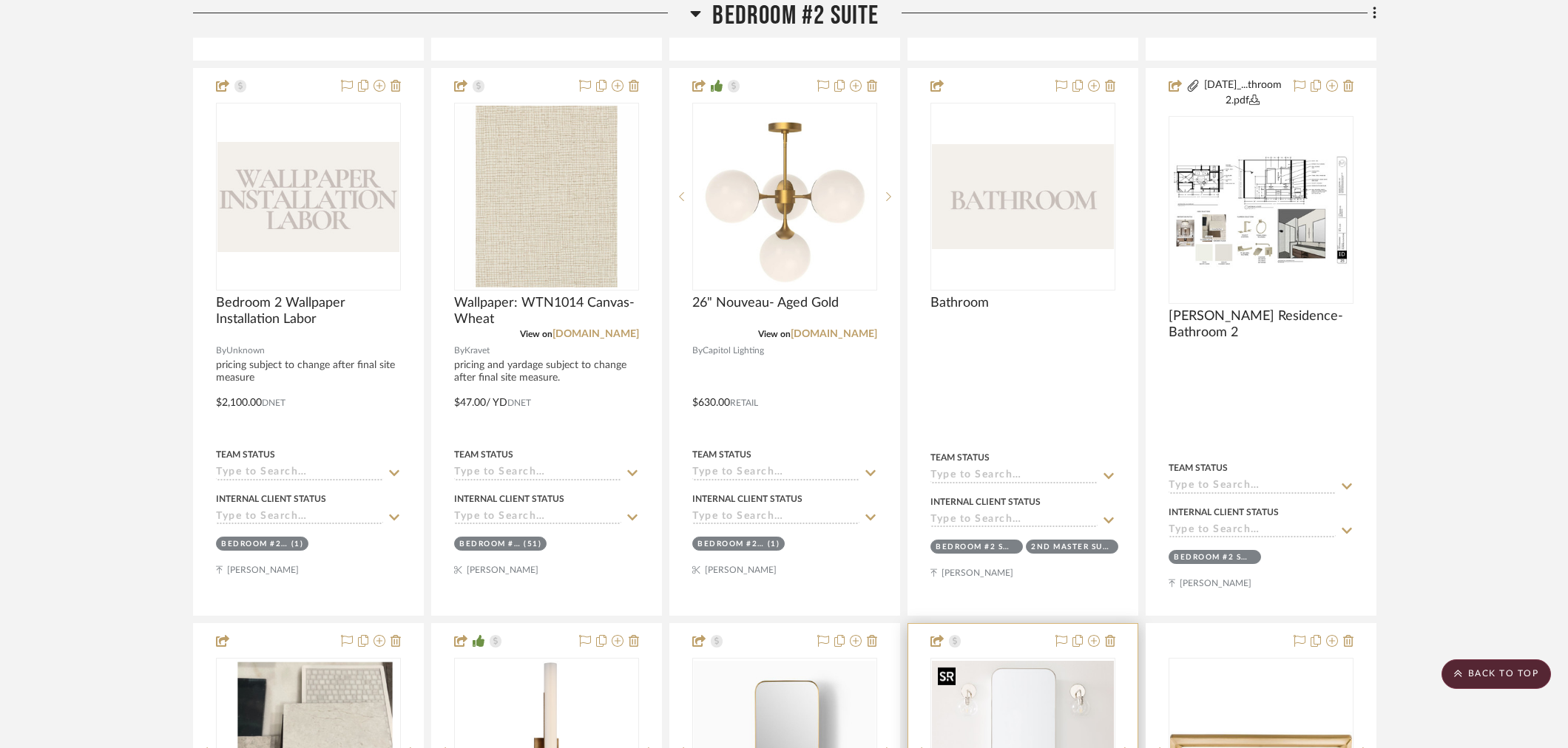
scroll to position [1697, 0]
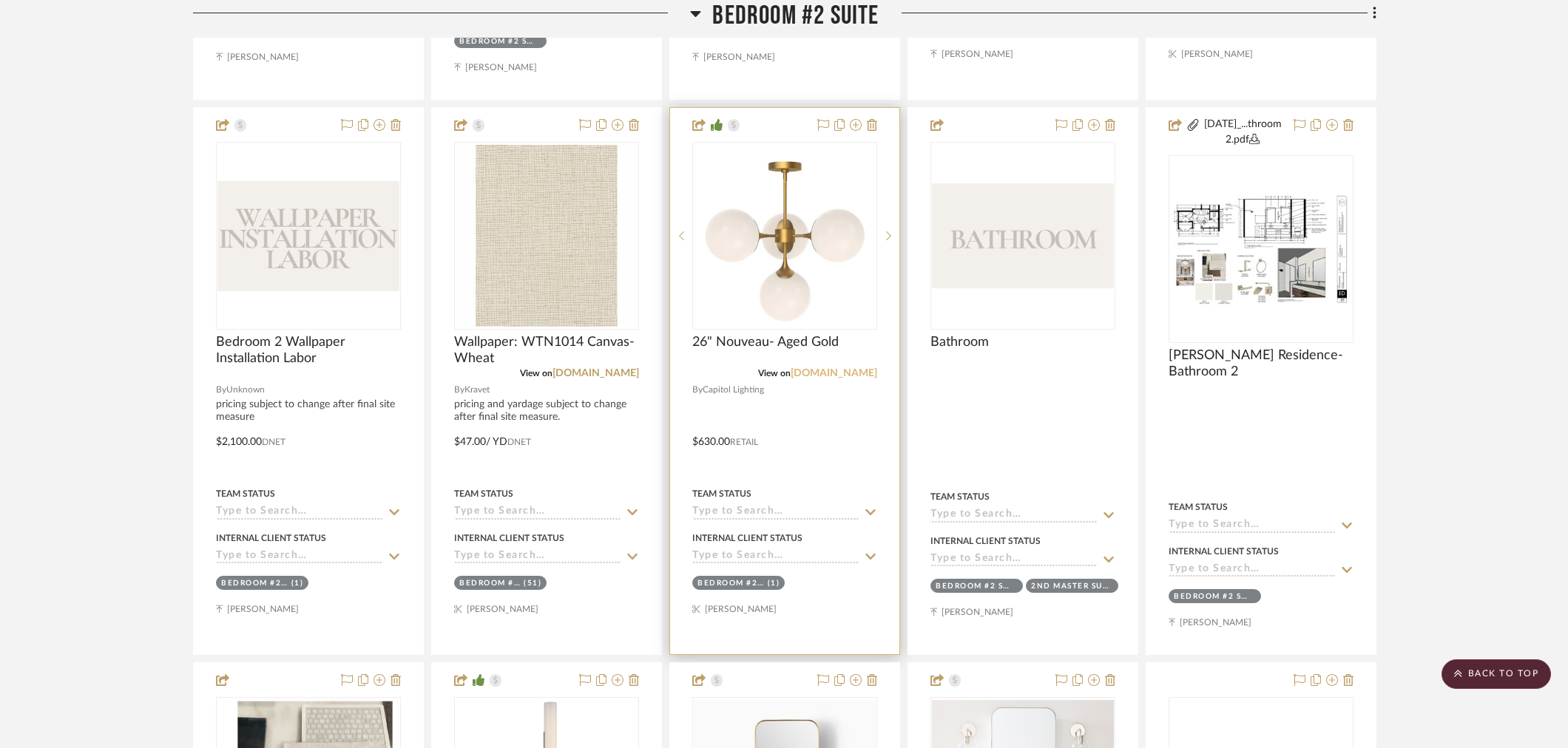
click at [861, 374] on link "[DOMAIN_NAME]" at bounding box center [834, 374] width 86 height 10
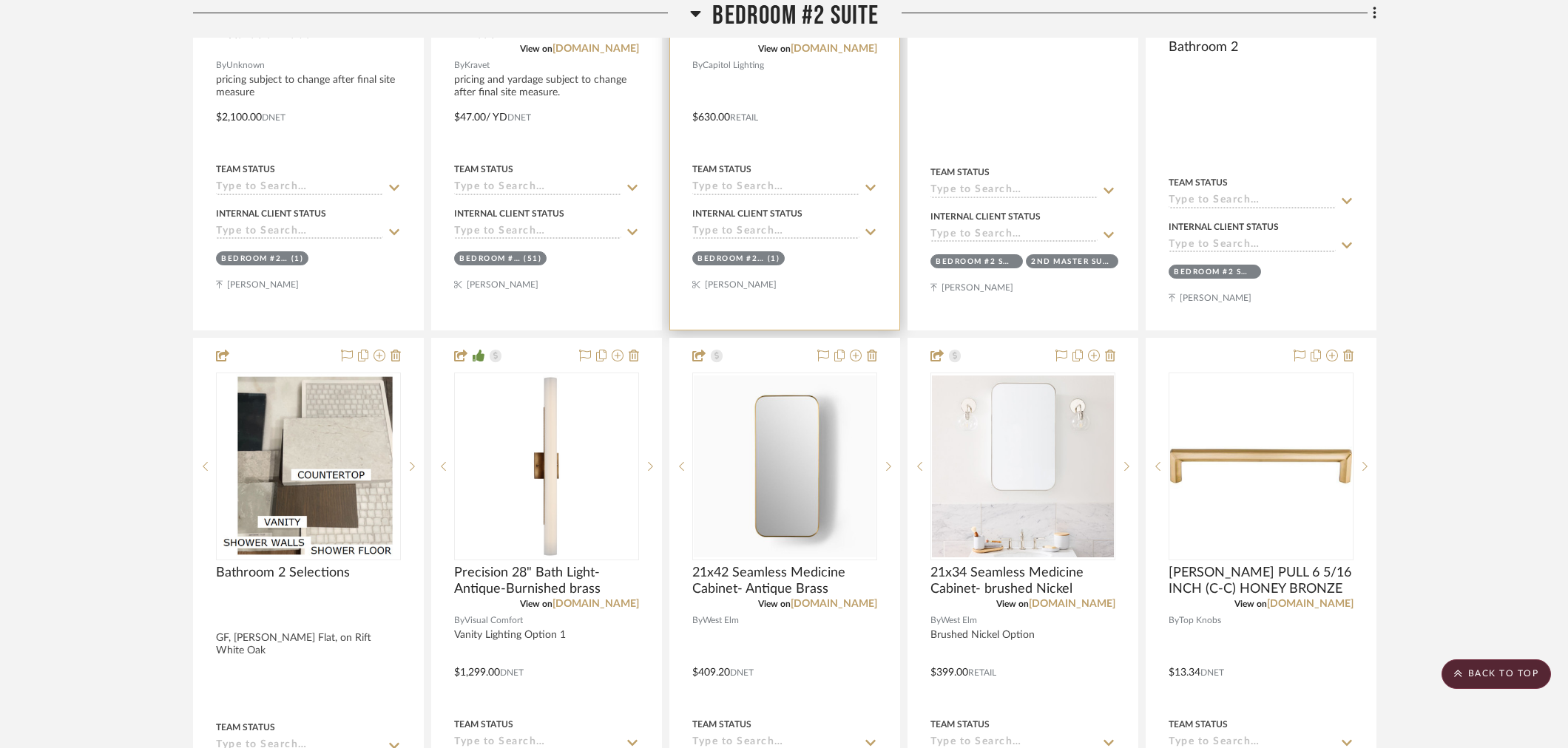
scroll to position [2026, 0]
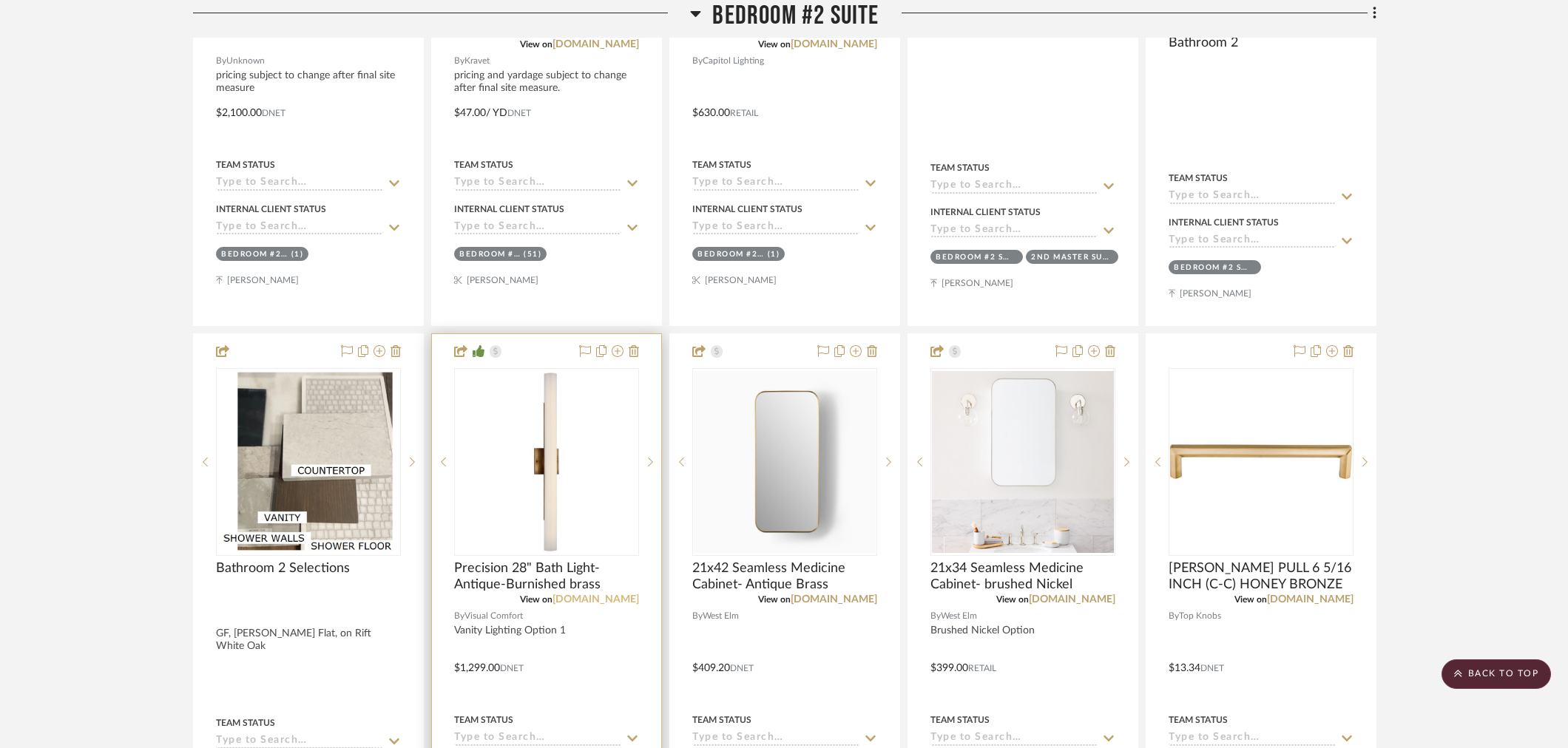
click at [608, 602] on link "[DOMAIN_NAME]" at bounding box center [595, 599] width 86 height 10
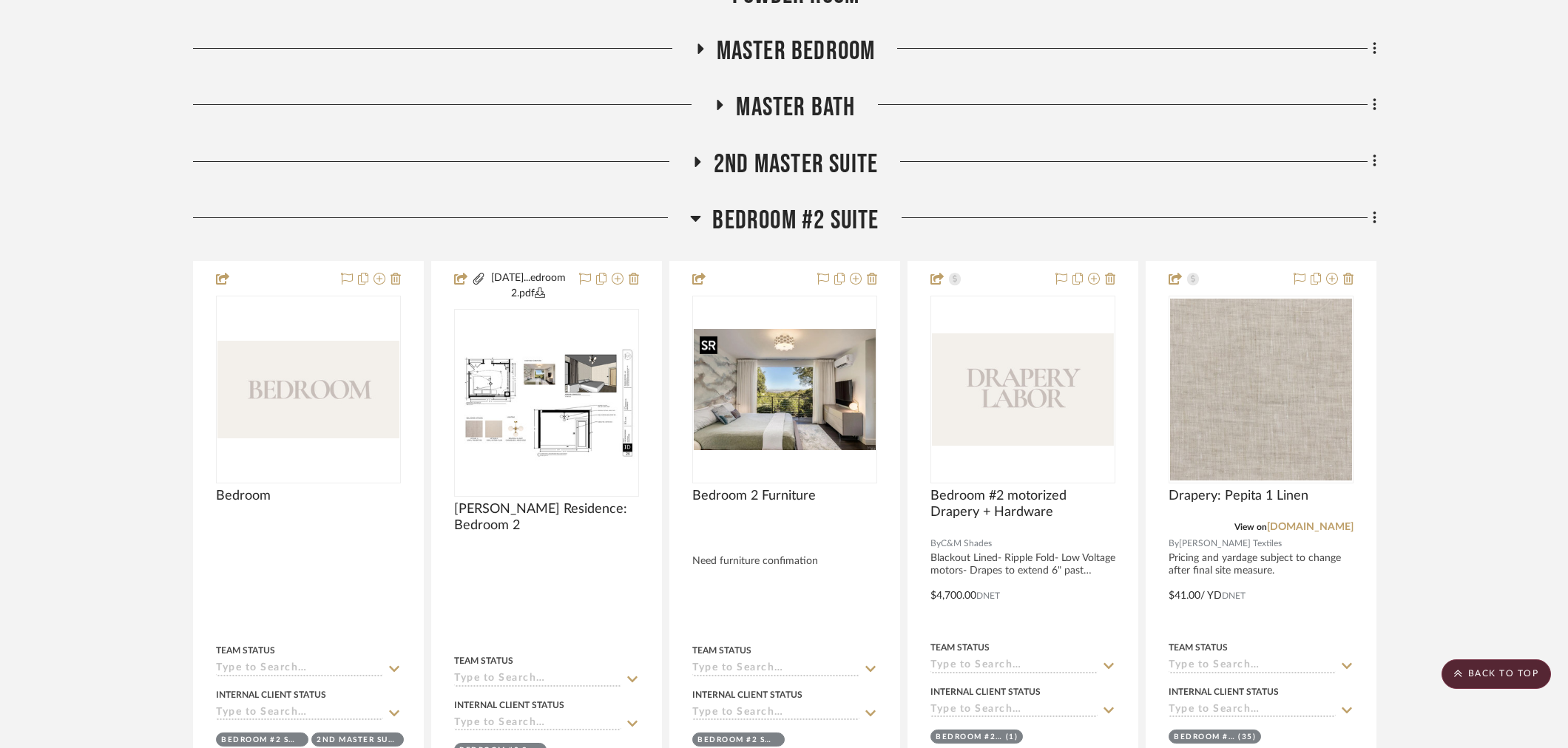
scroll to position [876, 0]
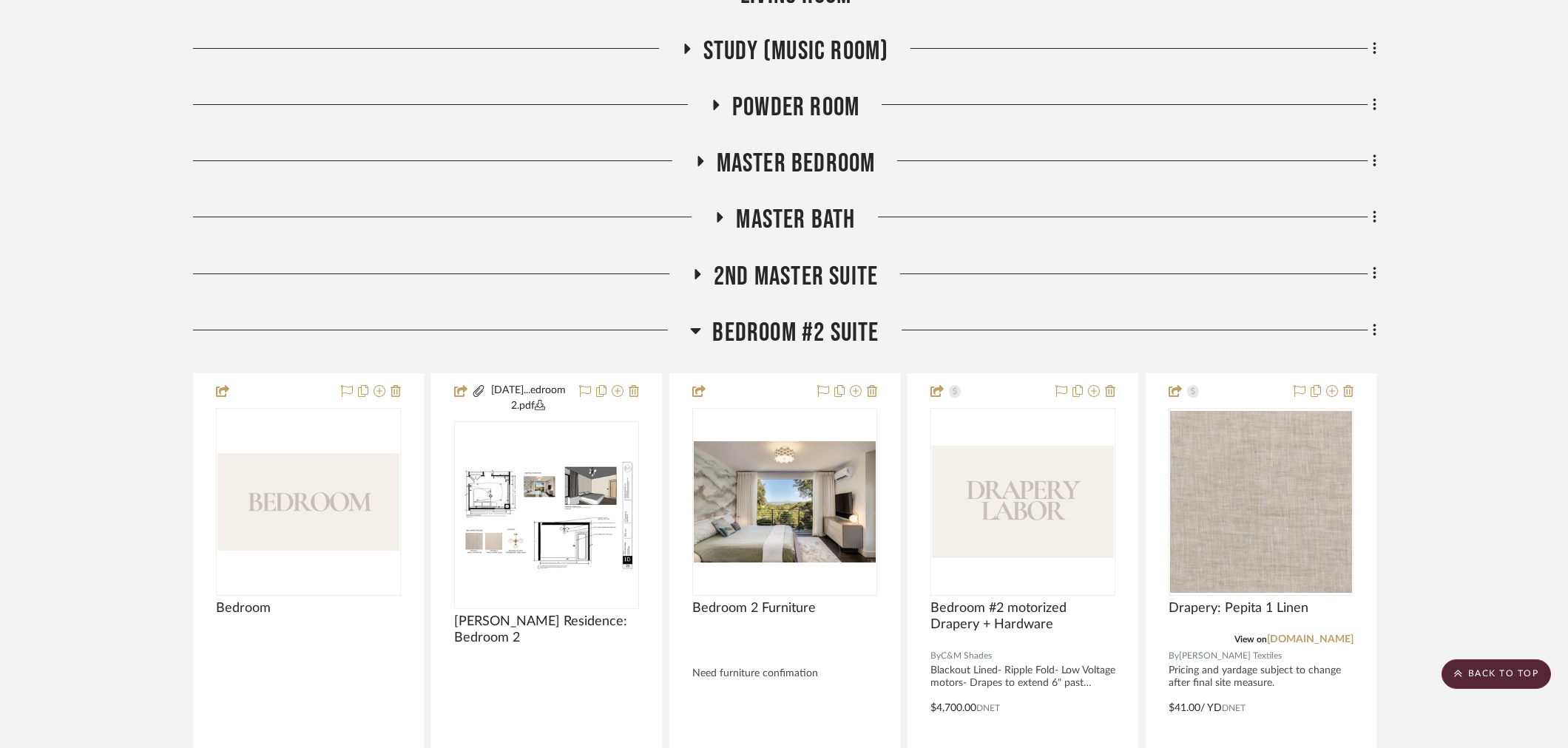
click at [770, 350] on div "Bedroom #2 Suite" at bounding box center [785, 336] width 1183 height 38
click at [770, 339] on span "Bedroom #2 Suite" at bounding box center [796, 333] width 167 height 32
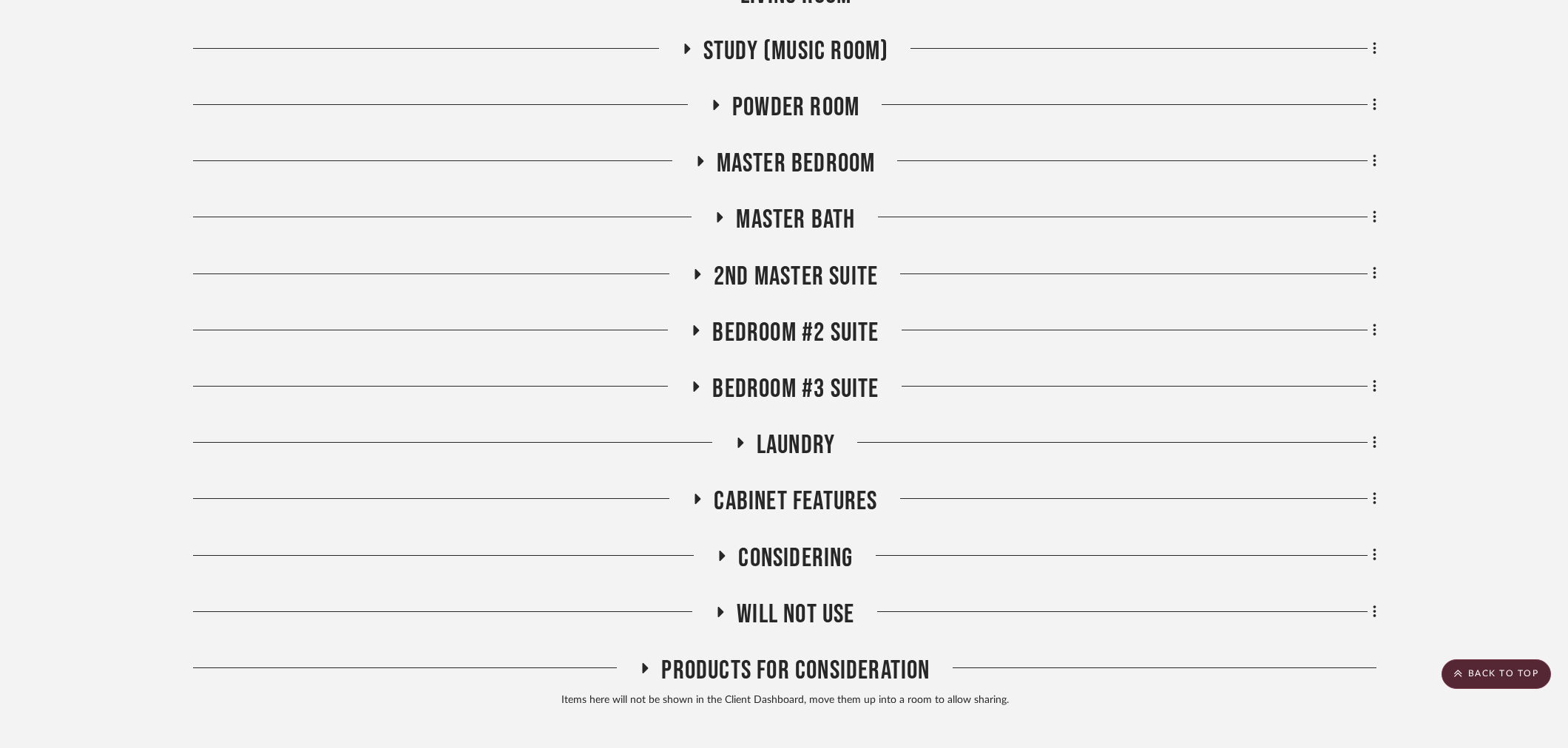
click at [783, 386] on span "Bedroom #3 Suite" at bounding box center [796, 389] width 167 height 32
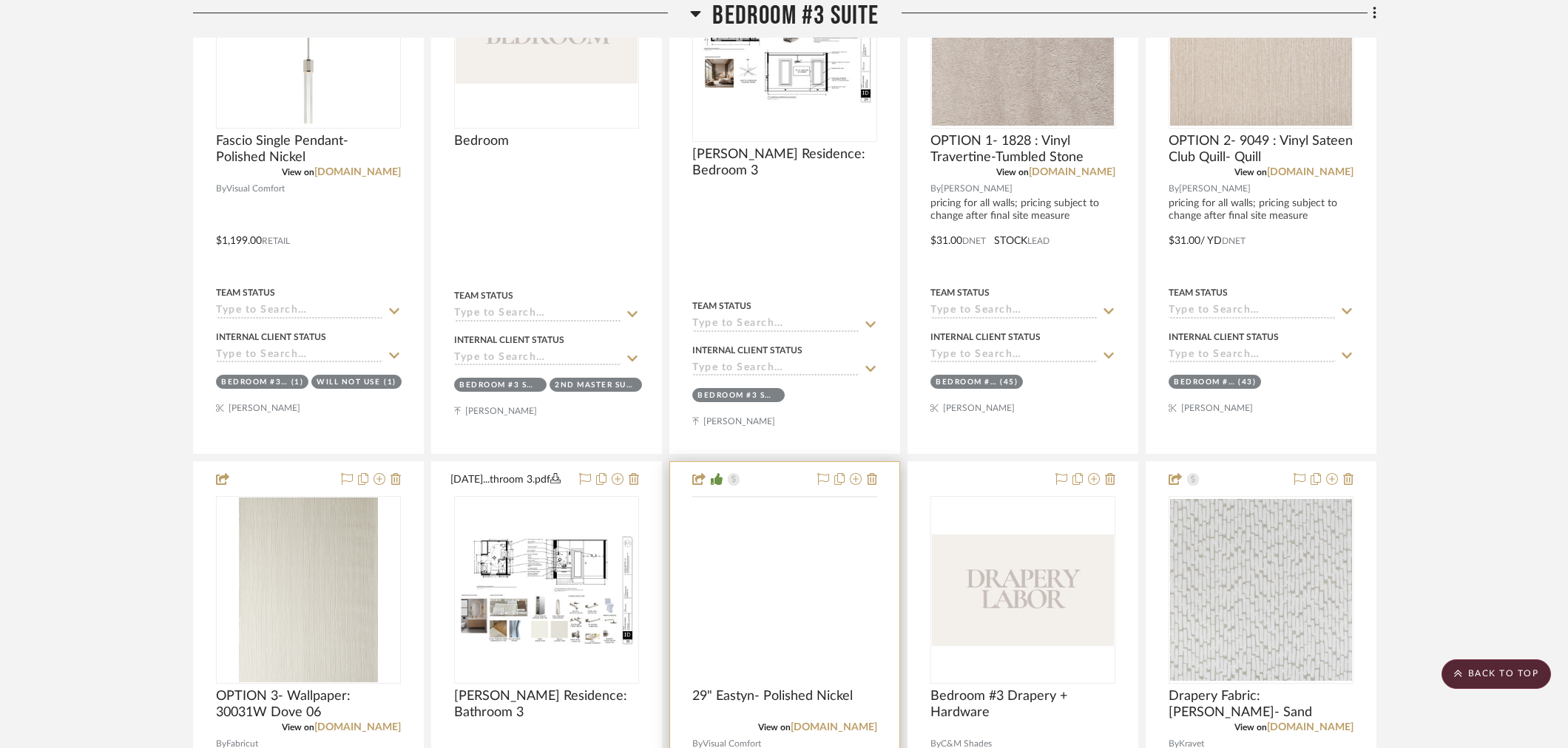
scroll to position [1615, 0]
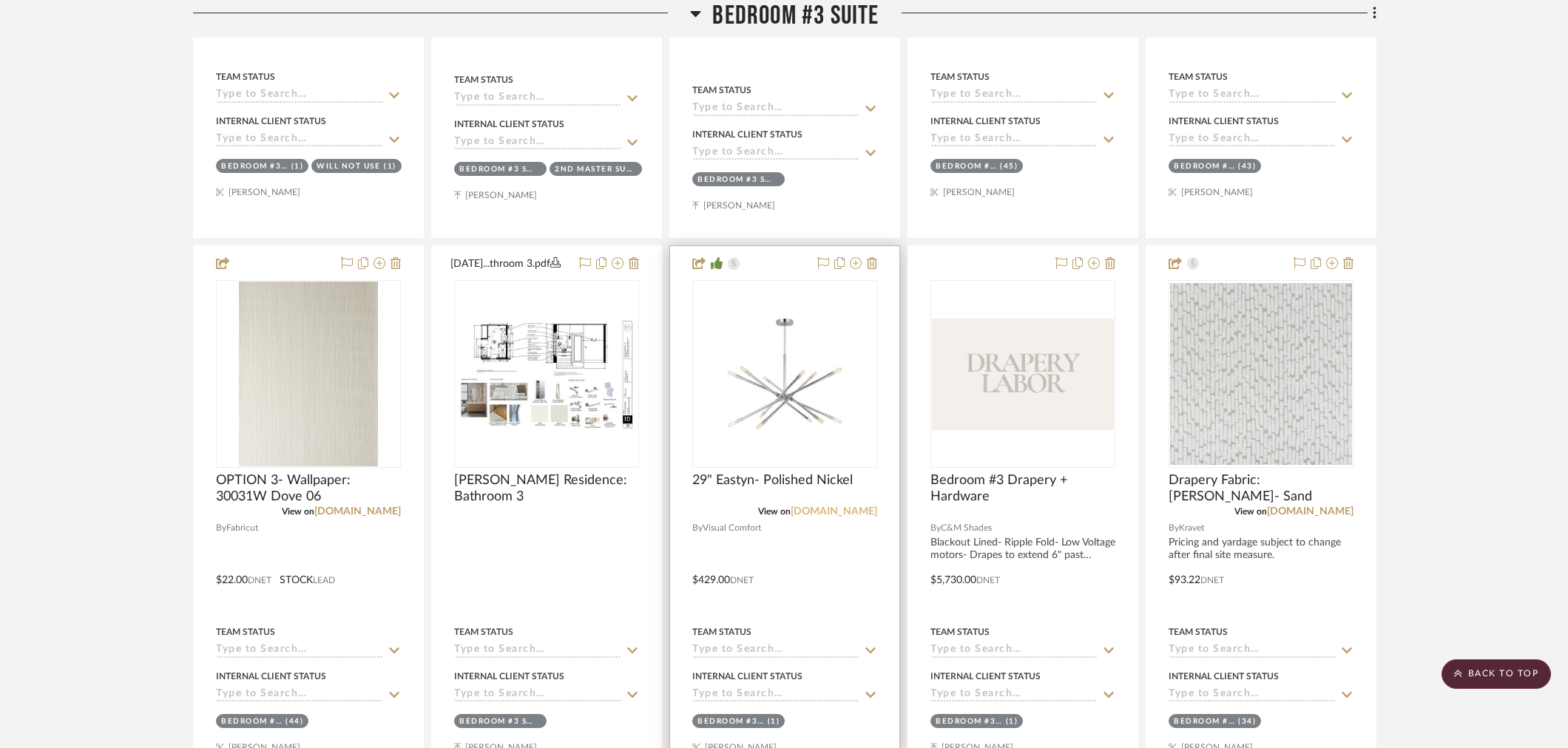
click at [826, 508] on link "[DOMAIN_NAME]" at bounding box center [834, 511] width 86 height 10
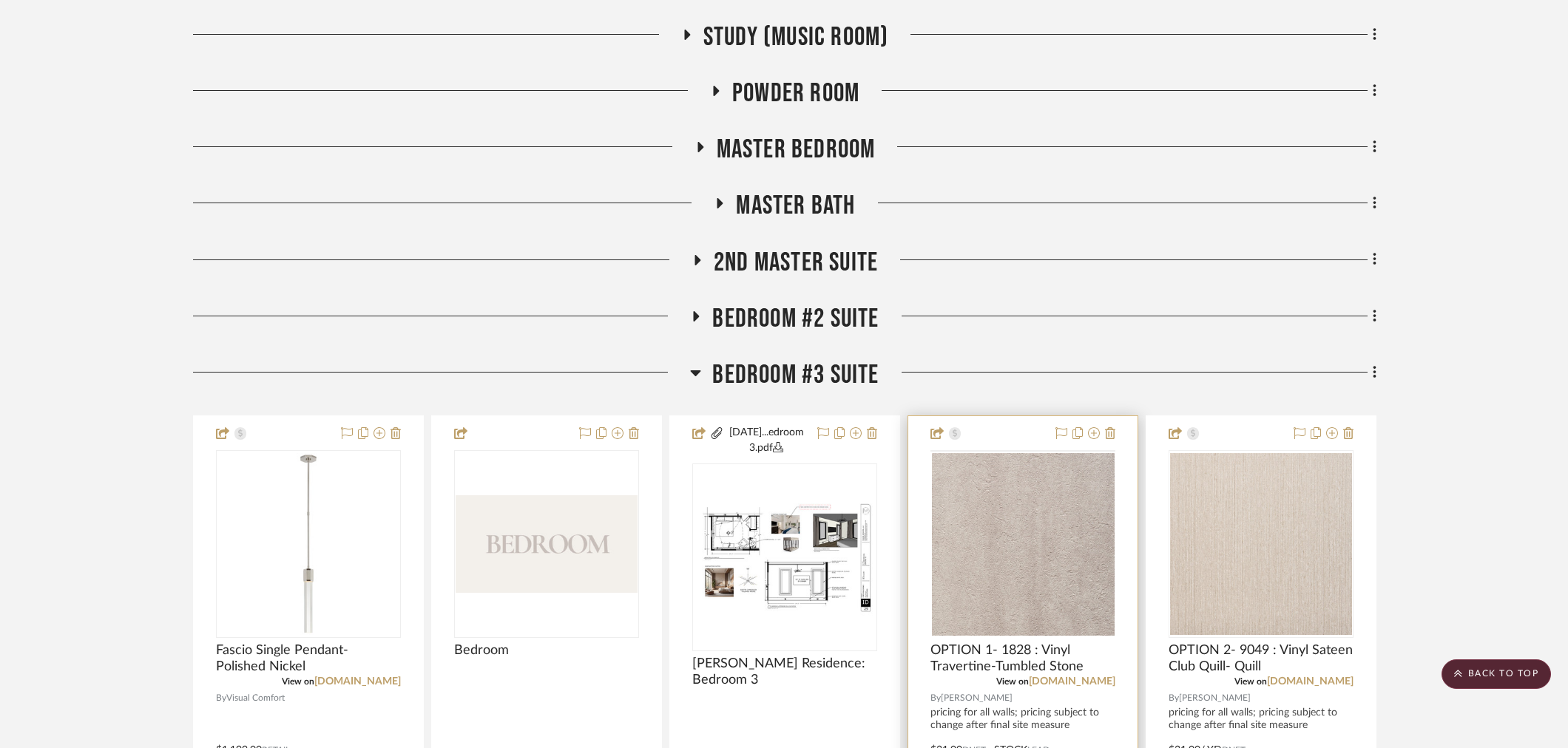
scroll to position [876, 0]
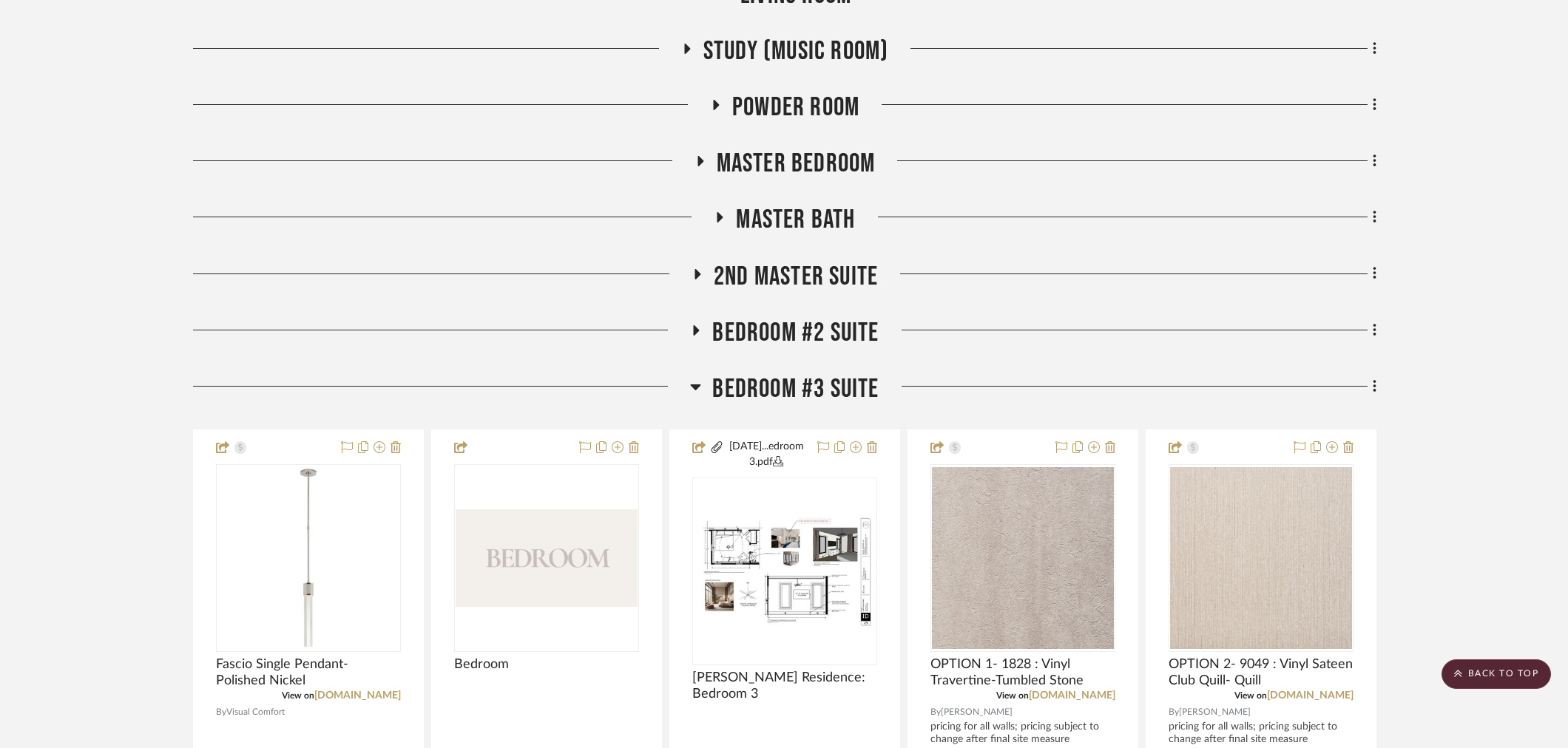
click at [824, 399] on span "Bedroom #3 Suite" at bounding box center [796, 389] width 167 height 32
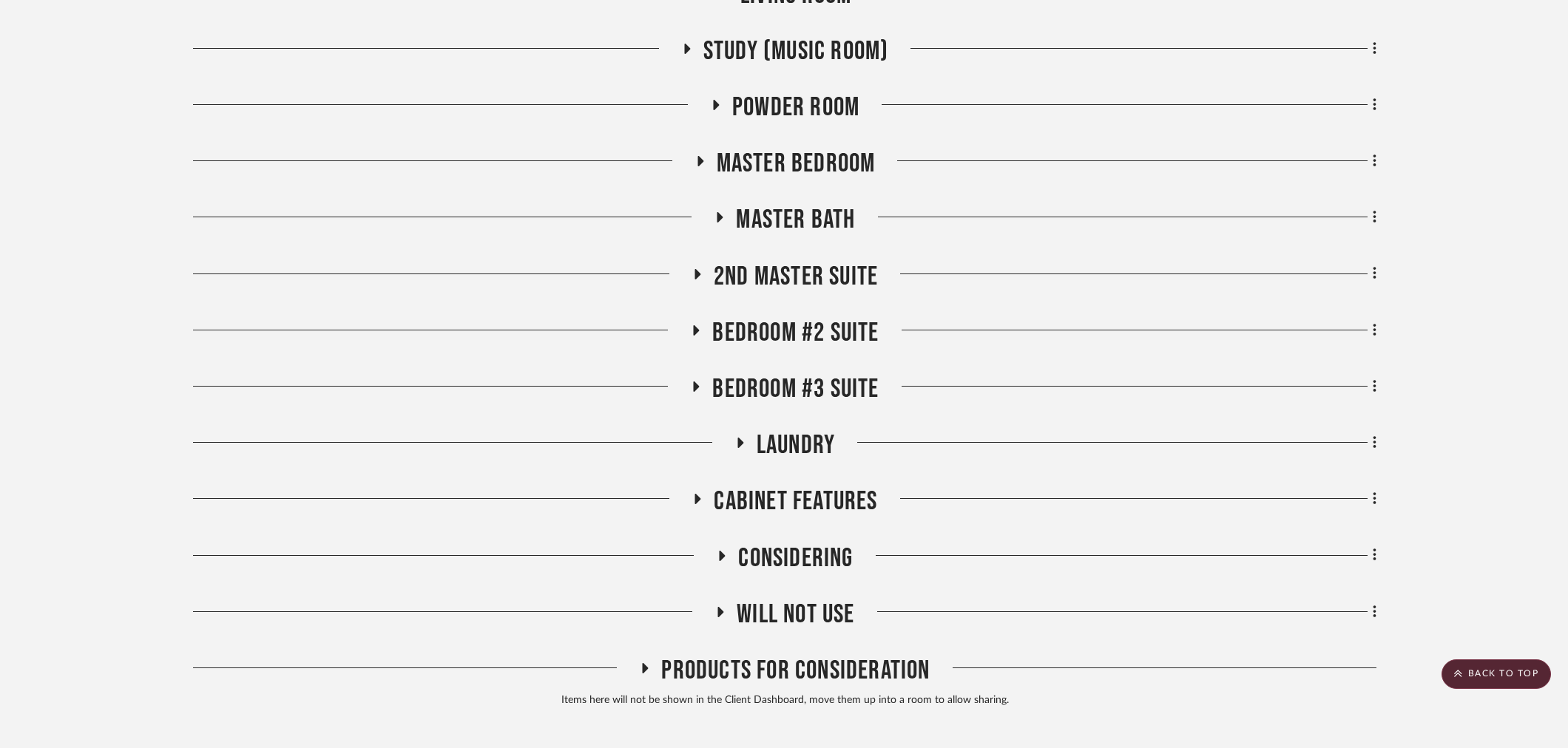
click at [790, 279] on span "2nd Master Suite" at bounding box center [796, 276] width 165 height 32
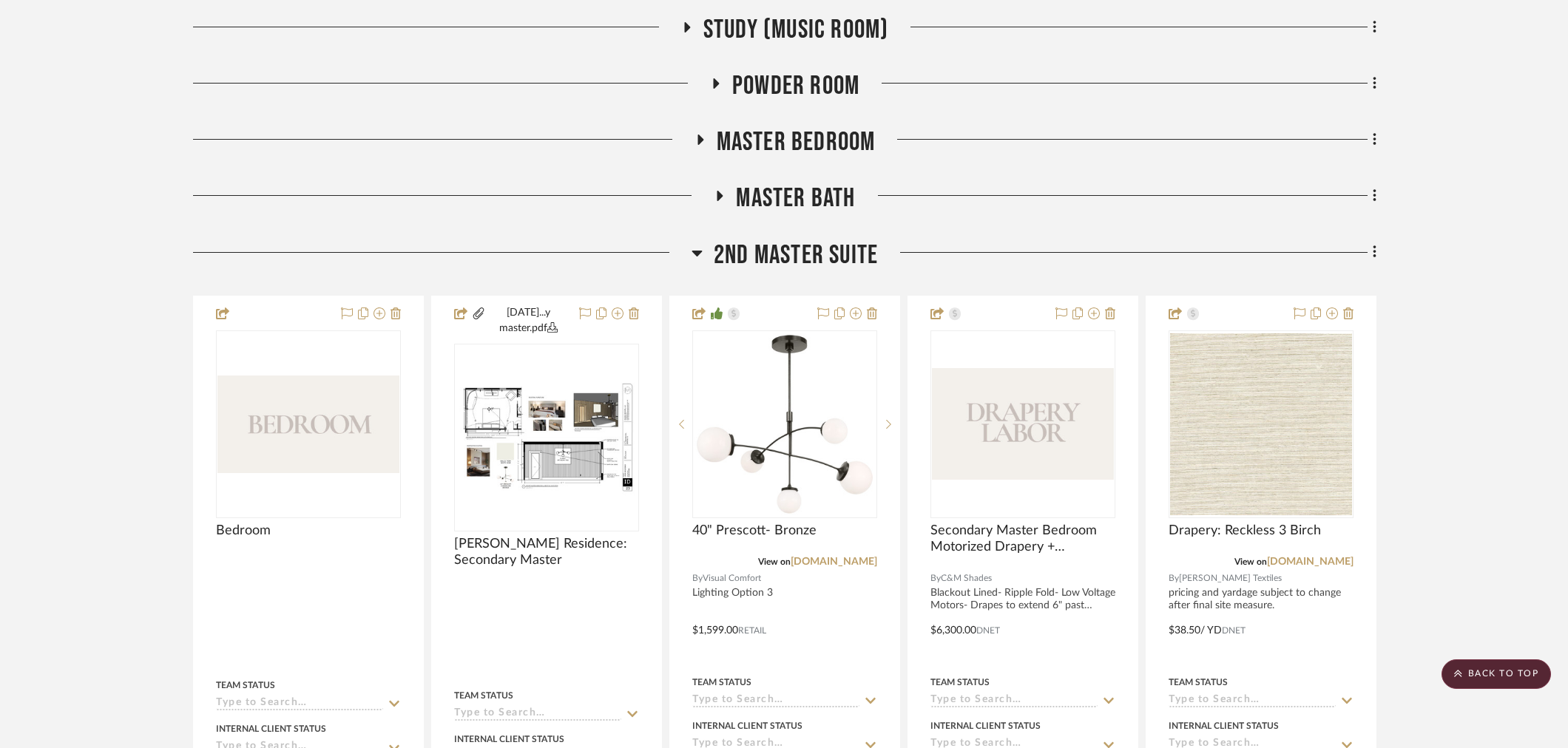
scroll to position [957, 0]
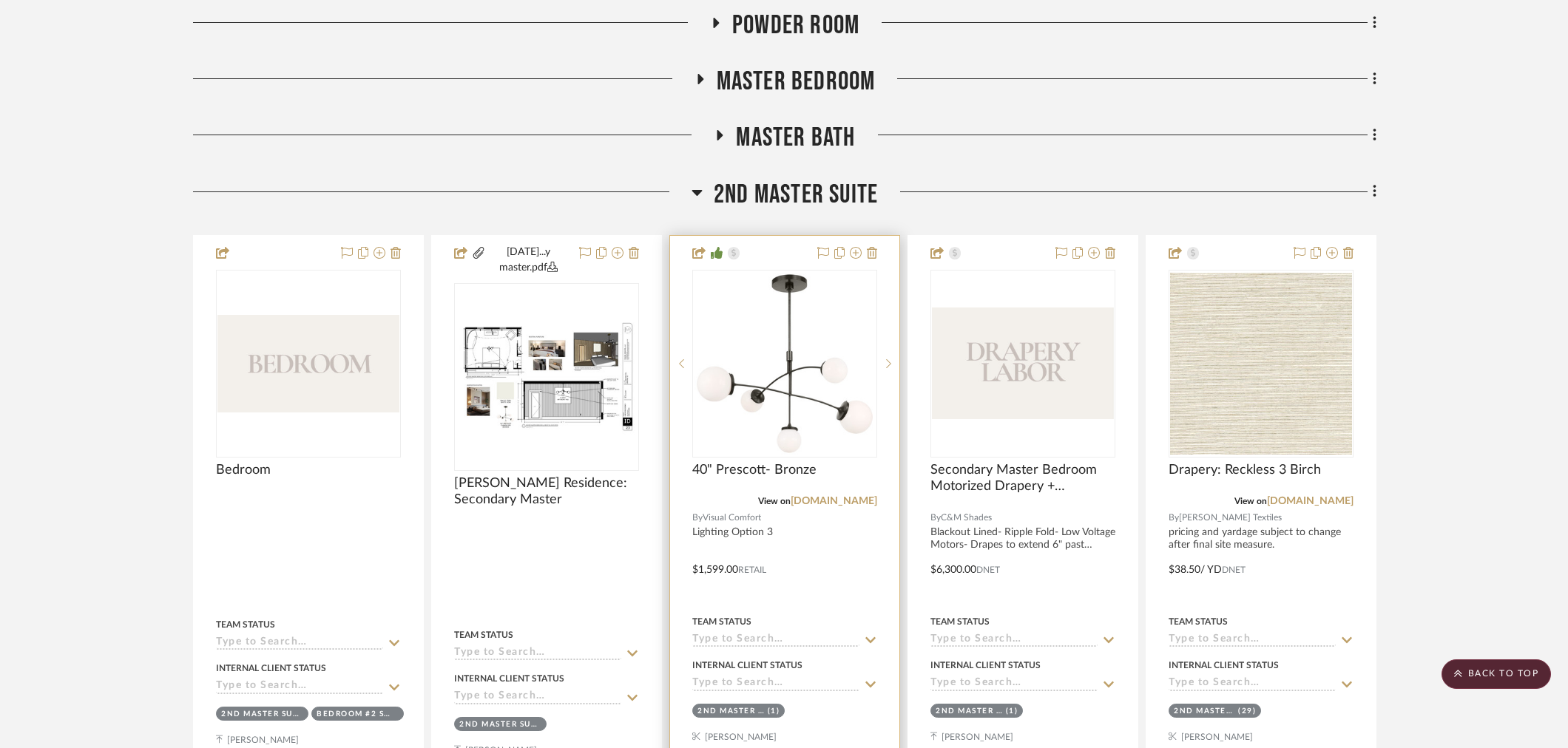
click at [820, 506] on div "View on [DOMAIN_NAME]" at bounding box center [785, 500] width 185 height 13
click at [818, 499] on link "[DOMAIN_NAME]" at bounding box center [834, 501] width 86 height 10
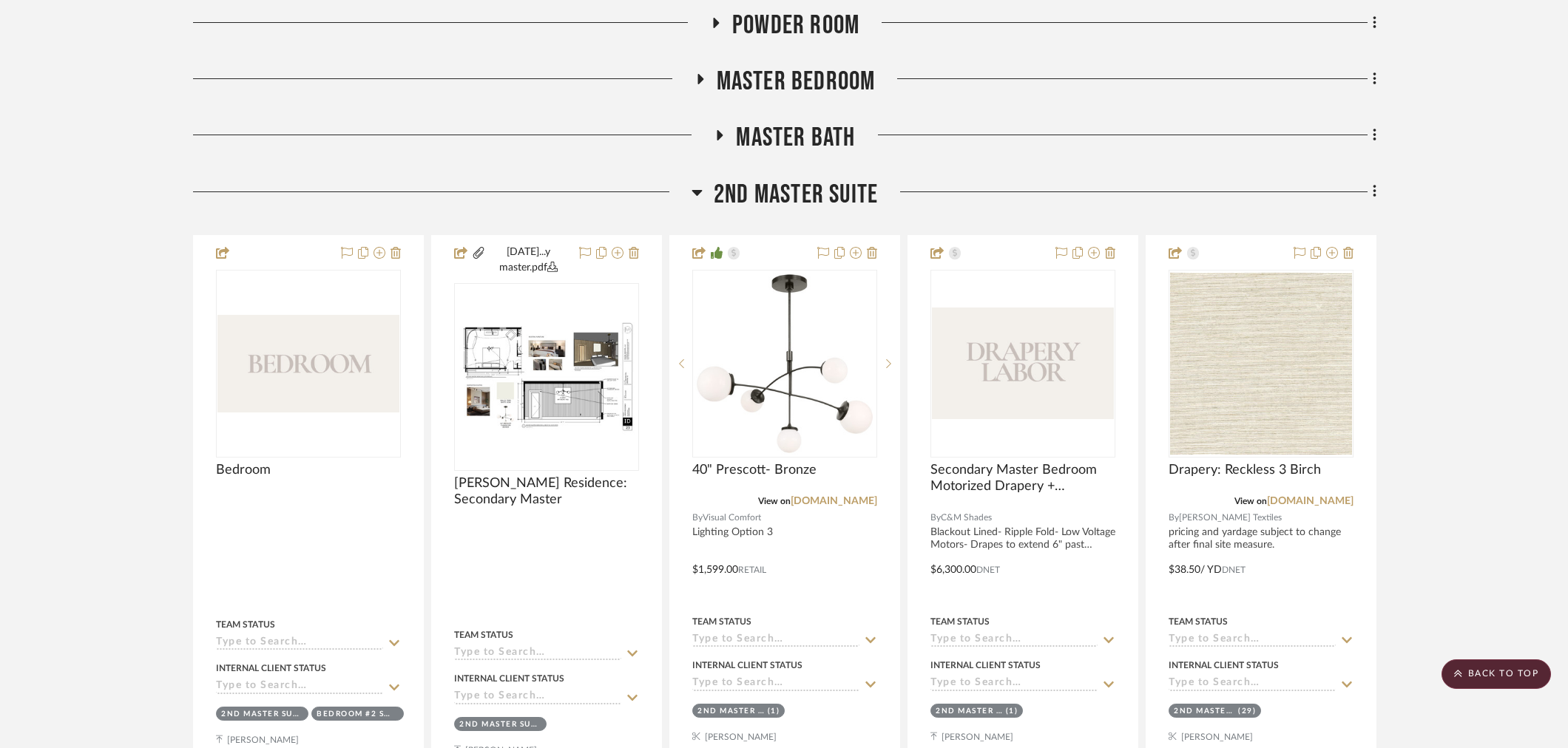
click at [833, 187] on span "2nd Master Suite" at bounding box center [796, 195] width 165 height 32
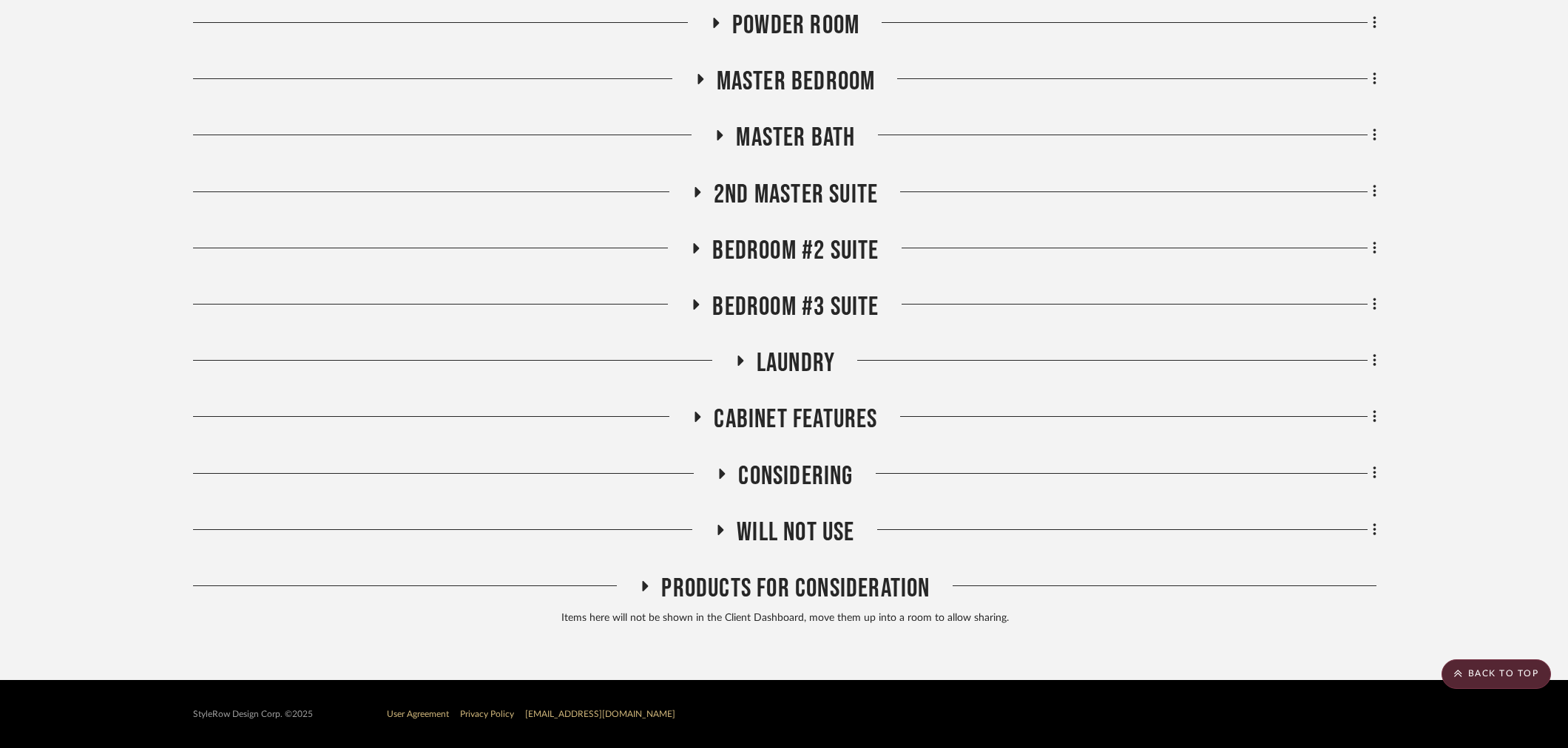
click at [803, 183] on span "2nd Master Suite" at bounding box center [796, 195] width 165 height 32
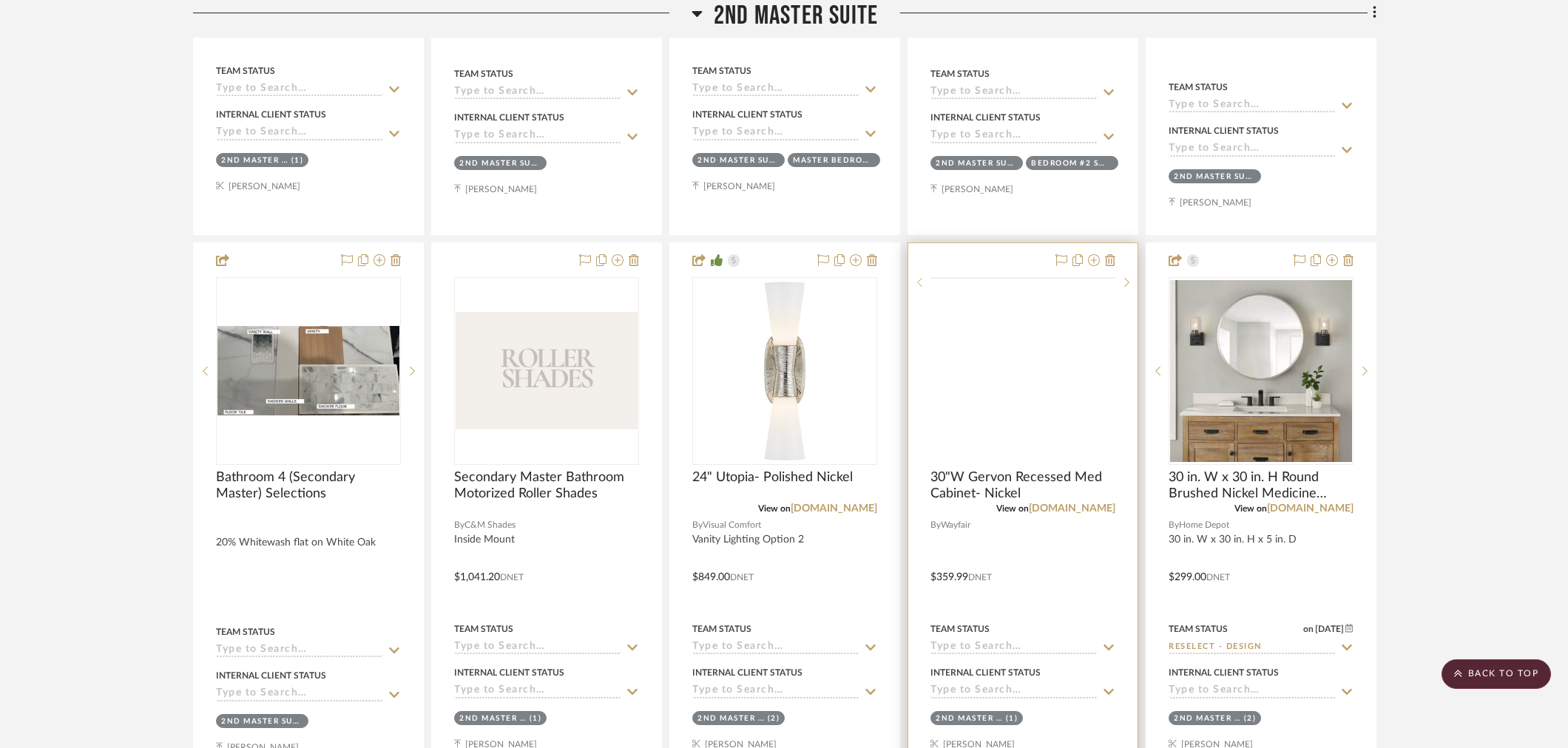
scroll to position [3175, 0]
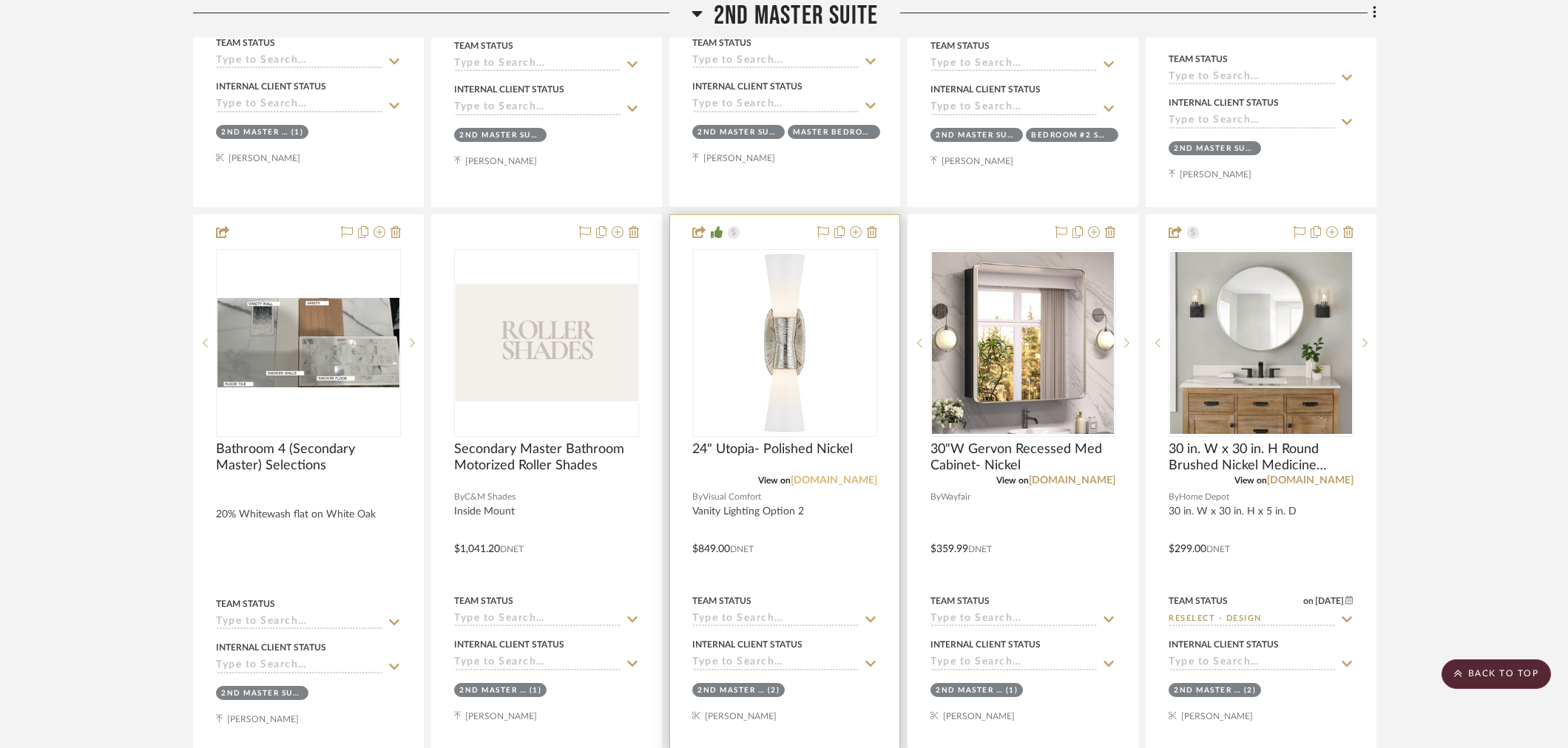
click at [841, 478] on link "[DOMAIN_NAME]" at bounding box center [834, 481] width 86 height 10
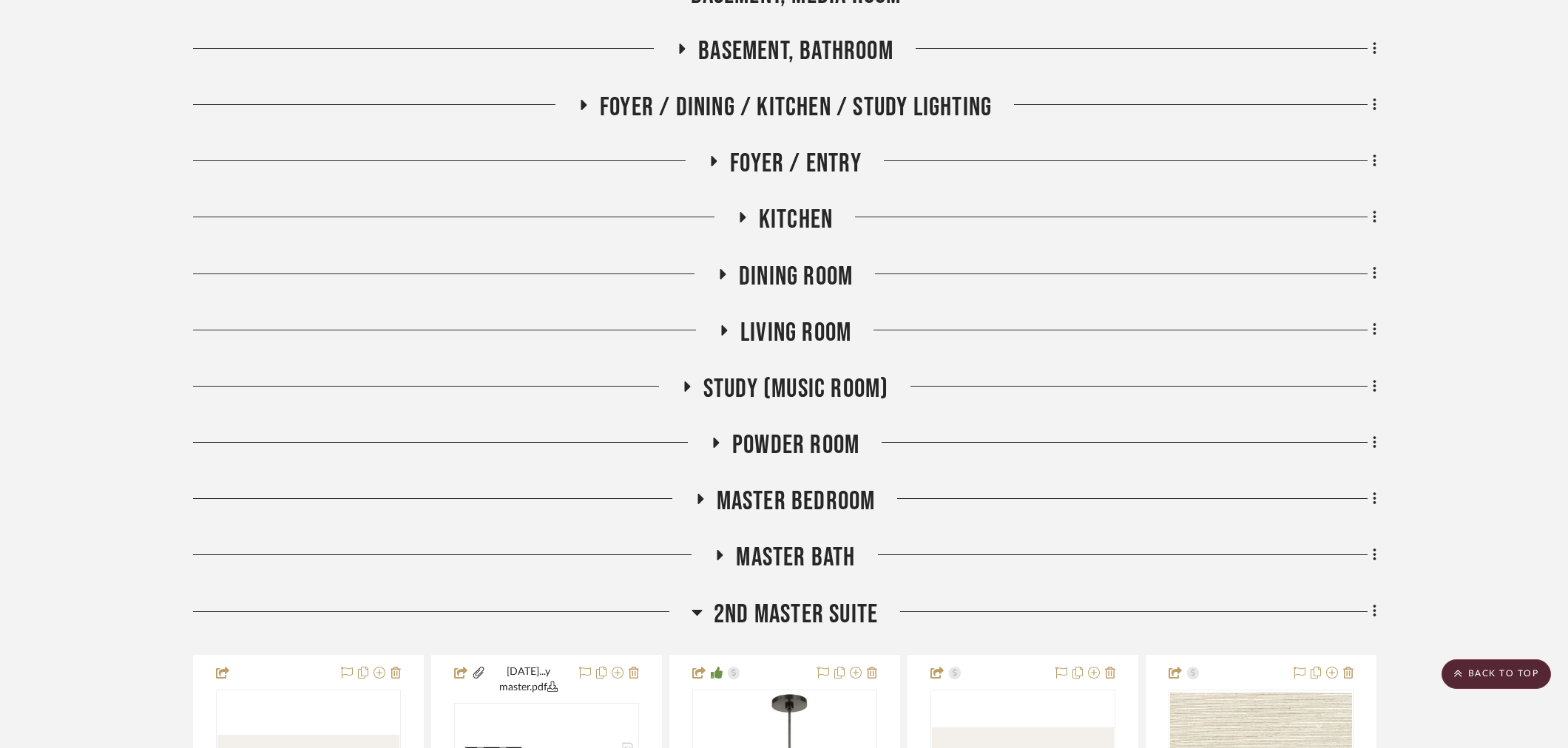
scroll to position [794, 0]
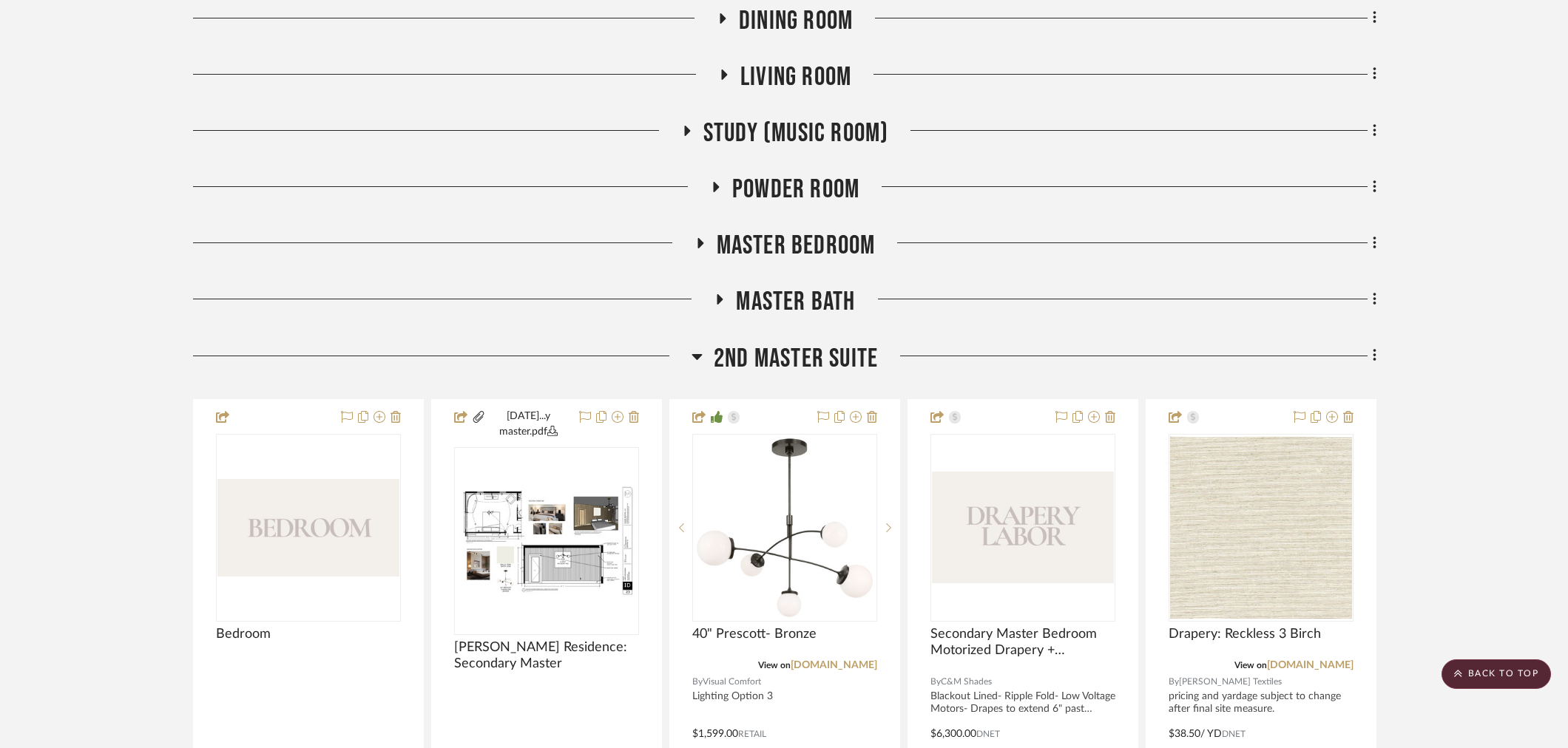
click at [810, 374] on span "2nd Master Suite" at bounding box center [796, 359] width 165 height 32
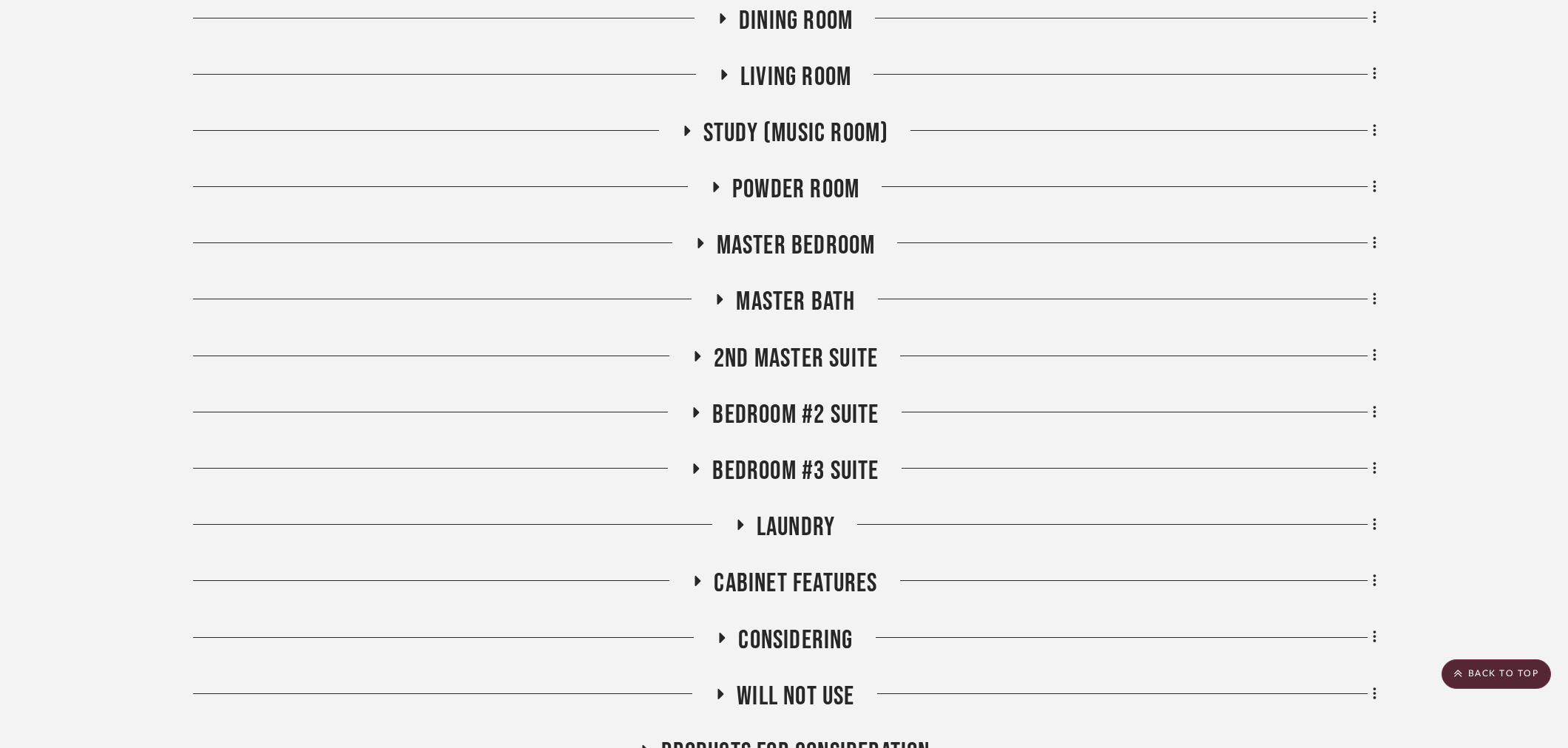
click at [780, 187] on span "Powder Room" at bounding box center [796, 189] width 127 height 32
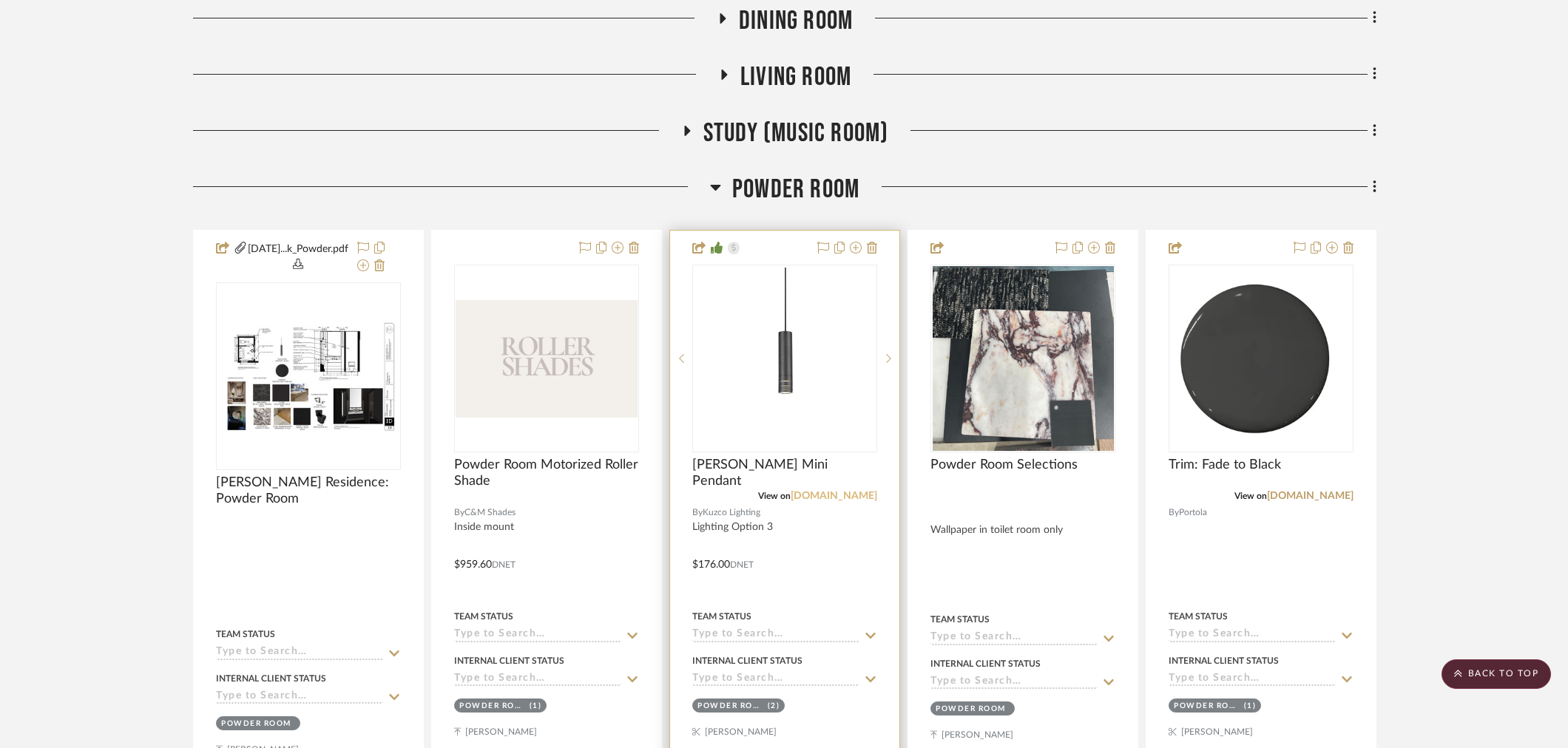
click at [829, 499] on link "[DOMAIN_NAME]" at bounding box center [834, 496] width 86 height 10
click at [794, 182] on span "Powder Room" at bounding box center [796, 189] width 127 height 32
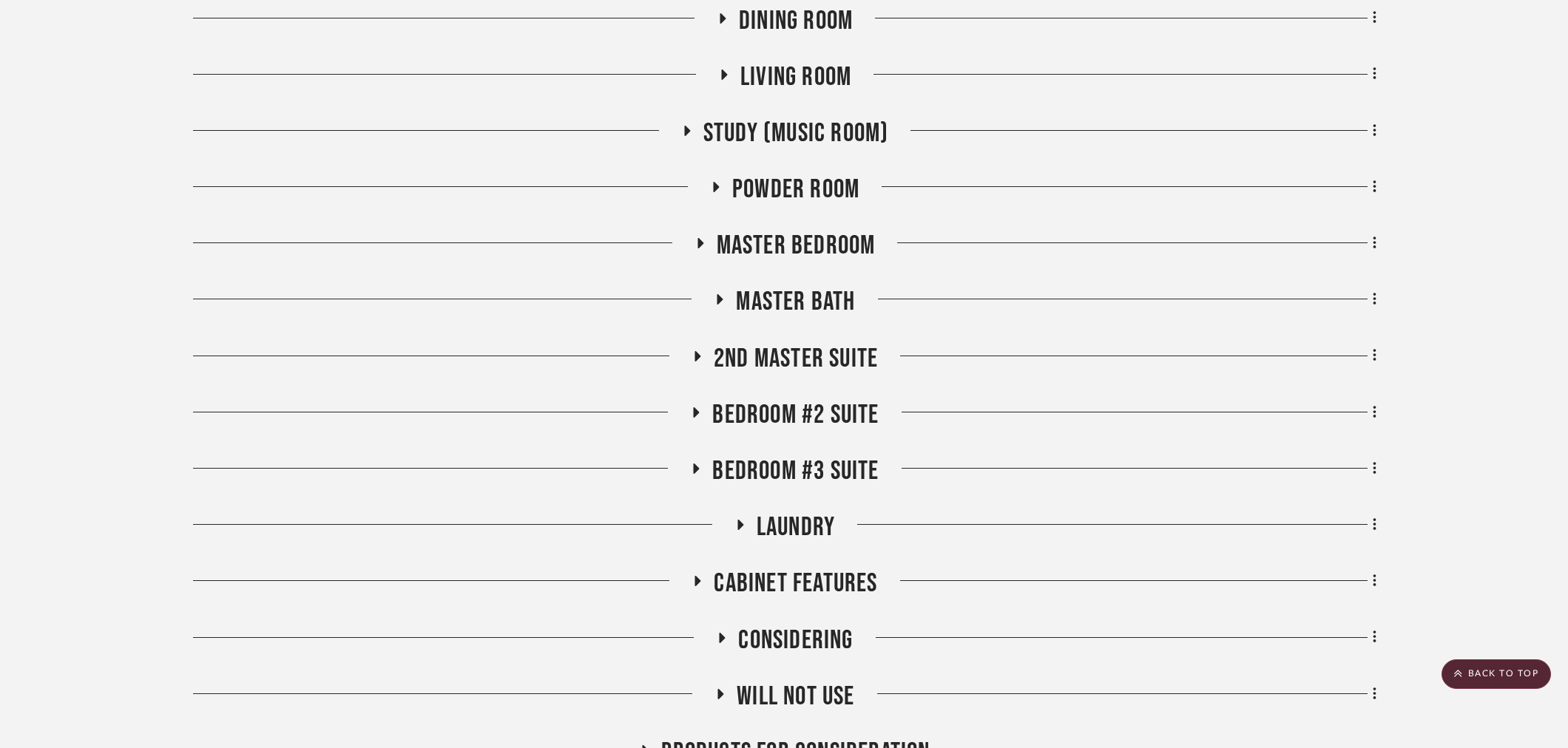
click at [777, 407] on span "Bedroom #2 Suite" at bounding box center [796, 415] width 167 height 32
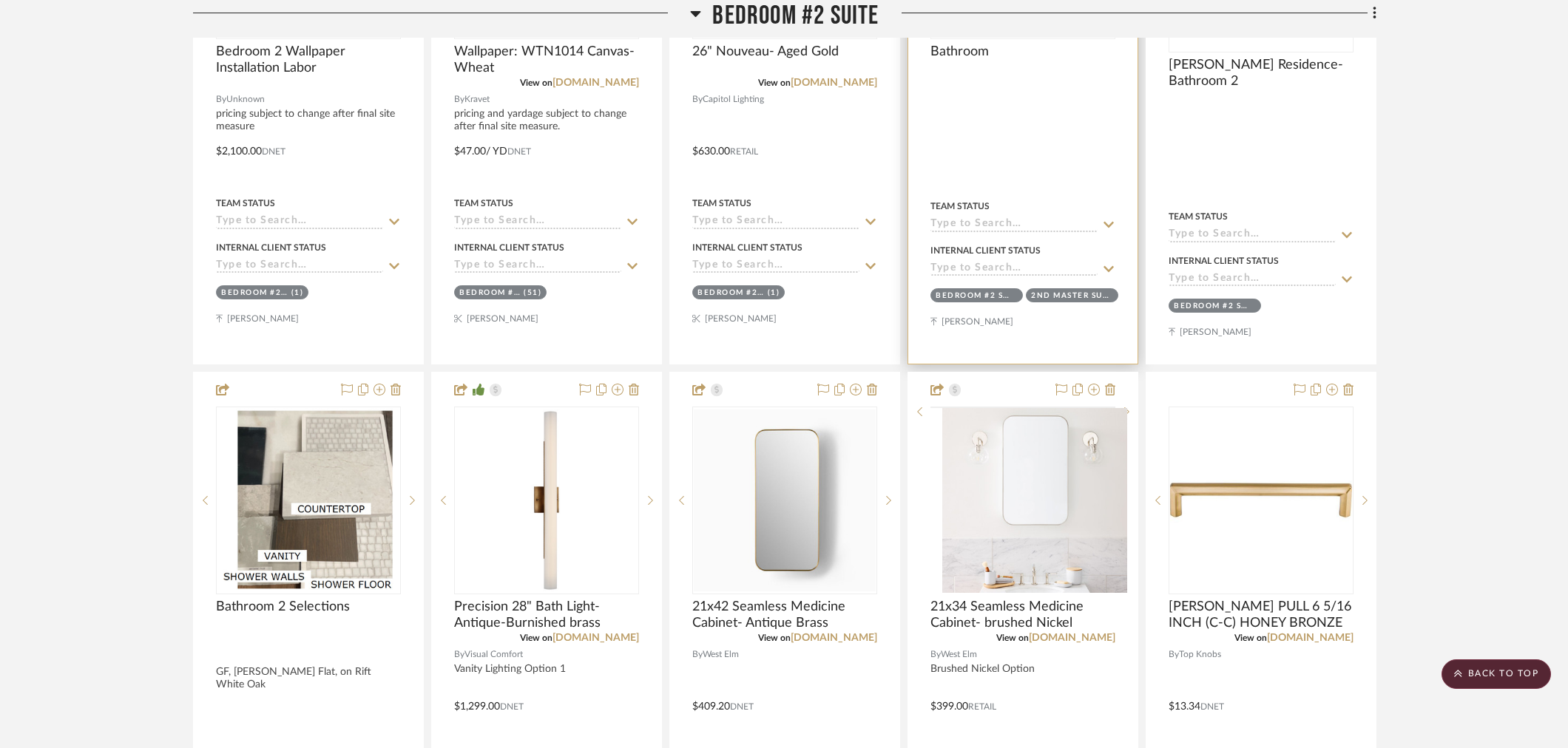
scroll to position [2108, 0]
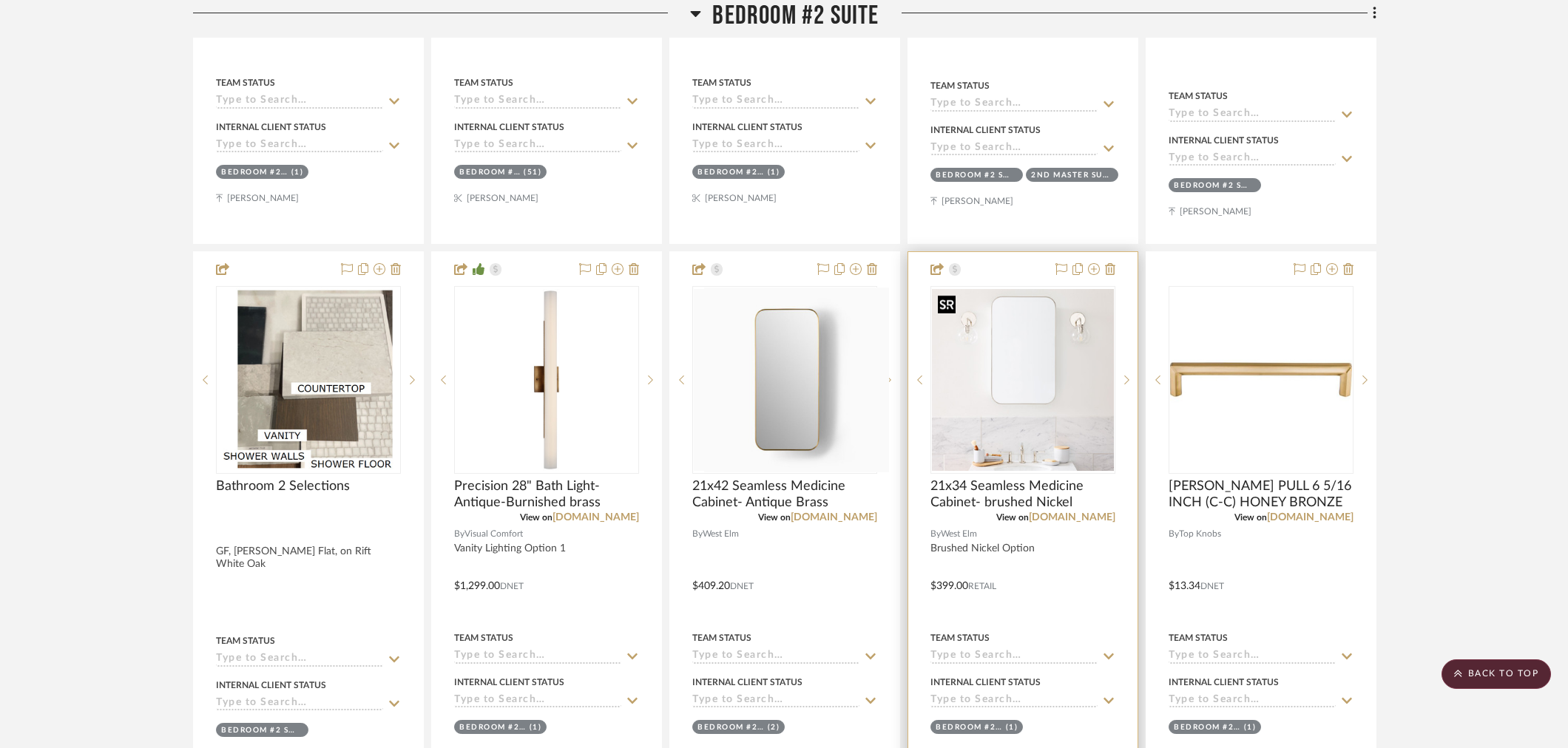
click at [1029, 395] on img "0" at bounding box center [1023, 380] width 182 height 182
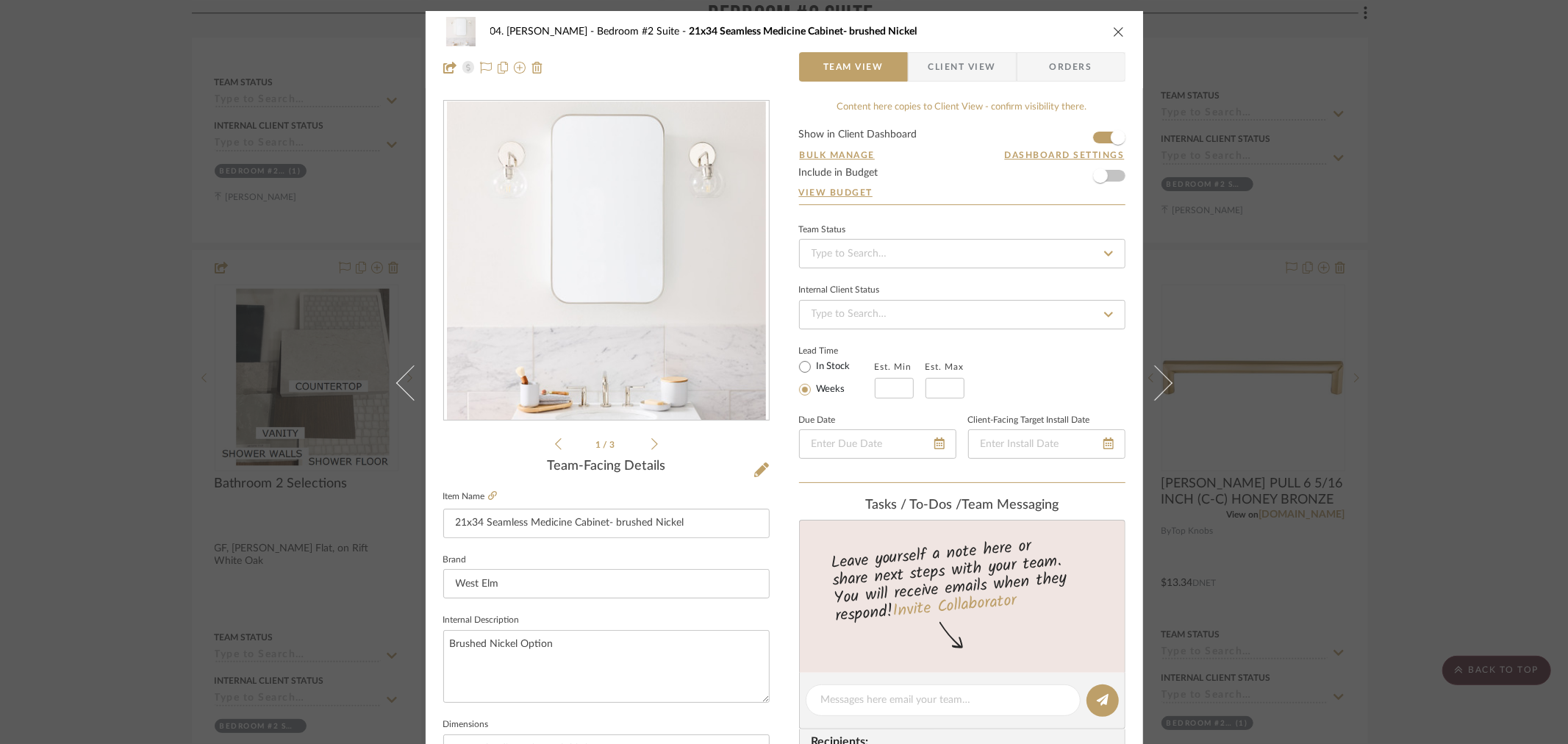
click at [636, 317] on img "0" at bounding box center [607, 261] width 319 height 319
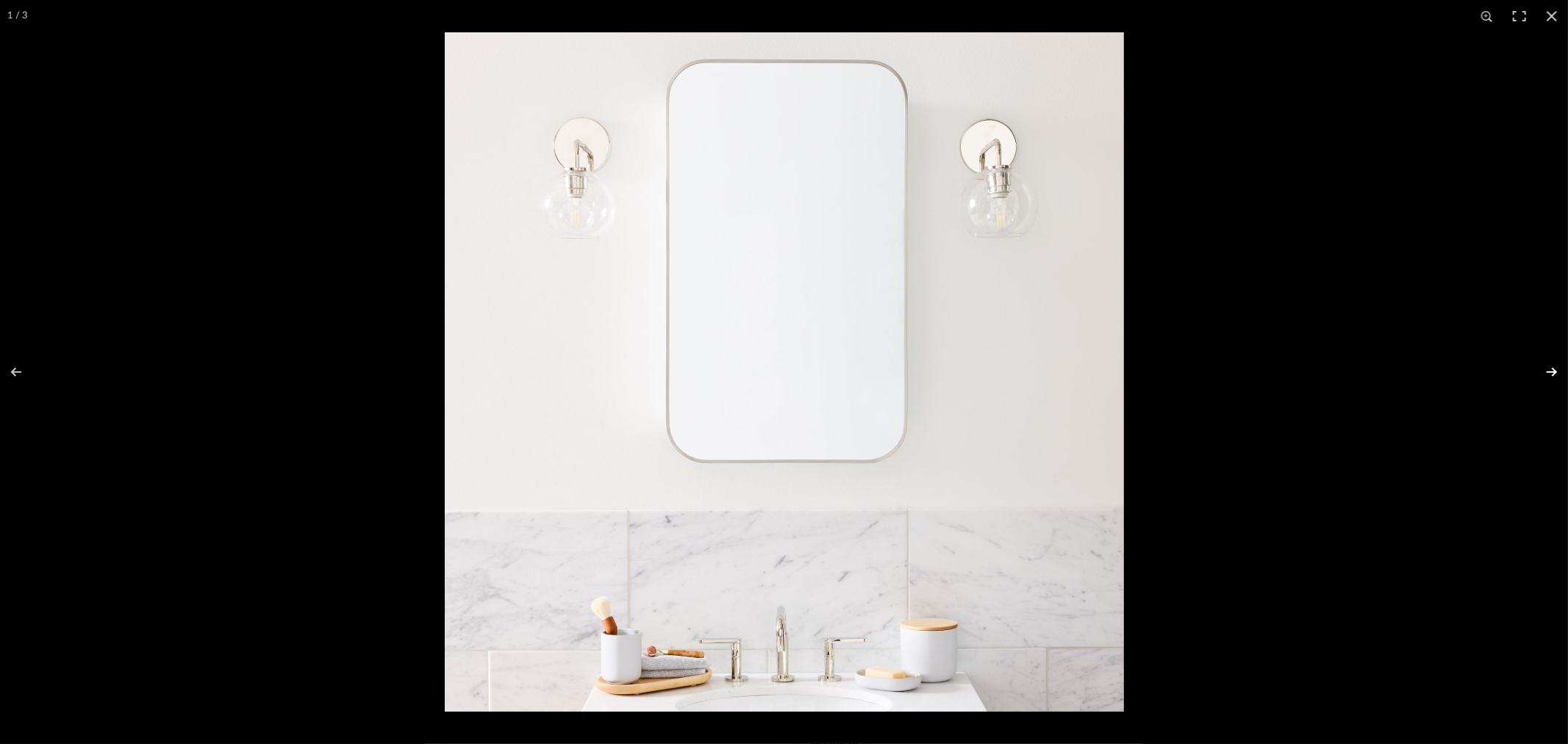
click at [1549, 375] on button at bounding box center [1542, 372] width 51 height 74
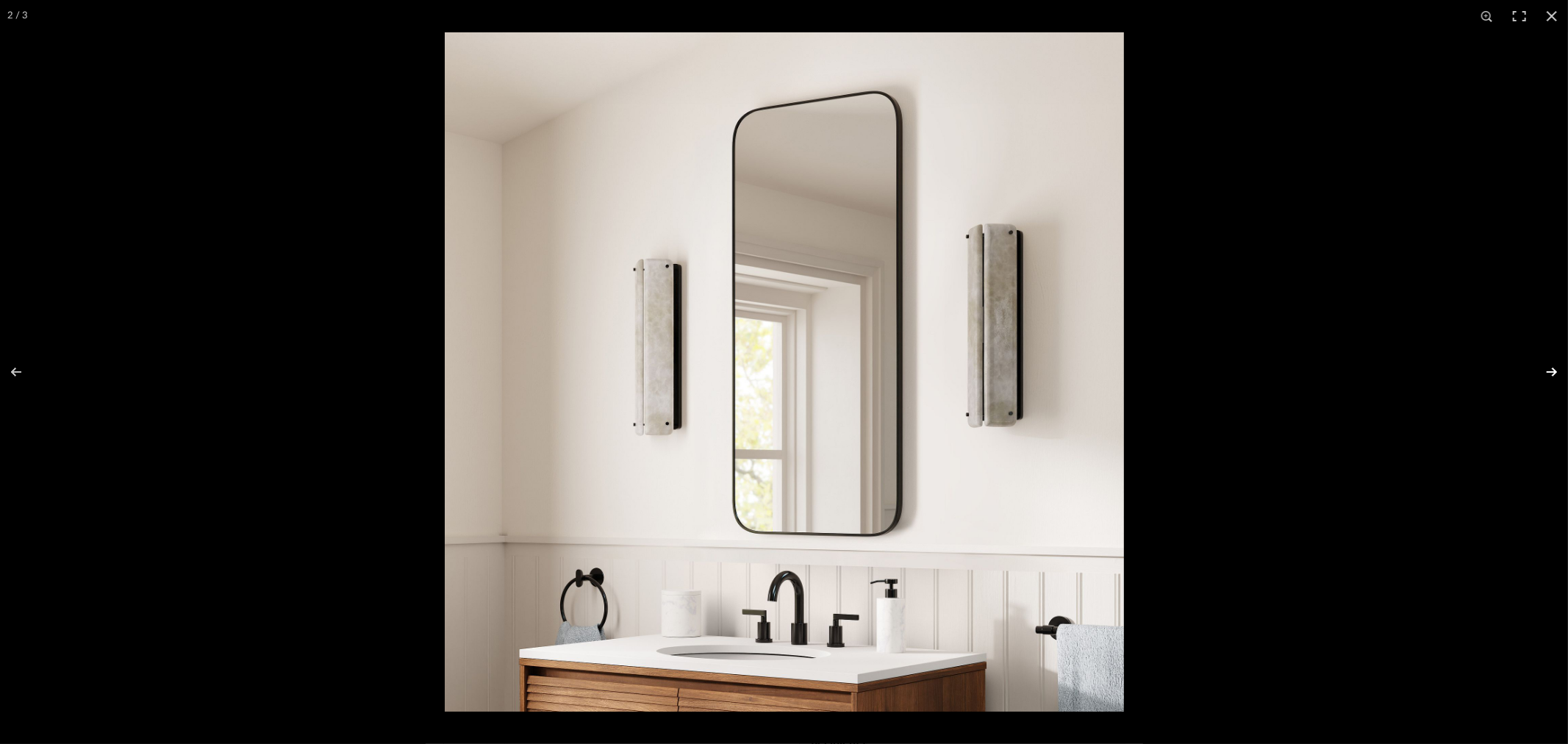
click at [1549, 375] on button at bounding box center [1542, 372] width 51 height 74
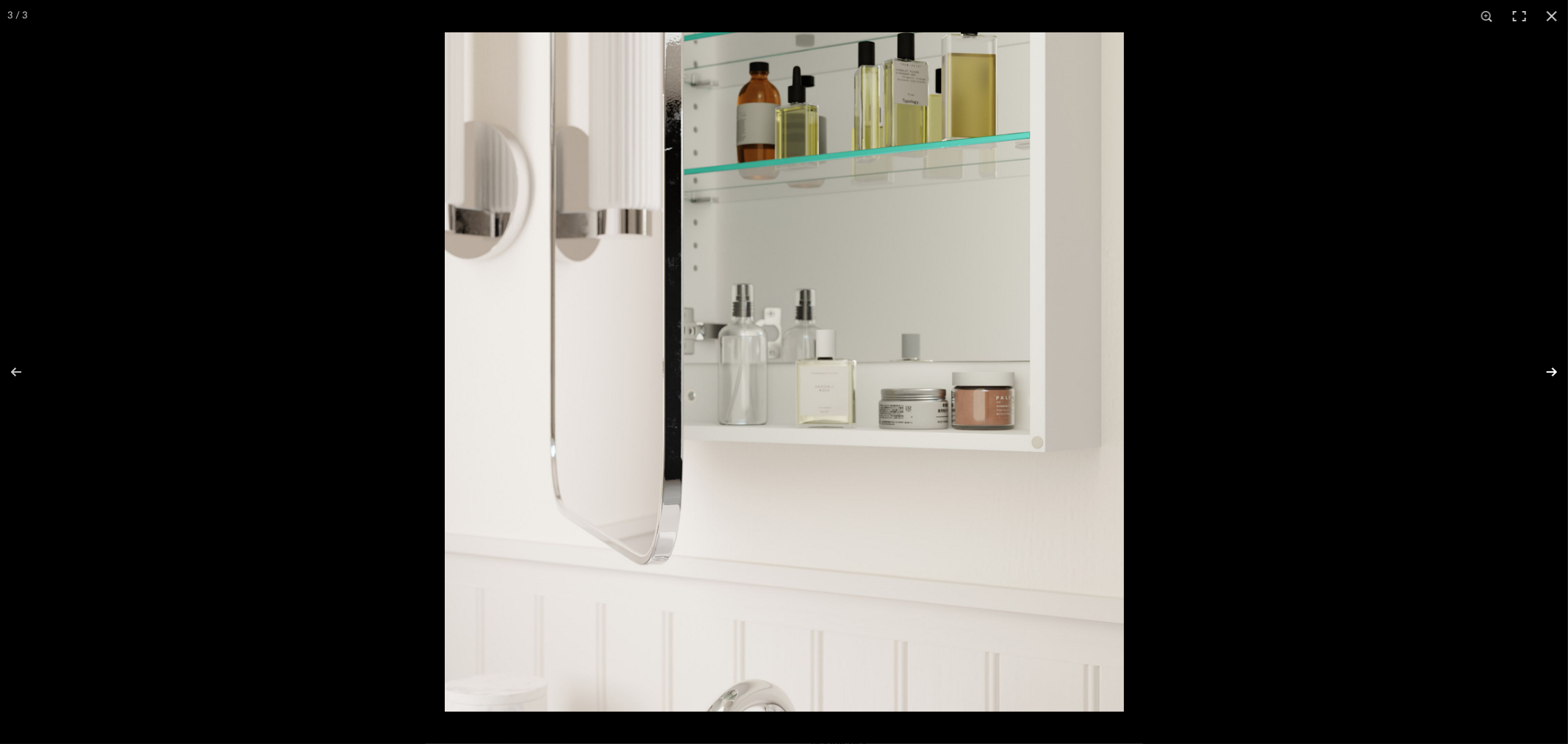
click at [1549, 375] on button at bounding box center [1542, 372] width 51 height 74
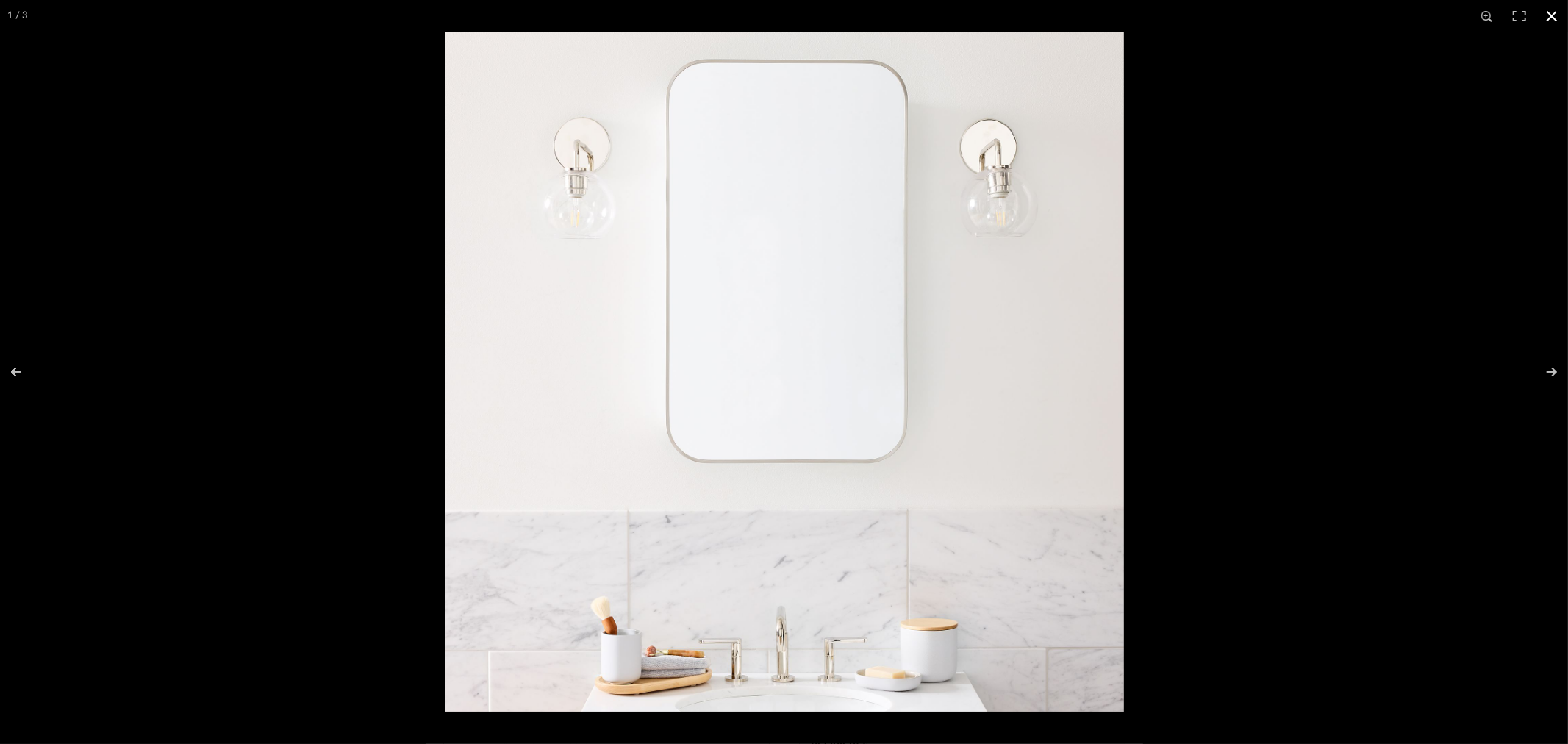
click at [152, 230] on div at bounding box center [784, 372] width 1568 height 744
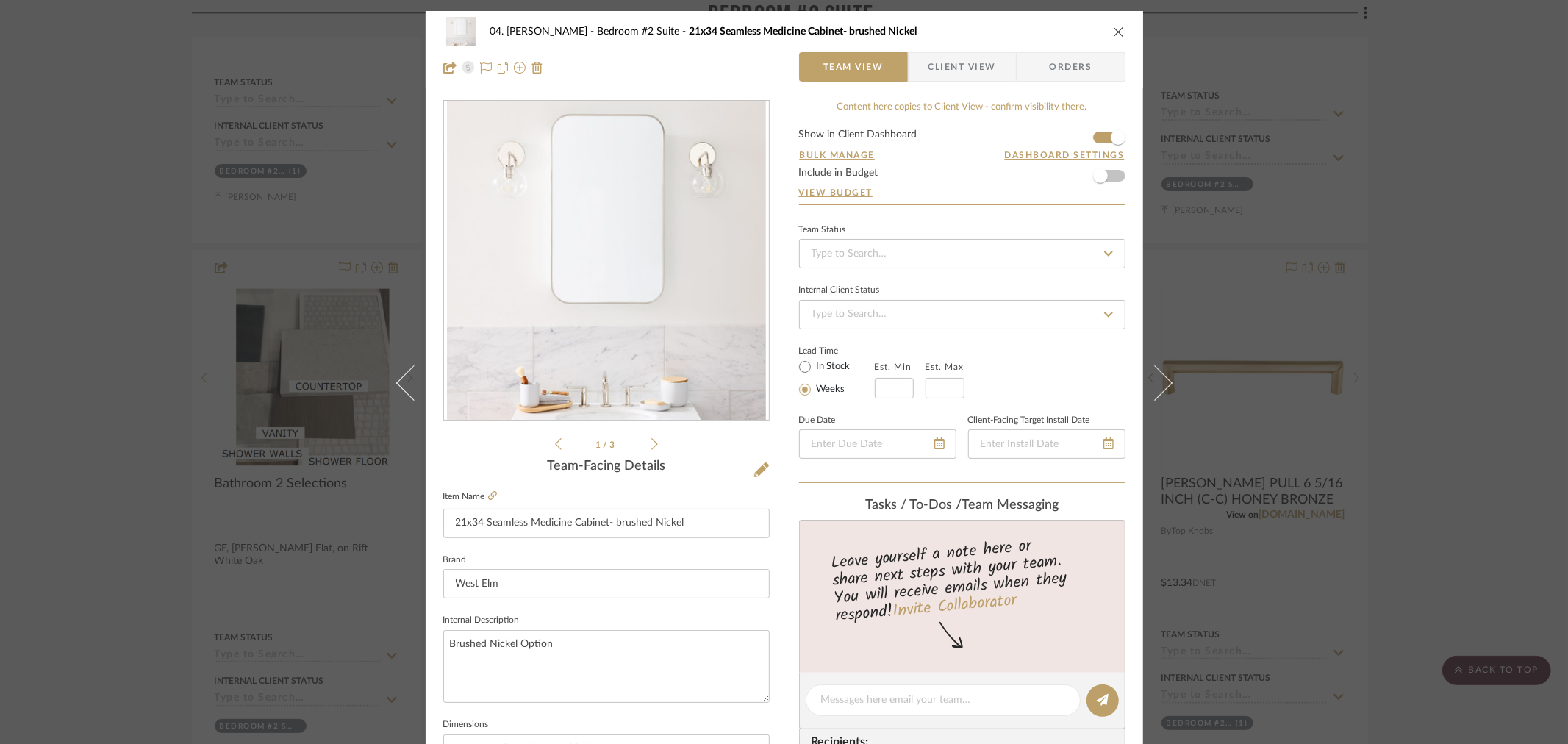
click at [1471, 173] on div "04. [PERSON_NAME] Bedroom #2 Suite 21x34 Seamless Medicine Cabinet- brushed Nic…" at bounding box center [784, 372] width 1568 height 744
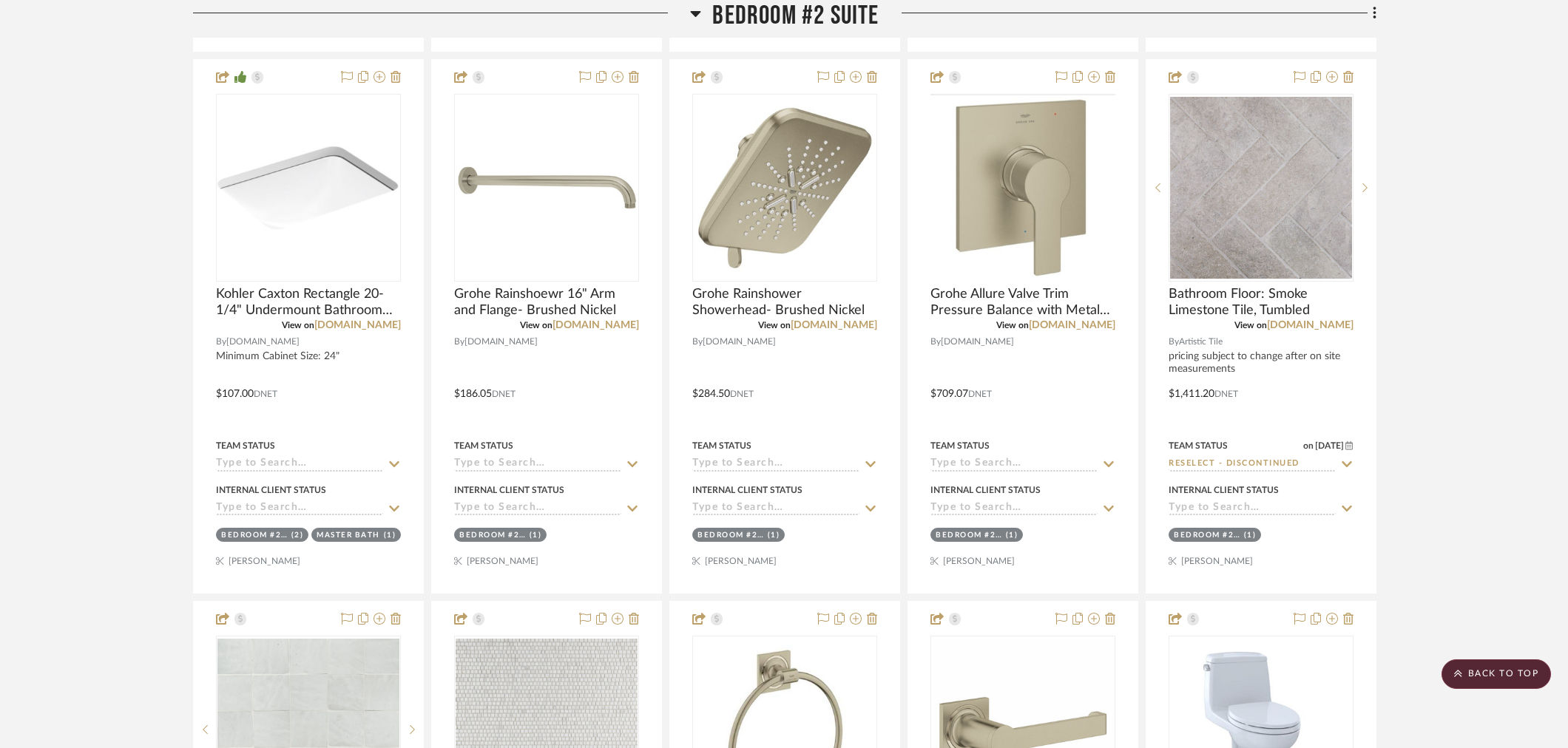
scroll to position [3504, 0]
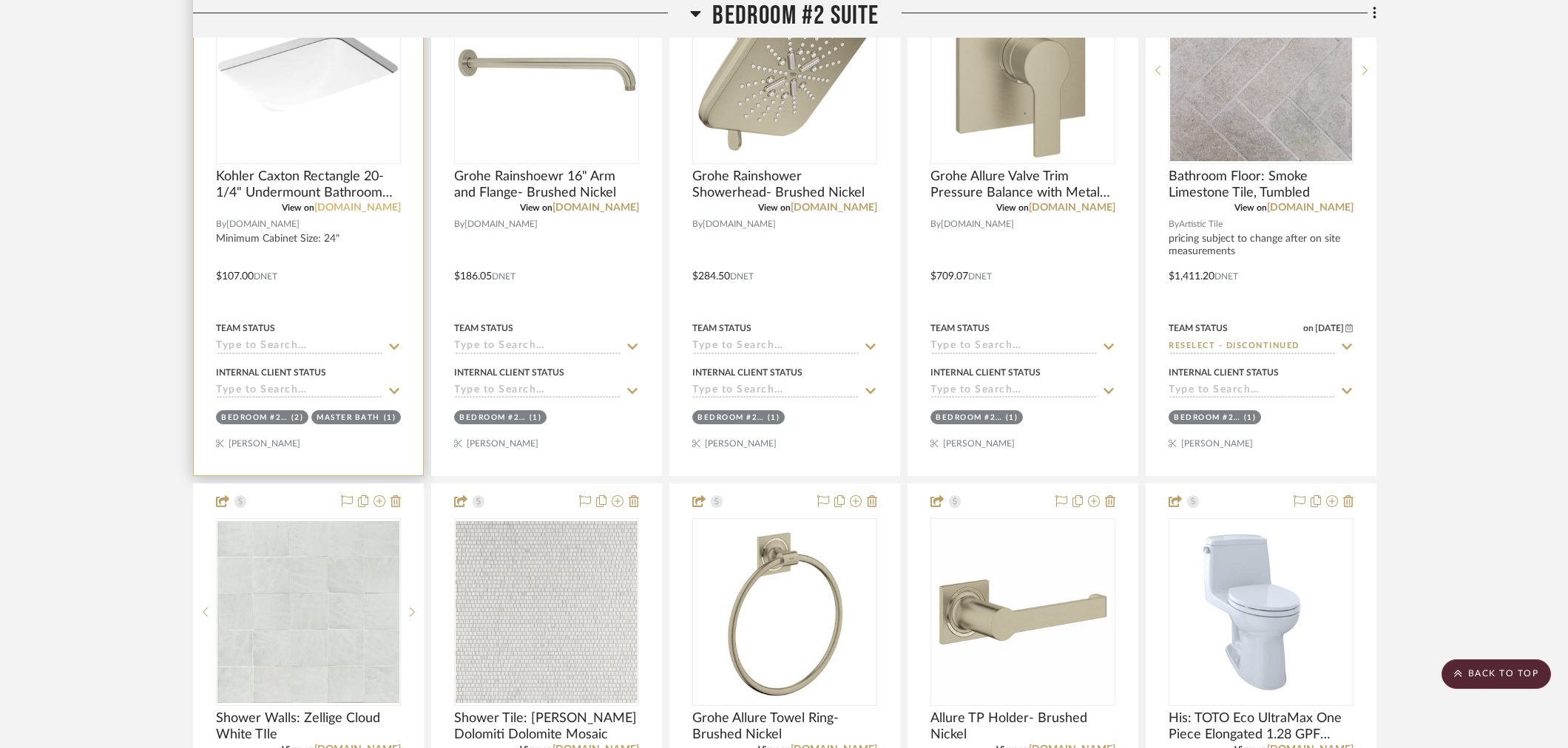
click at [376, 203] on link "[DOMAIN_NAME]" at bounding box center [357, 207] width 86 height 10
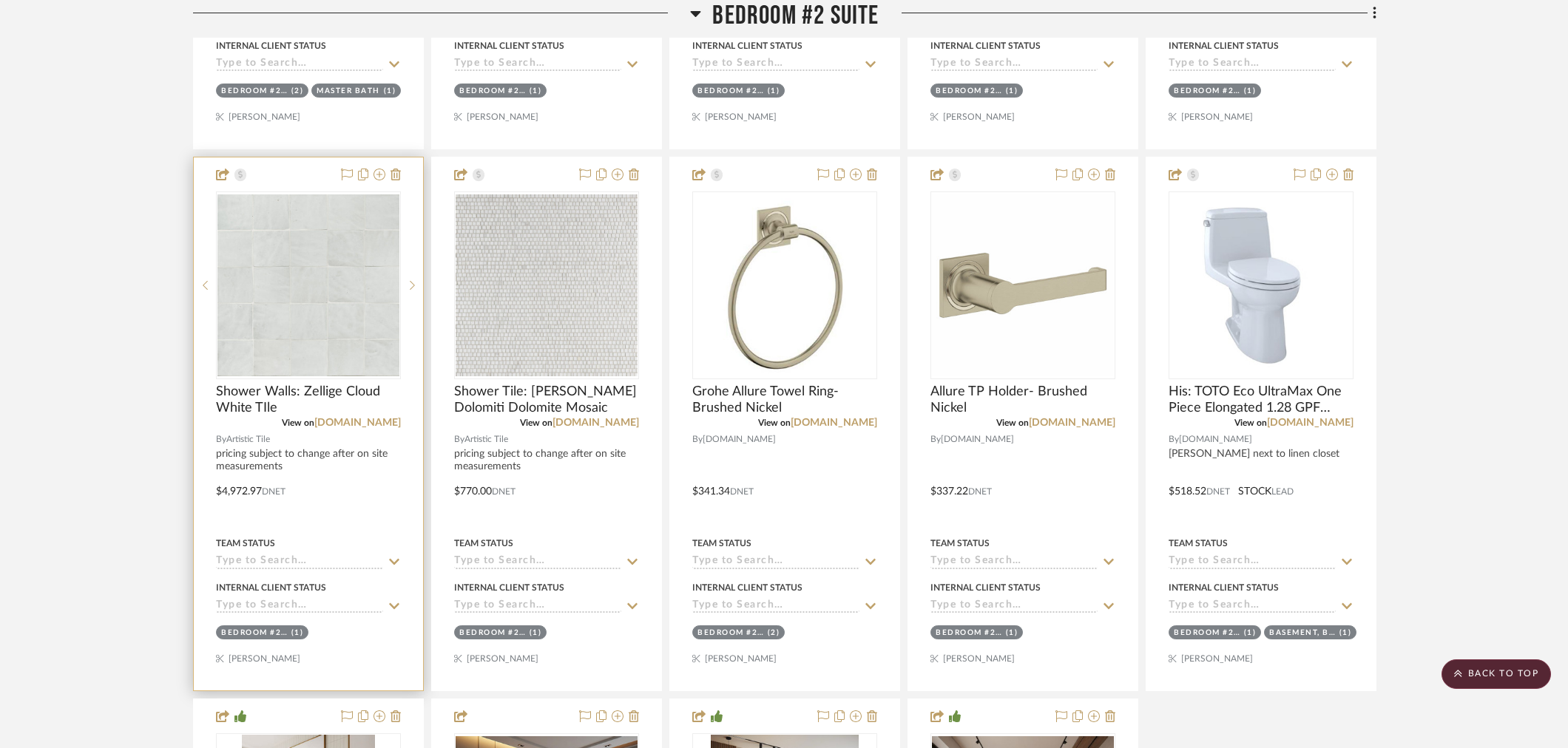
scroll to position [3833, 0]
click at [262, 554] on input at bounding box center [299, 561] width 168 height 14
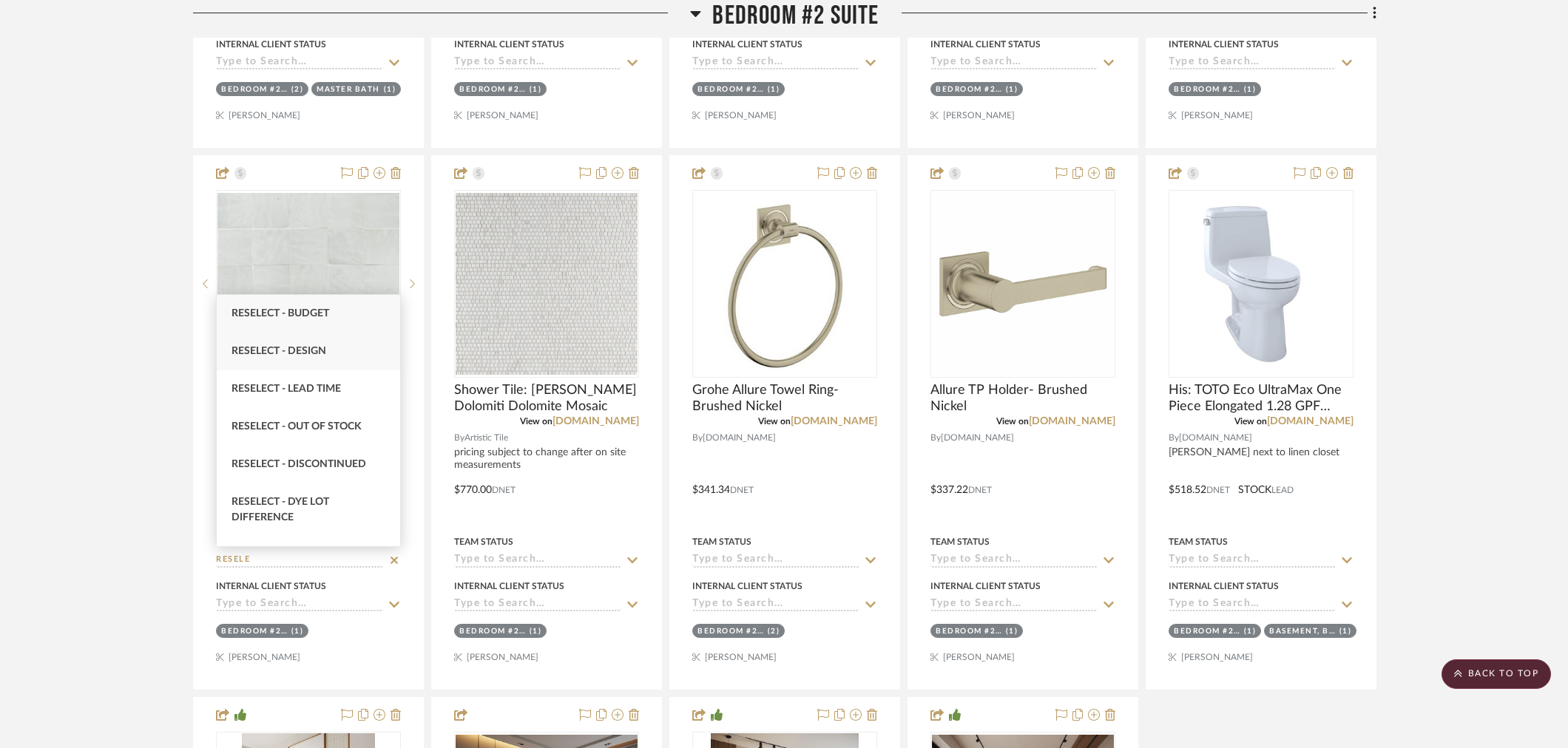
type input "RESELE"
click at [306, 358] on div "Reselect - Design" at bounding box center [308, 352] width 183 height 38
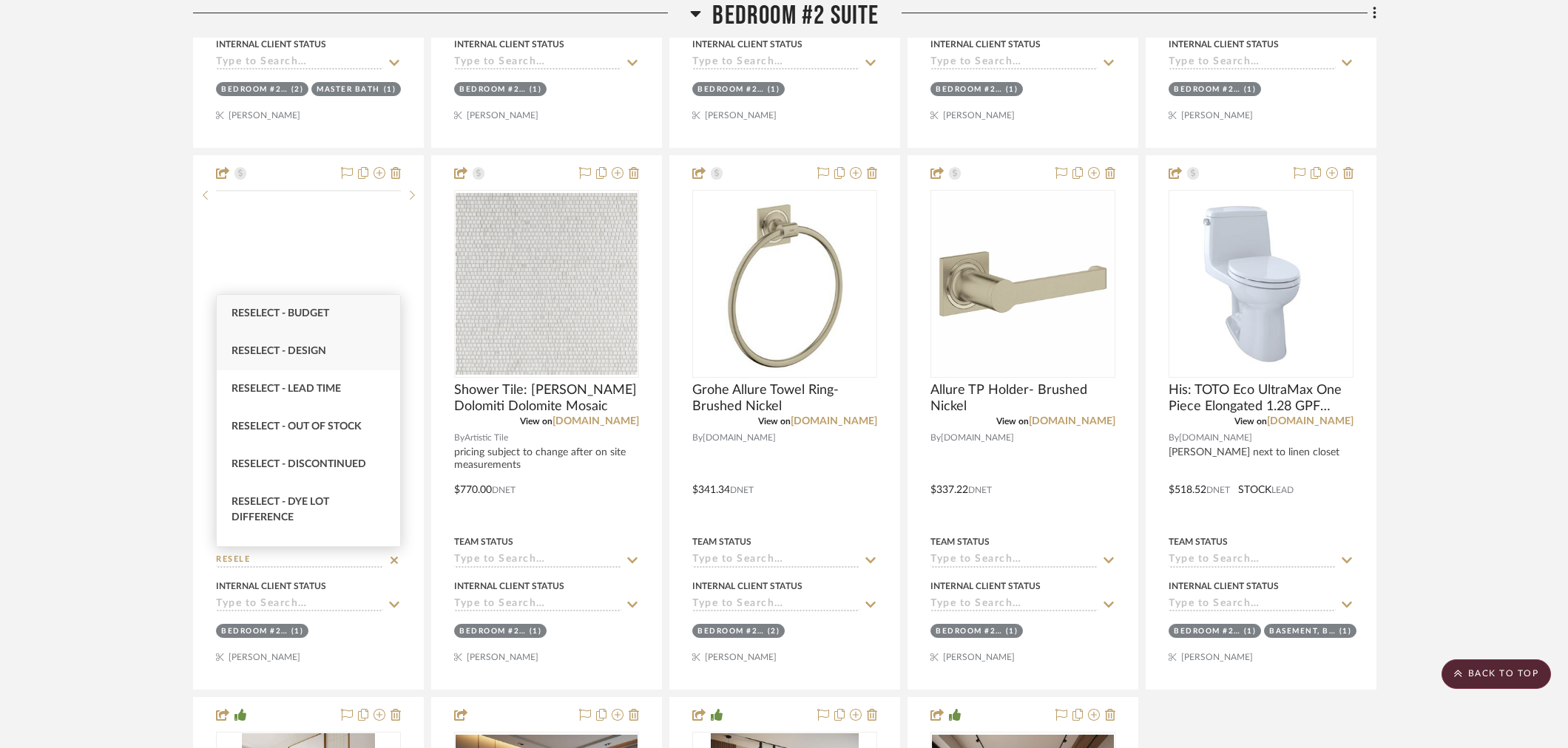
type input "[DATE]"
type input "Reselect - Design"
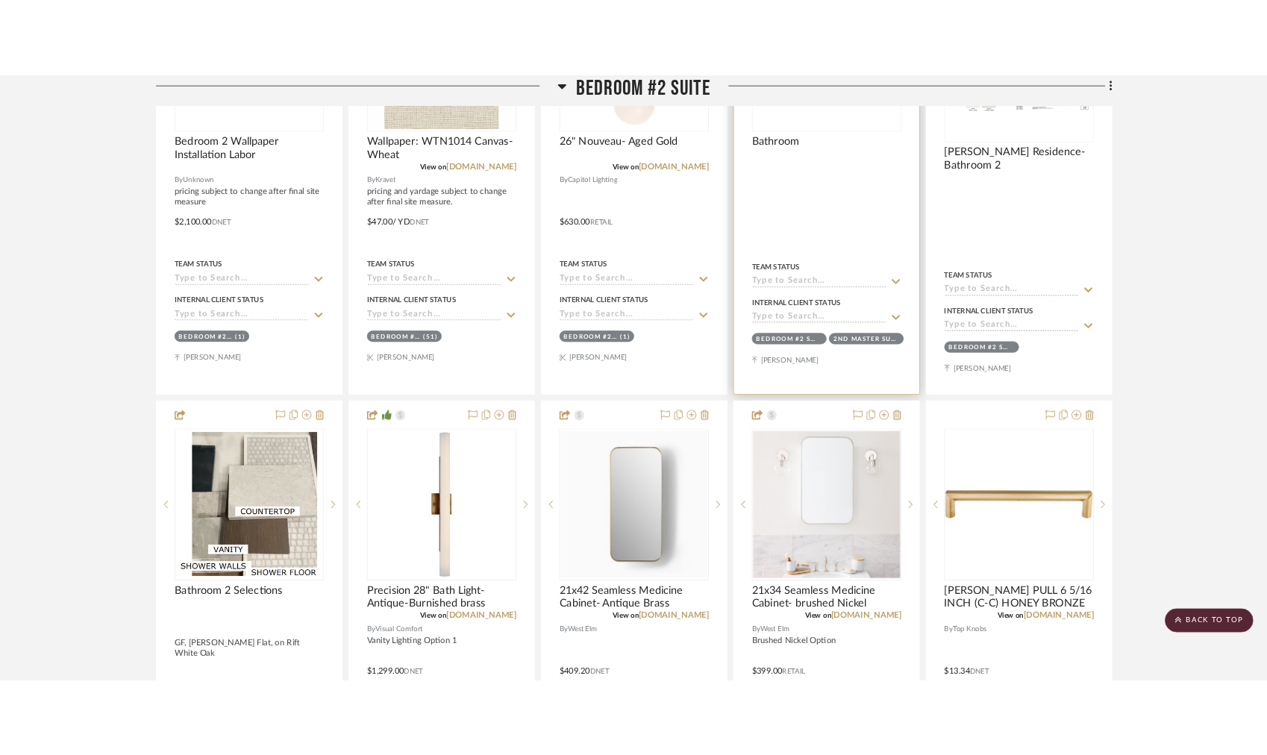
scroll to position [2128, 0]
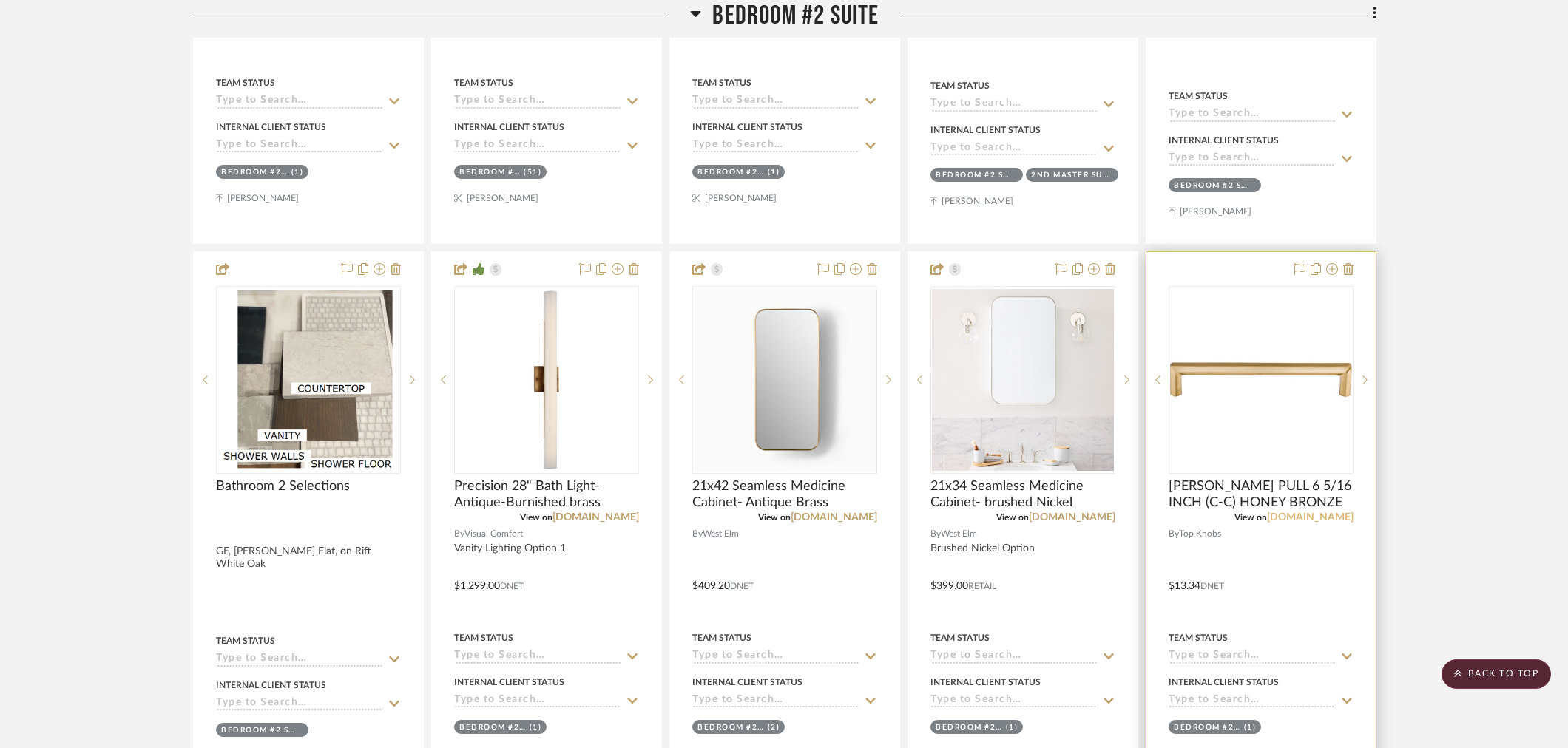
click at [1341, 520] on link "[DOMAIN_NAME]" at bounding box center [1309, 517] width 86 height 10
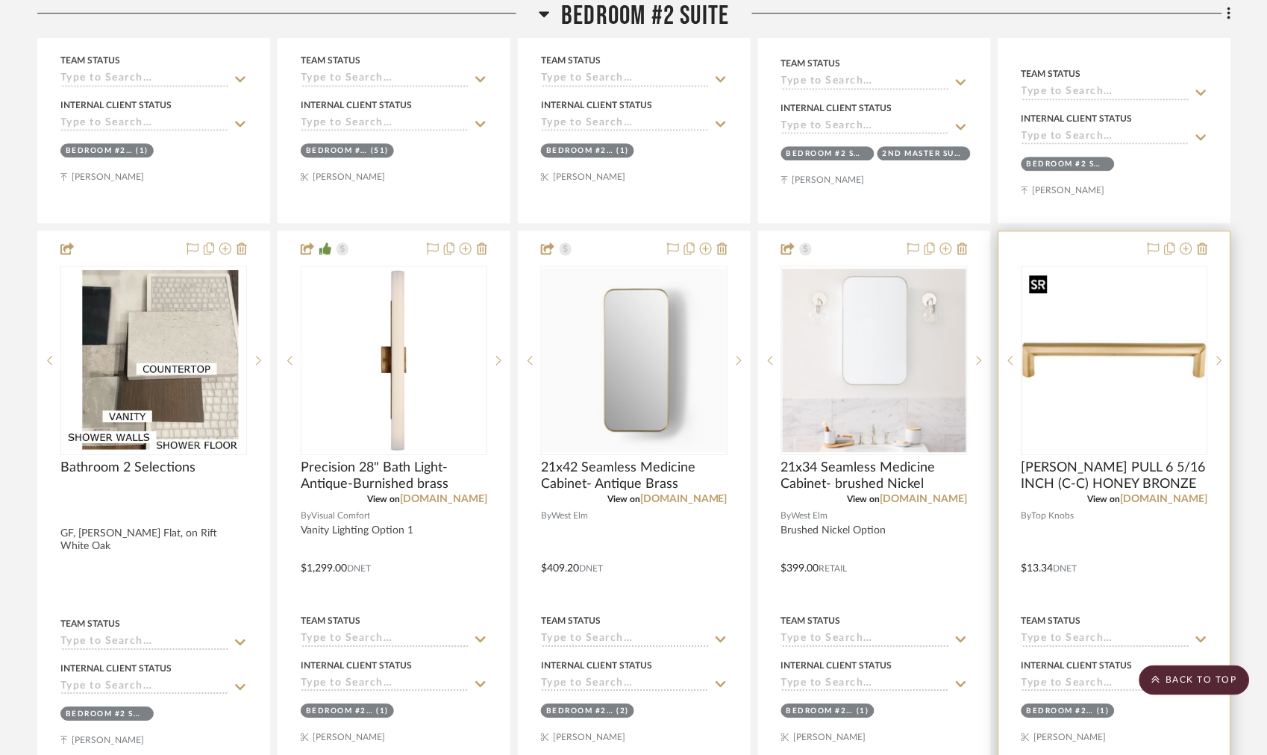
scroll to position [2211, 0]
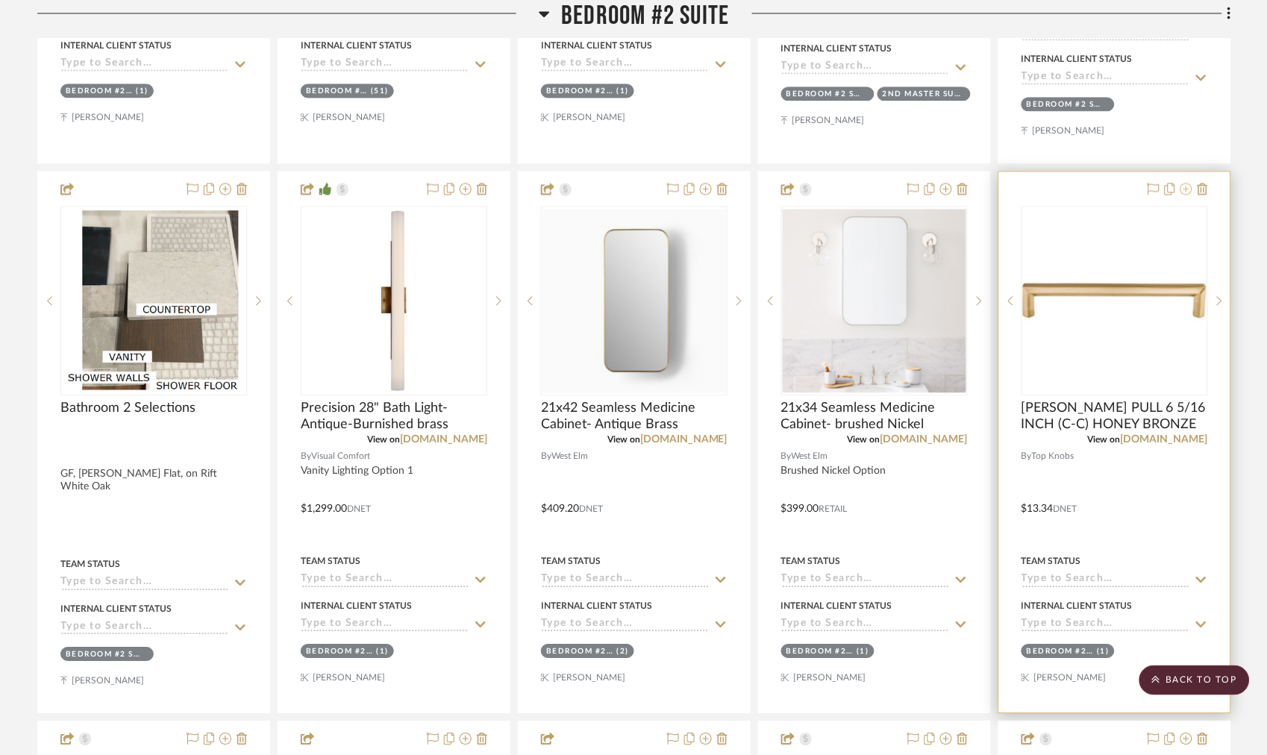
click at [1189, 194] on fa-icon at bounding box center [1187, 190] width 12 height 12
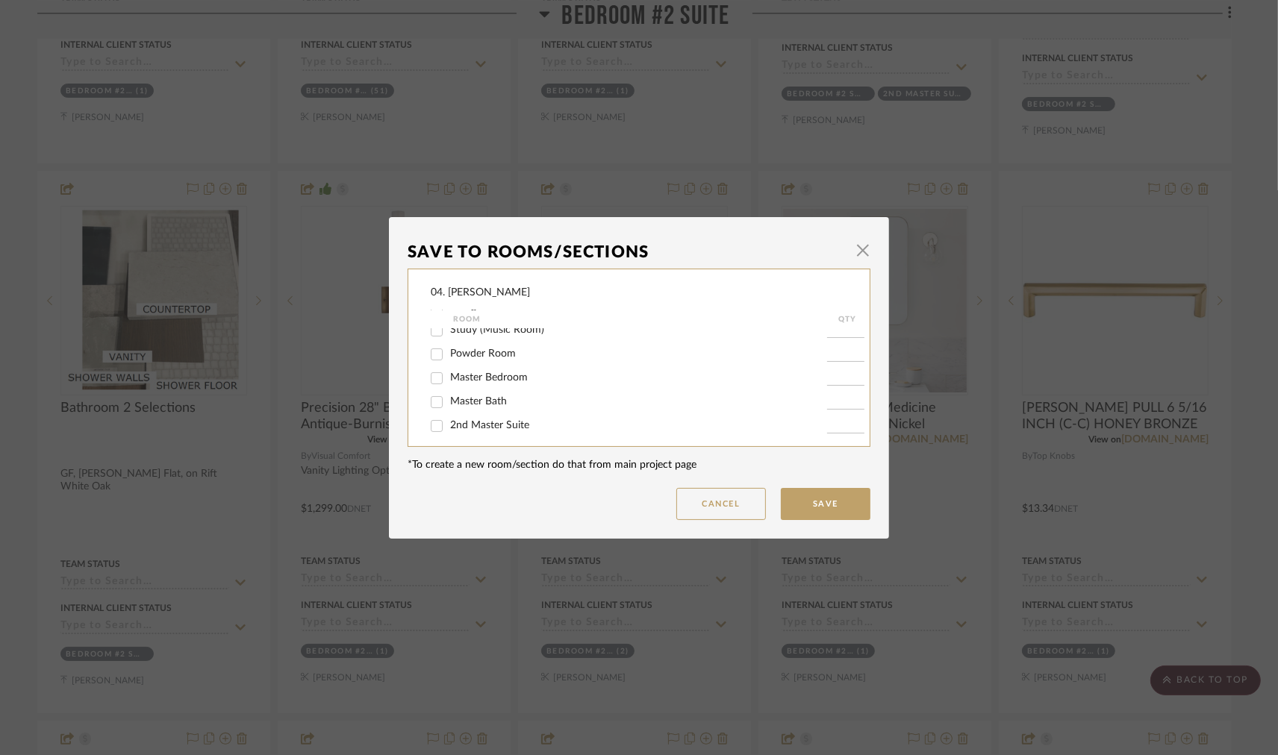
scroll to position [331, 0]
click at [496, 369] on span "Bedroom #2 Suite" at bounding box center [492, 366] width 84 height 10
click at [449, 369] on input "Bedroom #2 Suite" at bounding box center [437, 367] width 24 height 24
checkbox input "false"
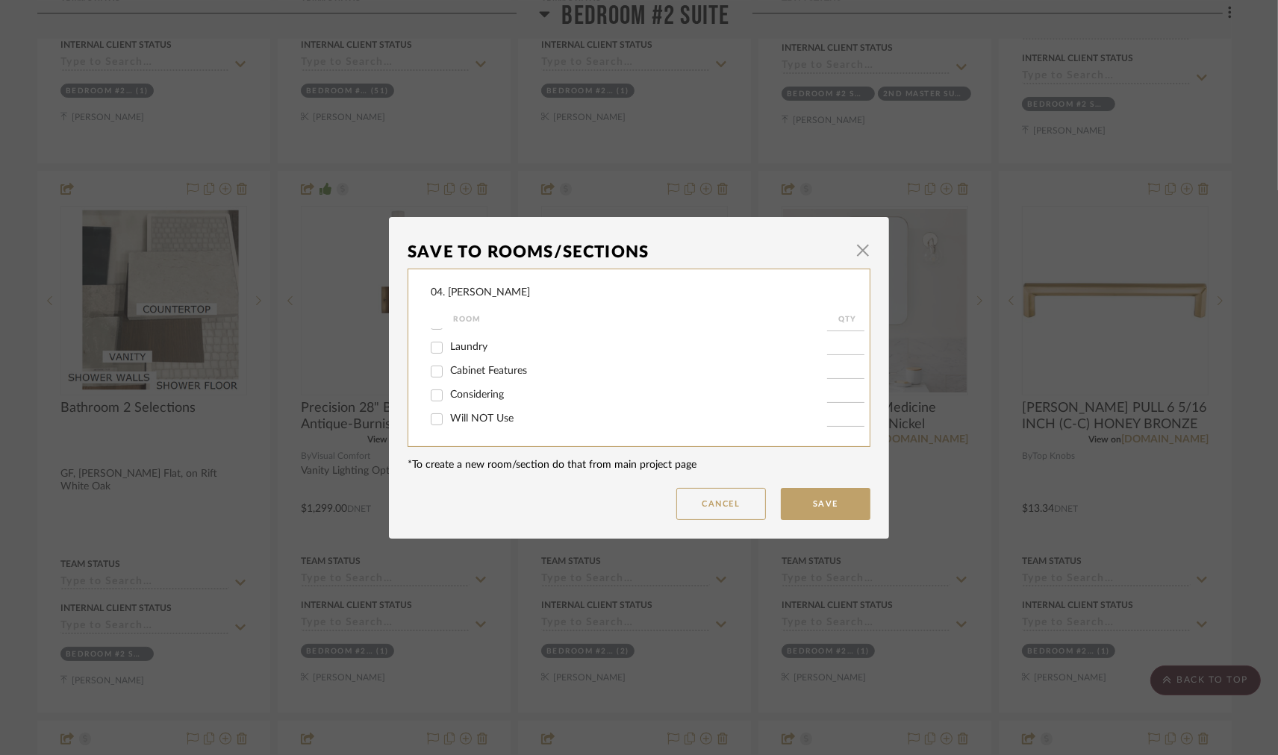
click at [463, 416] on span "Will NOT Use" at bounding box center [481, 418] width 63 height 10
click at [449, 416] on input "Will NOT Use" at bounding box center [437, 419] width 24 height 24
checkbox input "true"
type input "1"
click at [802, 517] on button "Save" at bounding box center [826, 504] width 90 height 32
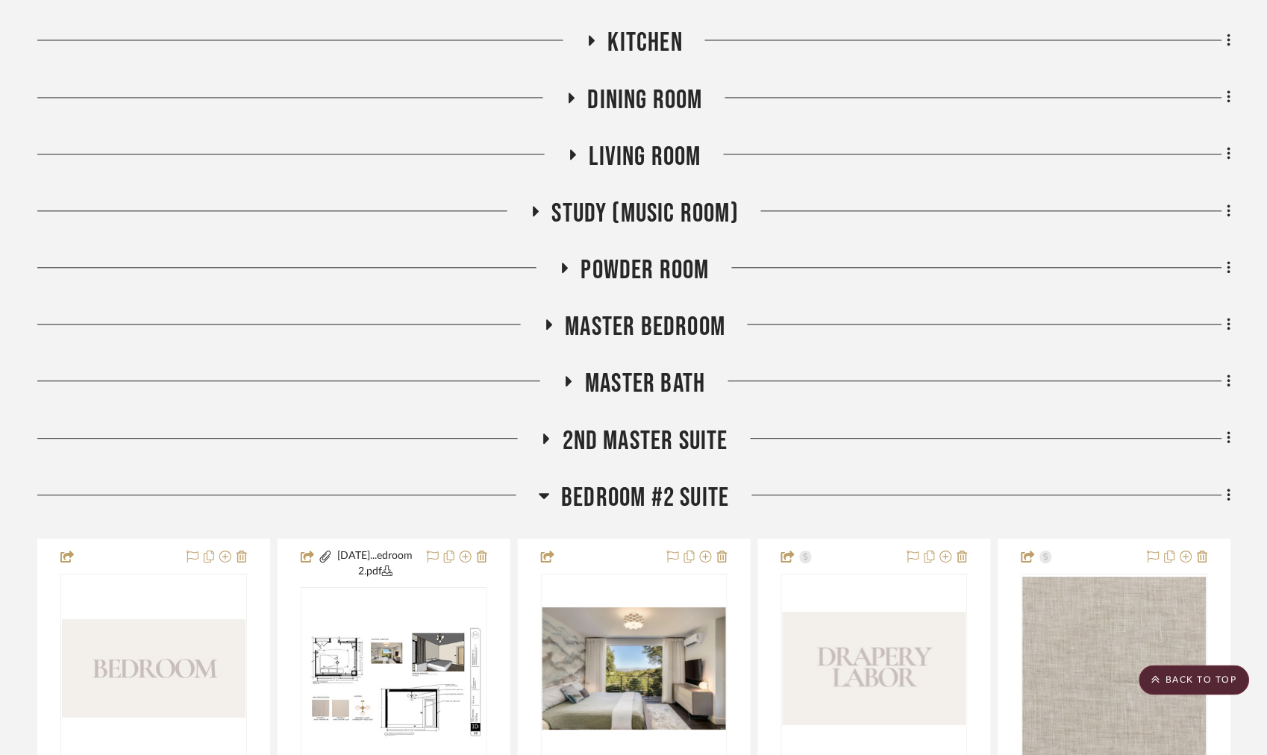
scroll to position [884, 0]
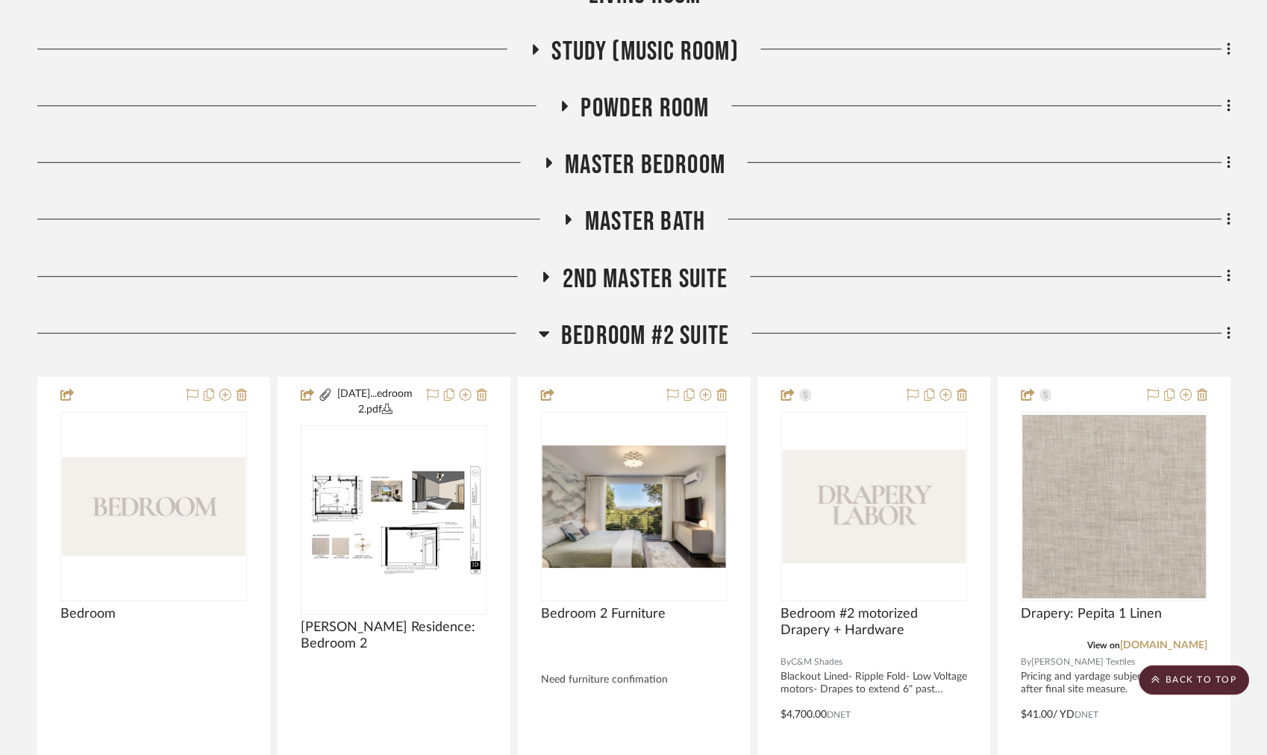
click at [616, 325] on span "Bedroom #2 Suite" at bounding box center [645, 336] width 168 height 32
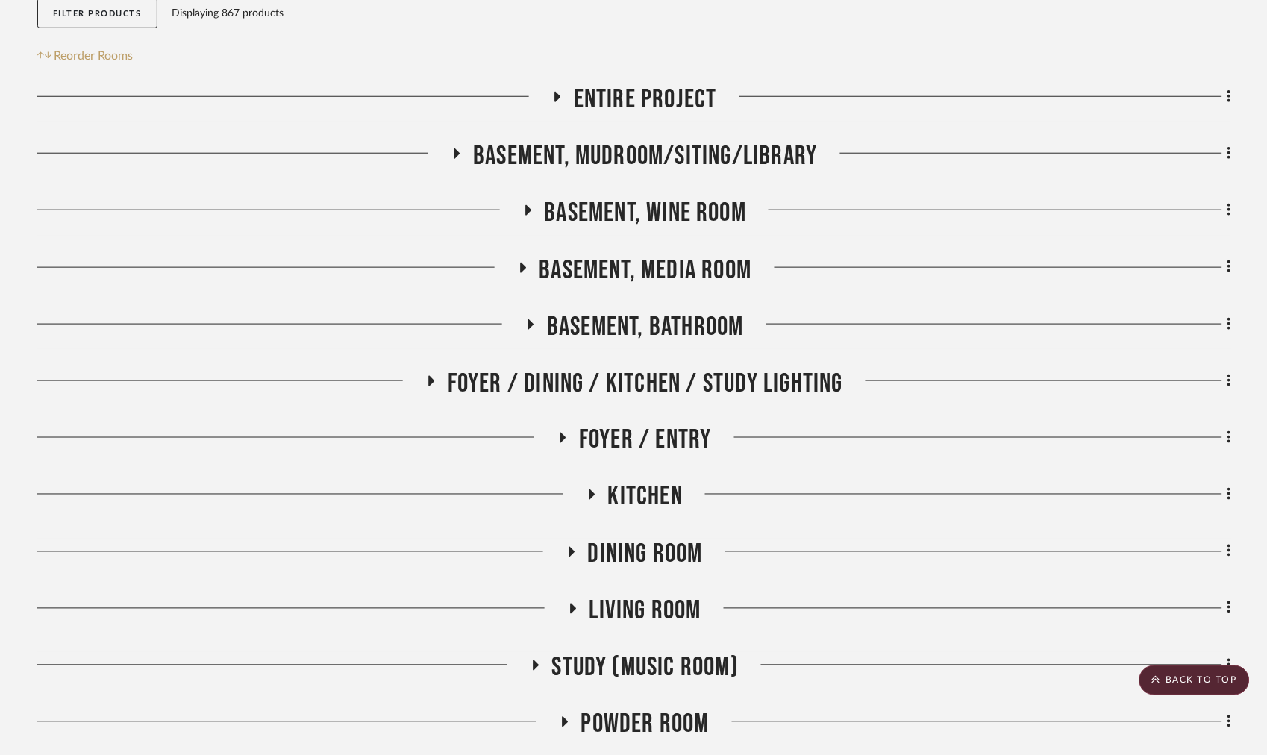
scroll to position [220, 0]
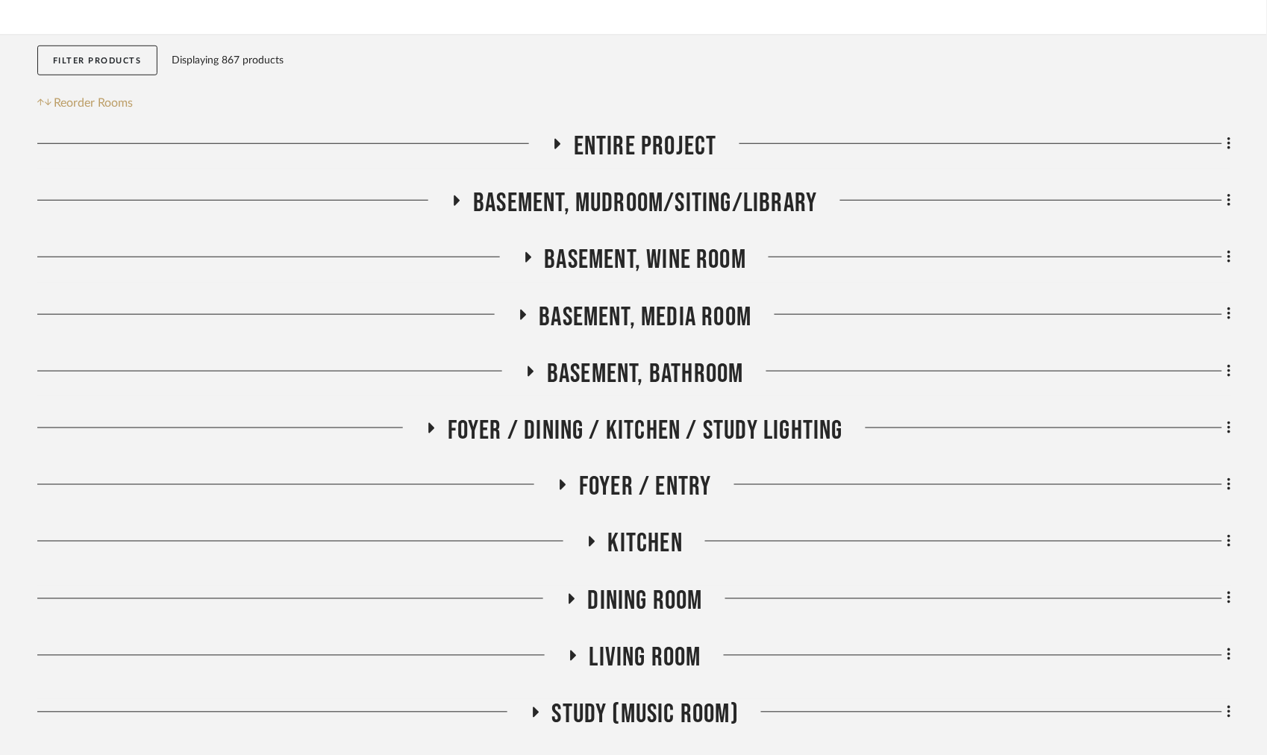
click at [628, 428] on span "Foyer / Dining / Kitchen / Study Lighting" at bounding box center [646, 431] width 396 height 32
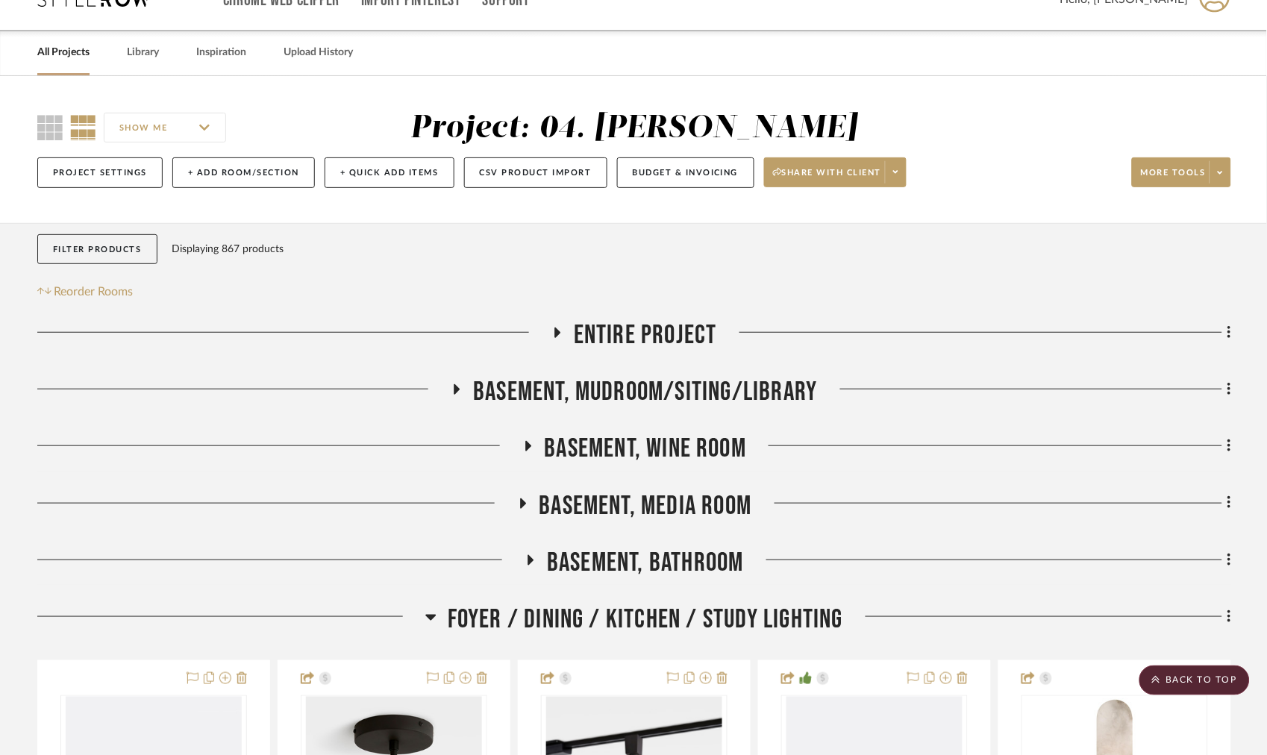
scroll to position [249, 0]
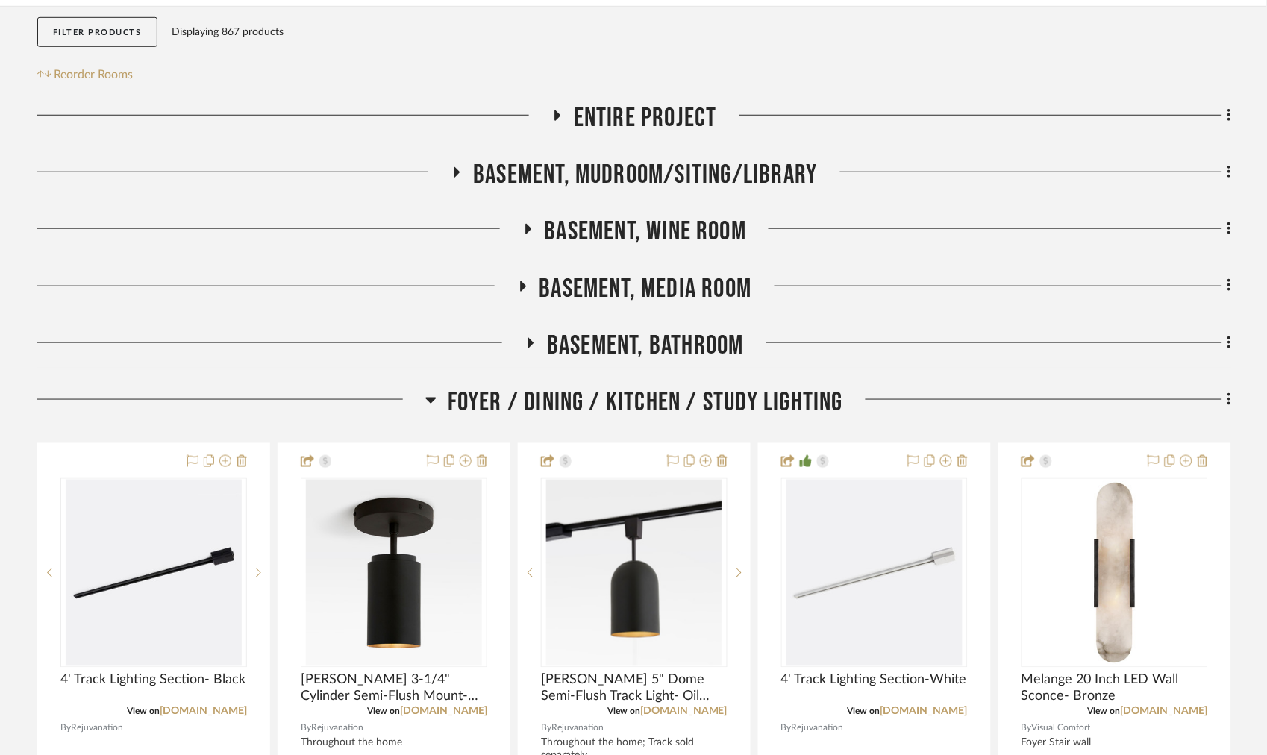
click at [602, 393] on span "Foyer / Dining / Kitchen / Study Lighting" at bounding box center [646, 403] width 396 height 32
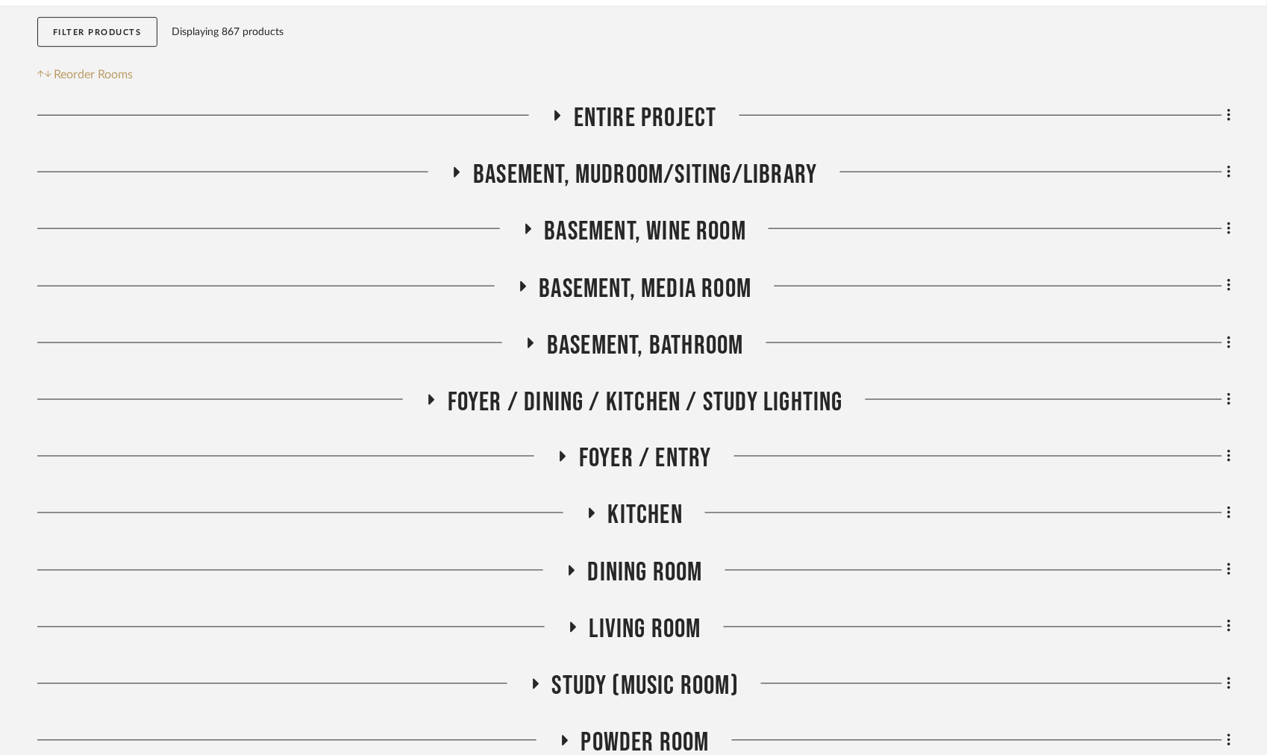
click at [643, 623] on span "Living Room" at bounding box center [646, 630] width 112 height 32
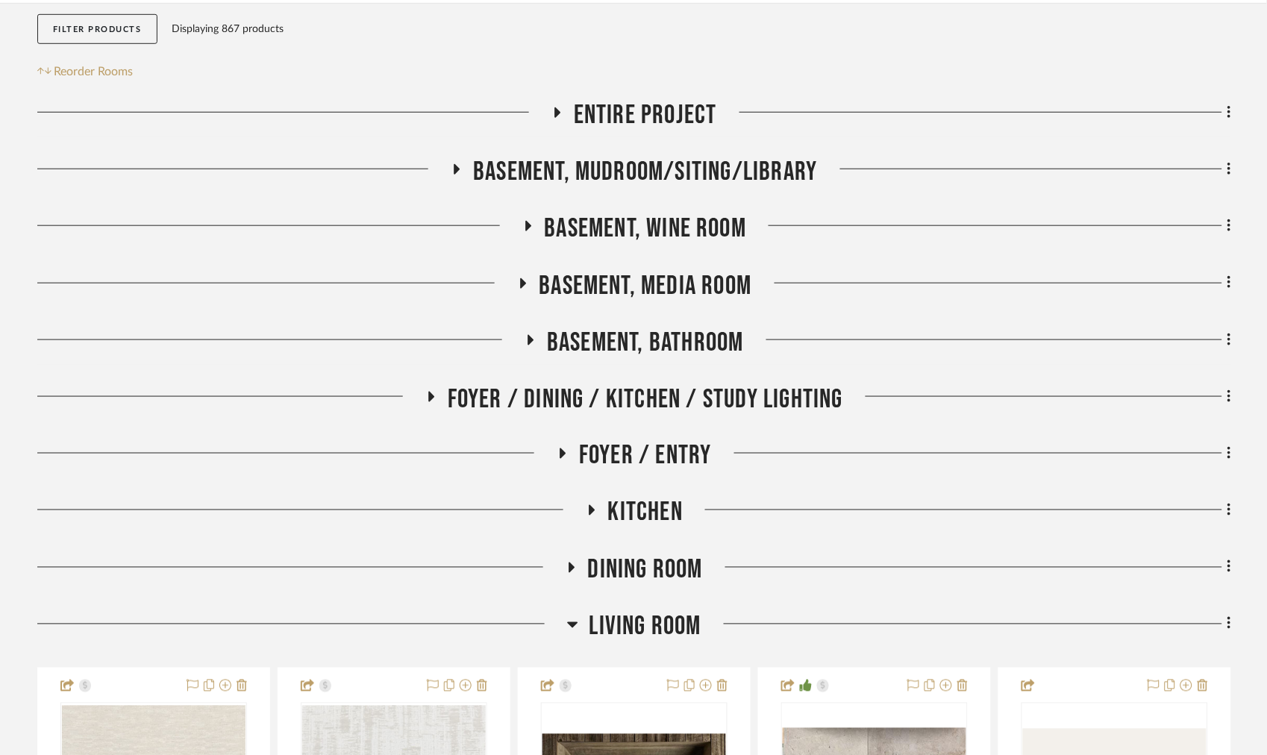
scroll to position [829, 0]
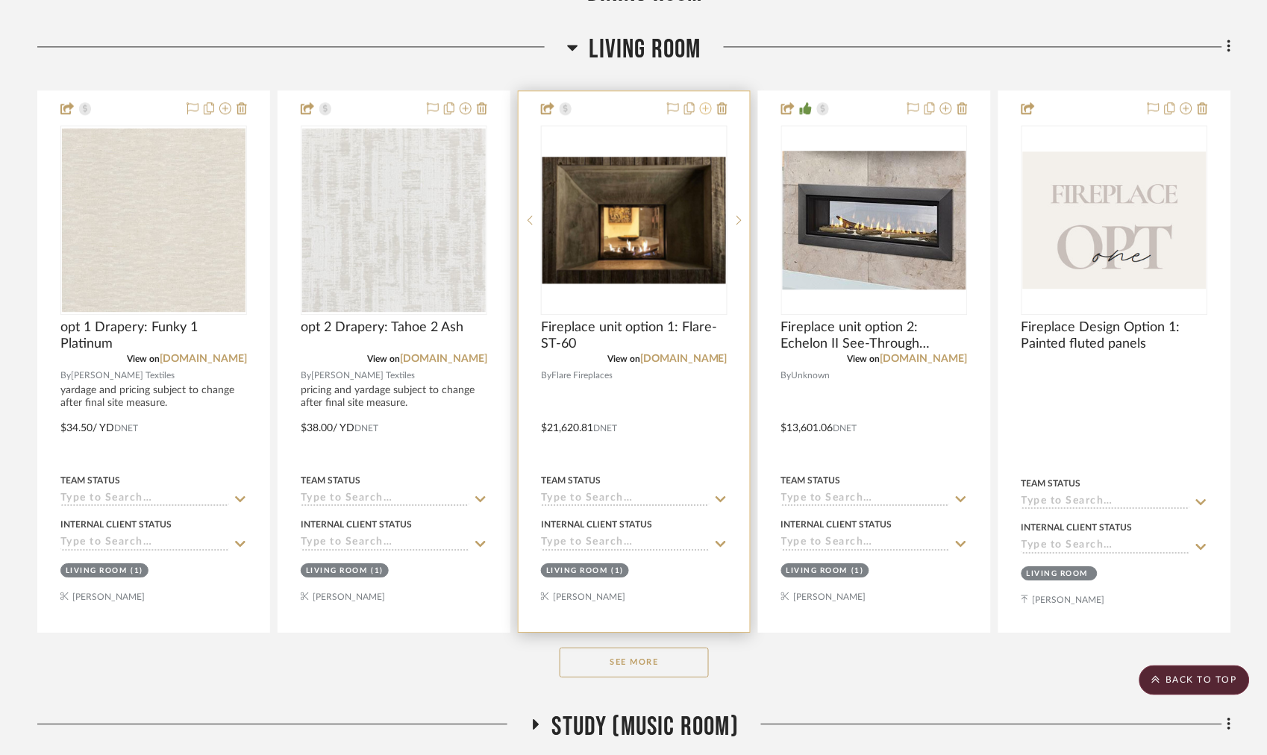
click at [707, 113] on icon at bounding box center [706, 108] width 12 height 12
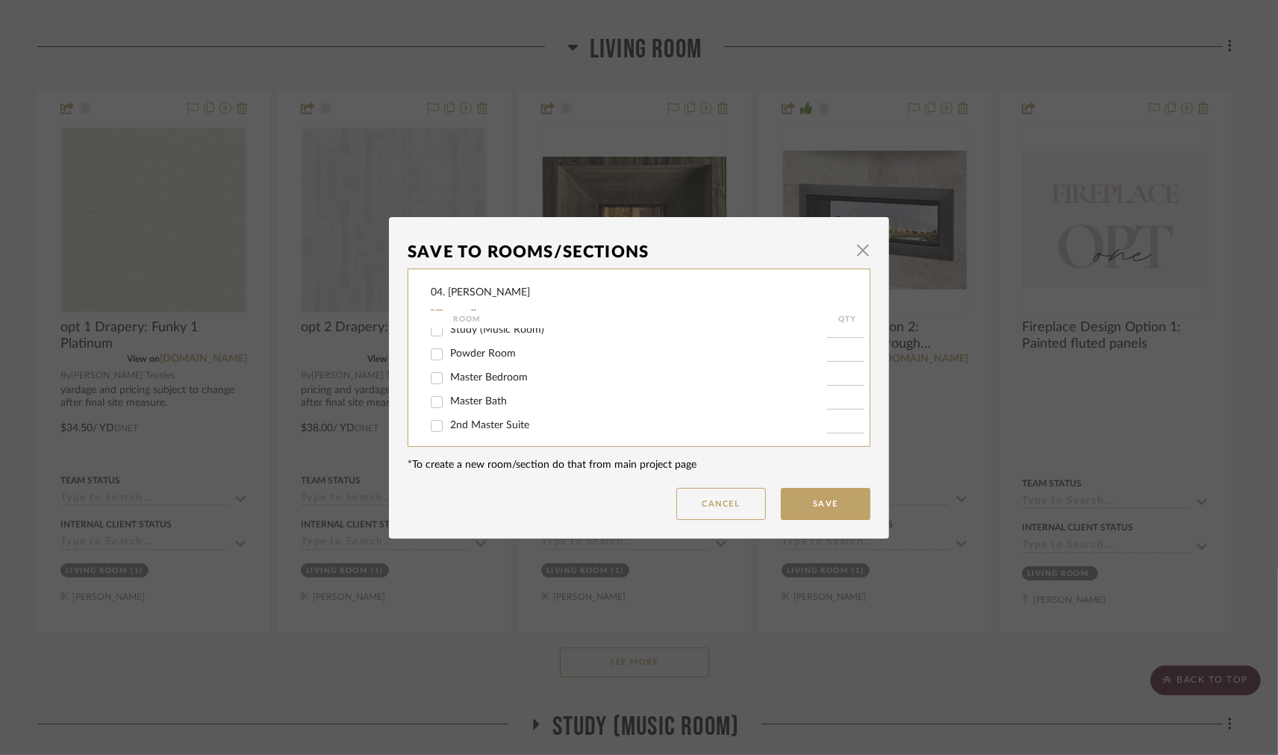
scroll to position [166, 0]
click at [469, 385] on span "Living Room" at bounding box center [478, 389] width 57 height 10
click at [449, 385] on input "Living Room" at bounding box center [437, 390] width 24 height 24
checkbox input "false"
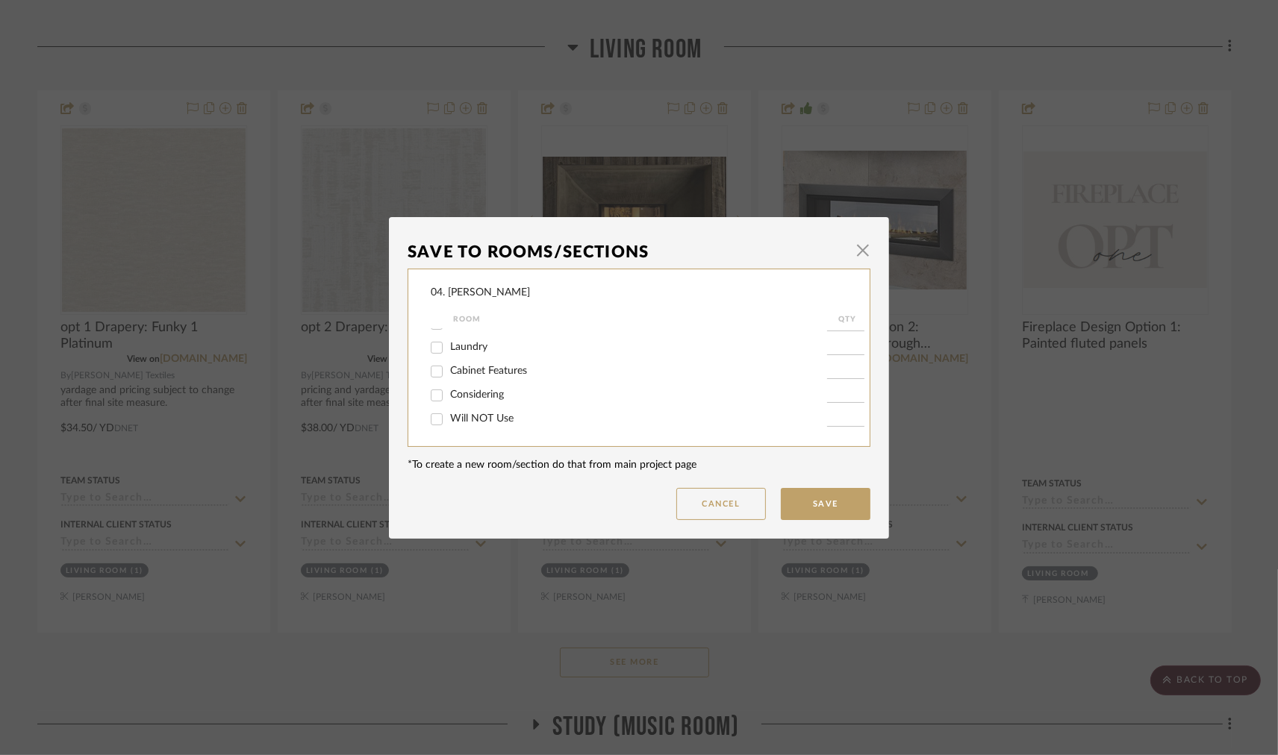
click at [460, 409] on div "Will NOT Use" at bounding box center [629, 419] width 396 height 24
click at [485, 427] on div "Will NOT Use" at bounding box center [629, 419] width 396 height 24
click at [473, 416] on span "Will NOT Use" at bounding box center [481, 418] width 63 height 10
click at [449, 416] on input "Will NOT Use" at bounding box center [437, 419] width 24 height 24
checkbox input "true"
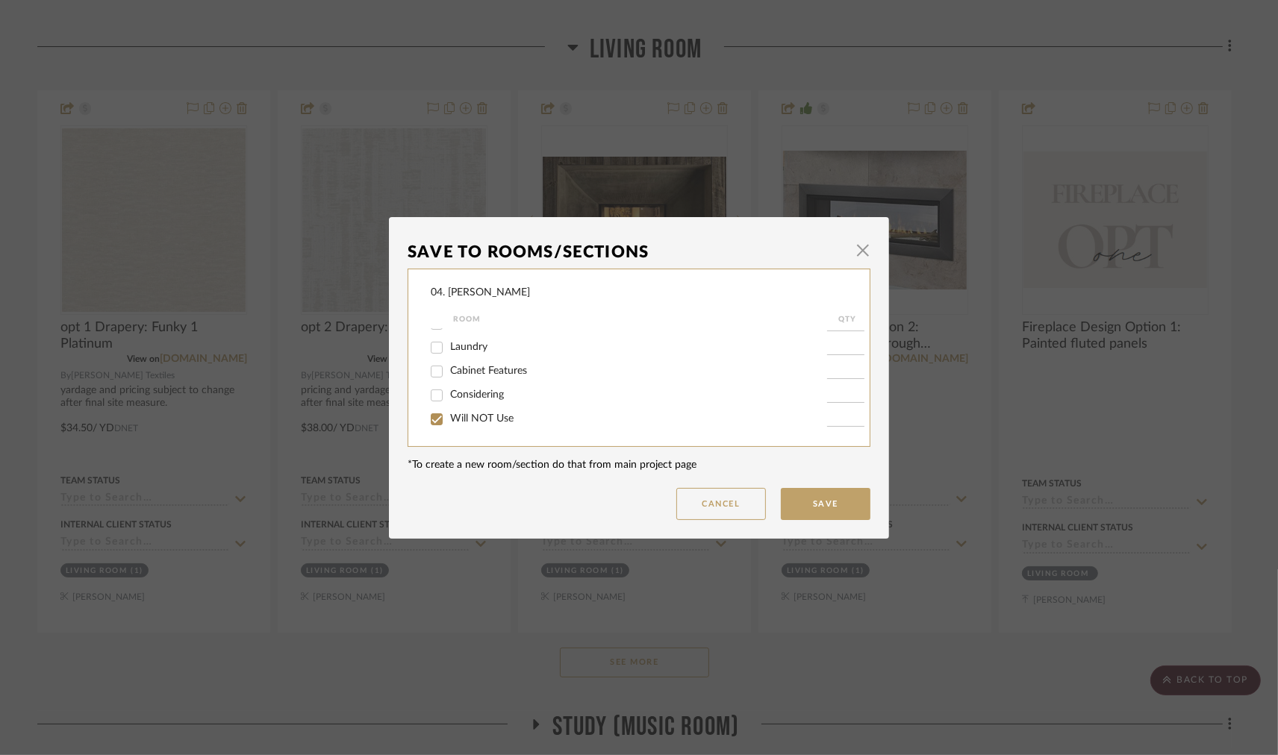
type input "1"
click at [813, 513] on button "Save" at bounding box center [826, 504] width 90 height 32
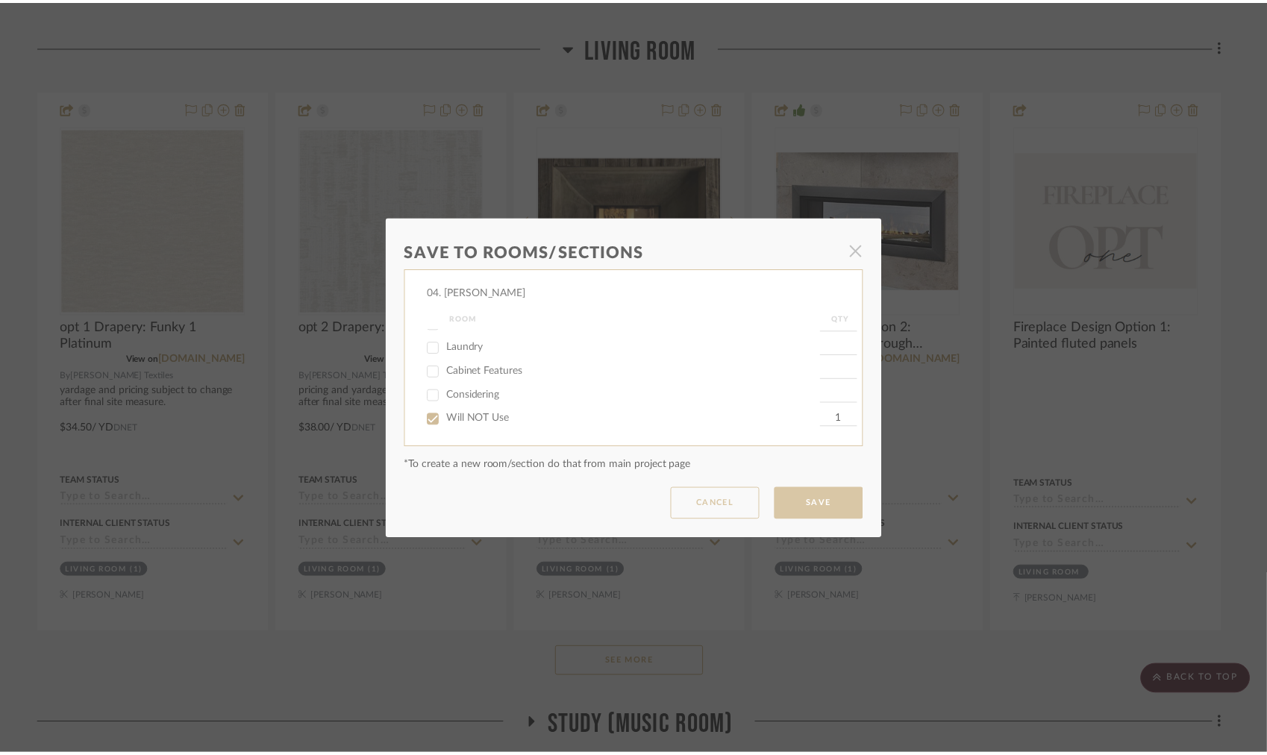
scroll to position [829, 0]
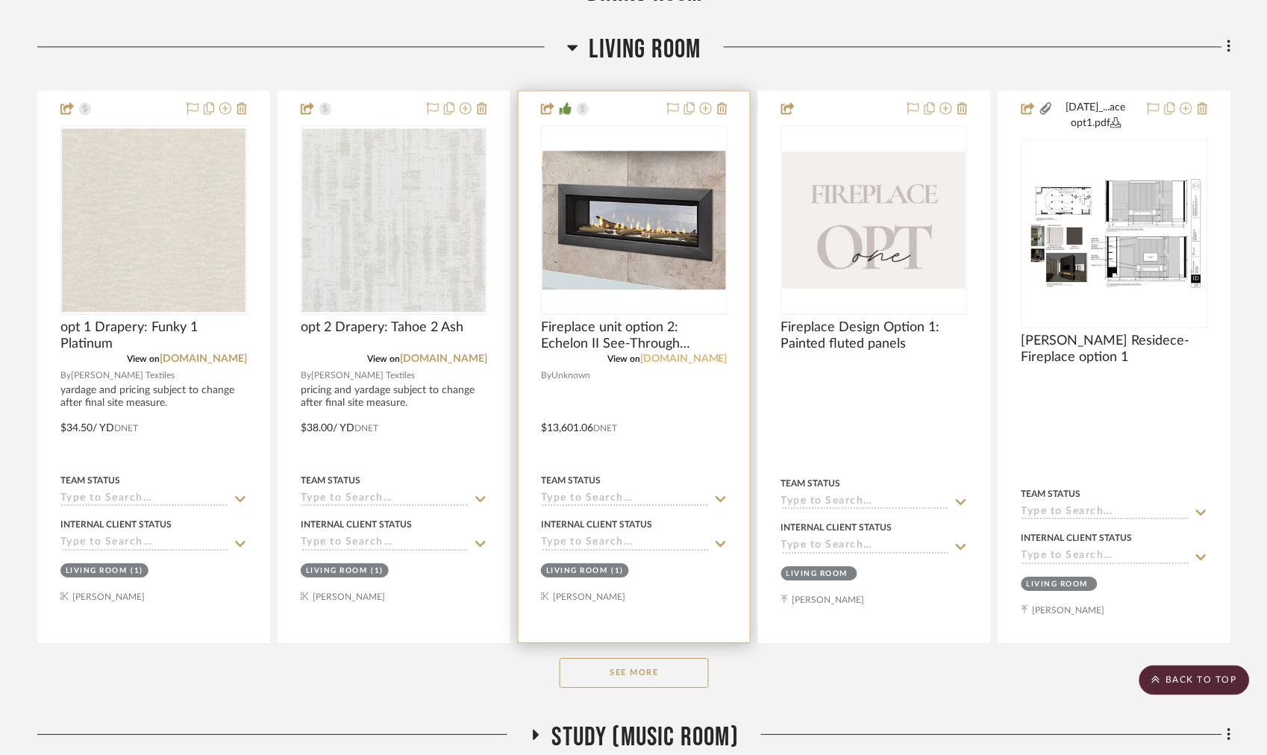
click at [670, 361] on link "[DOMAIN_NAME]" at bounding box center [683, 359] width 87 height 10
